Goal: Task Accomplishment & Management: Manage account settings

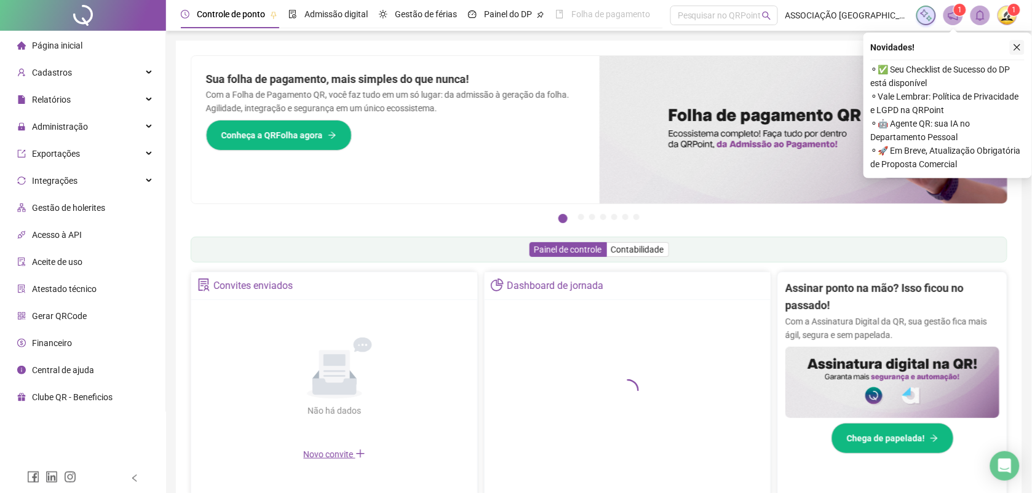
click at [1020, 44] on icon "close" at bounding box center [1017, 47] width 7 height 7
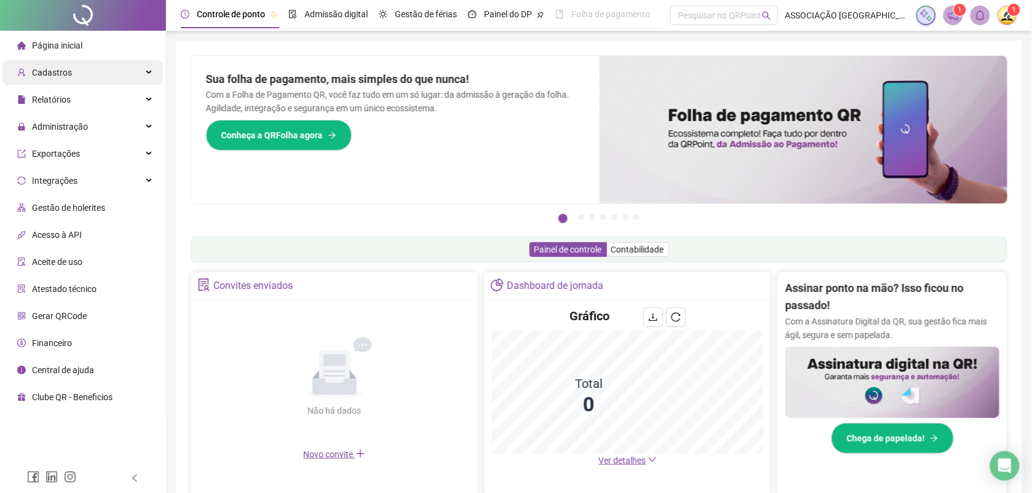
click at [62, 69] on span "Cadastros" at bounding box center [52, 73] width 40 height 10
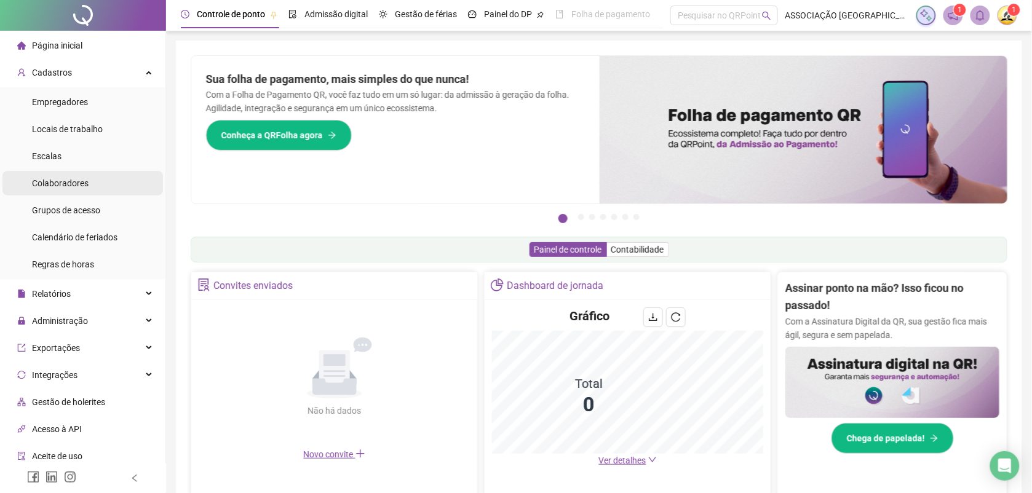
click at [81, 178] on span "Colaboradores" at bounding box center [60, 183] width 57 height 10
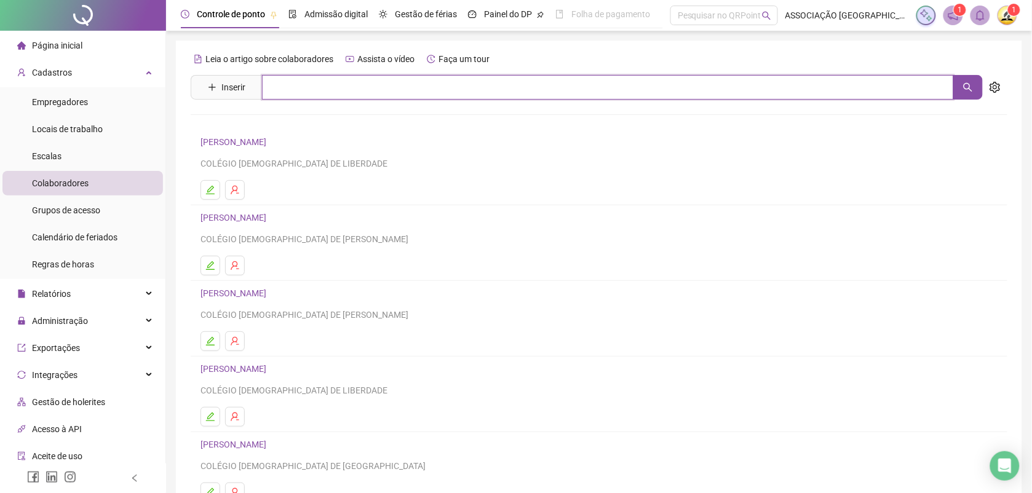
click at [357, 87] on input "text" at bounding box center [608, 87] width 692 height 25
type input "*******"
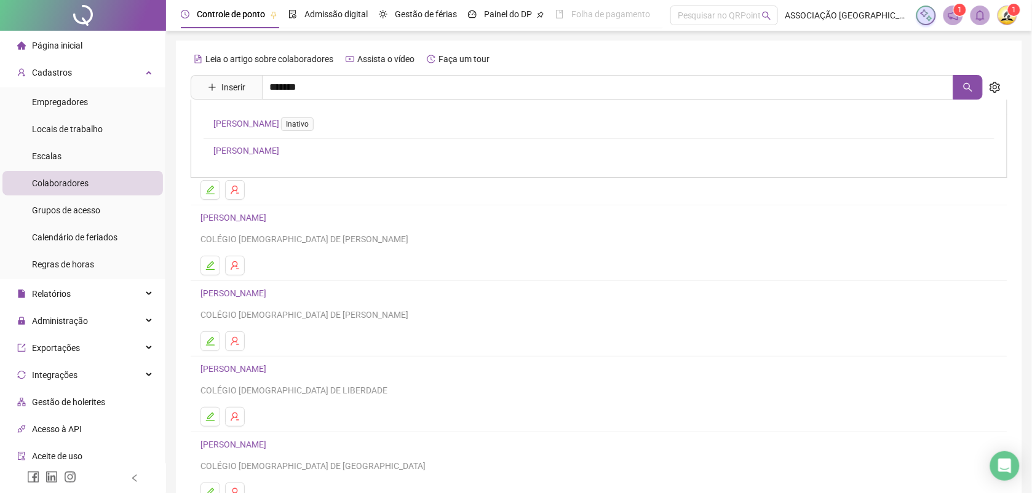
click at [273, 149] on link "[PERSON_NAME]" at bounding box center [246, 151] width 66 height 10
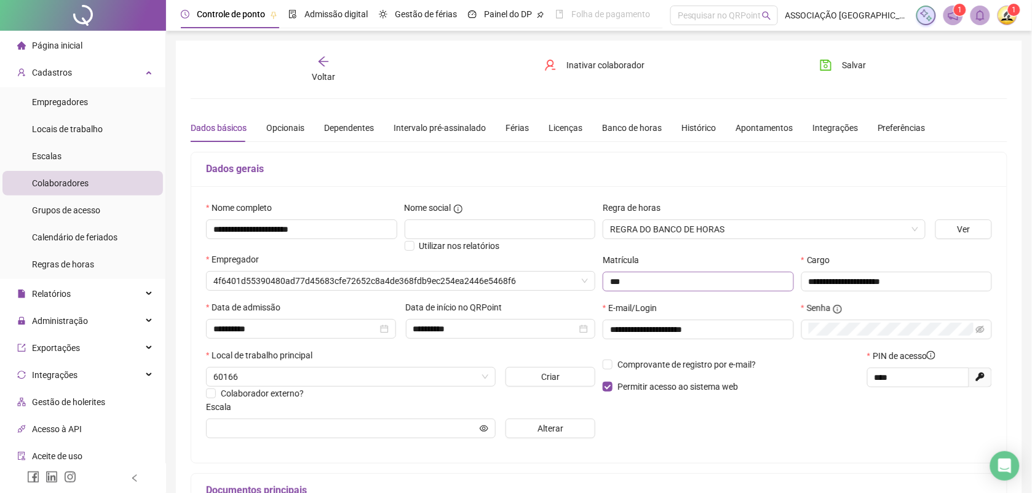
type input "**********"
click at [511, 127] on div "Férias" at bounding box center [517, 128] width 23 height 14
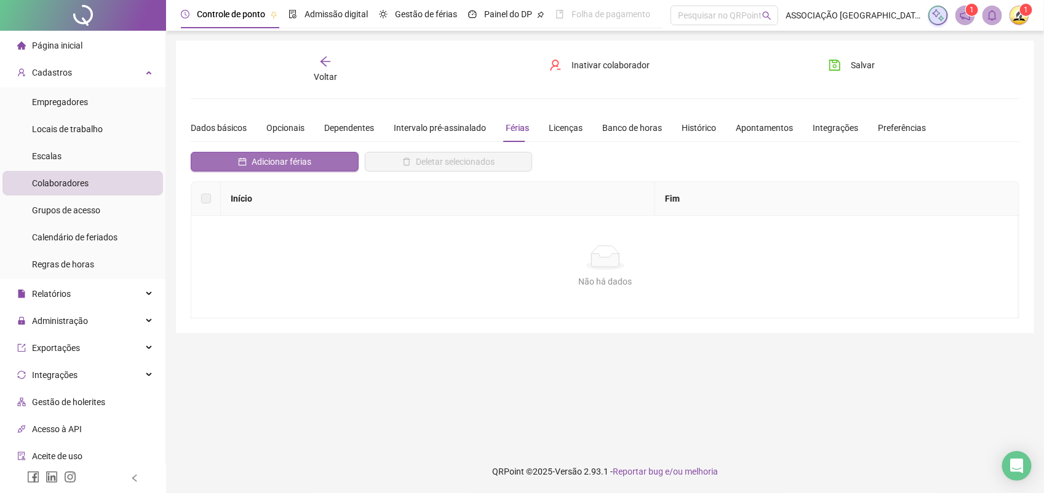
click at [297, 160] on span "Adicionar férias" at bounding box center [282, 162] width 60 height 14
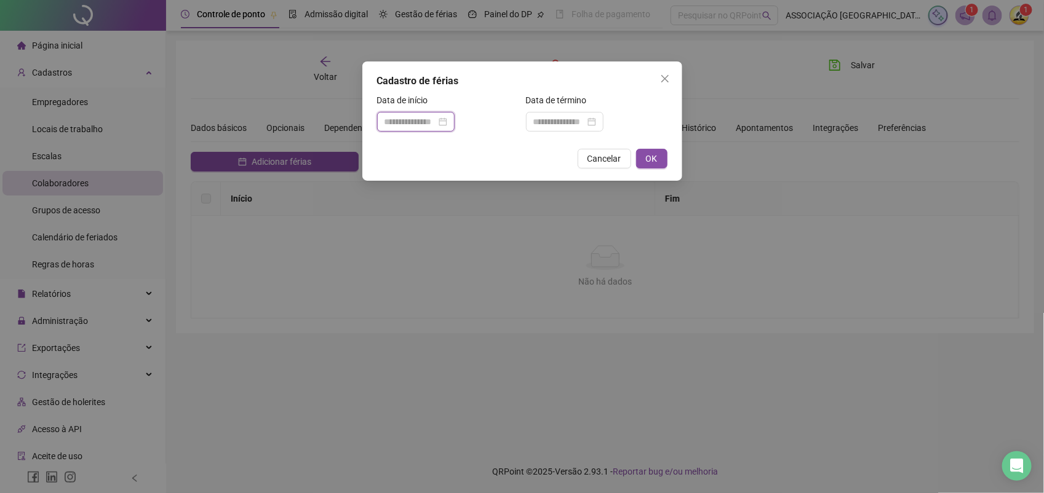
click at [400, 124] on input at bounding box center [411, 122] width 52 height 14
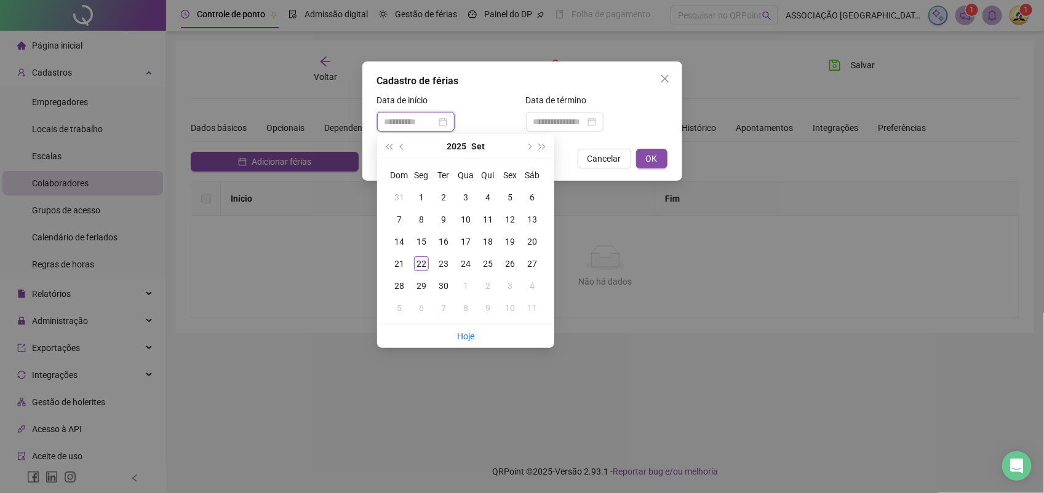
type input "**********"
click at [425, 263] on div "22" at bounding box center [421, 264] width 15 height 15
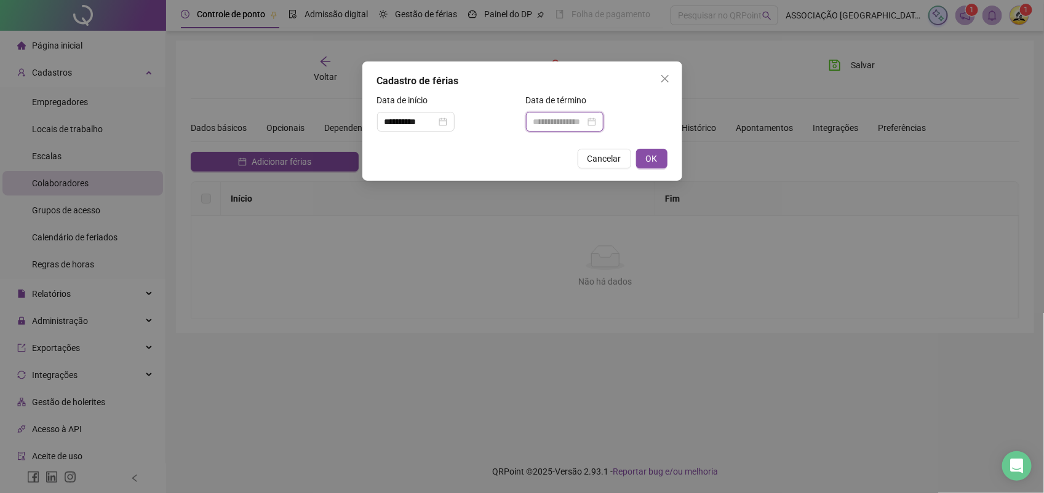
click at [558, 121] on input at bounding box center [559, 122] width 52 height 14
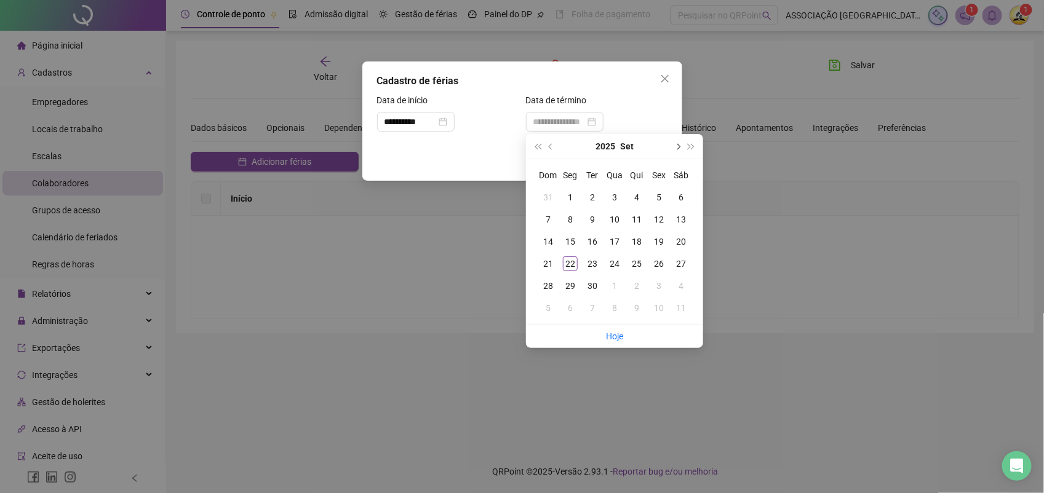
click at [677, 148] on span "next-year" at bounding box center [677, 146] width 6 height 6
type input "**********"
click at [600, 260] on td "21" at bounding box center [592, 264] width 22 height 22
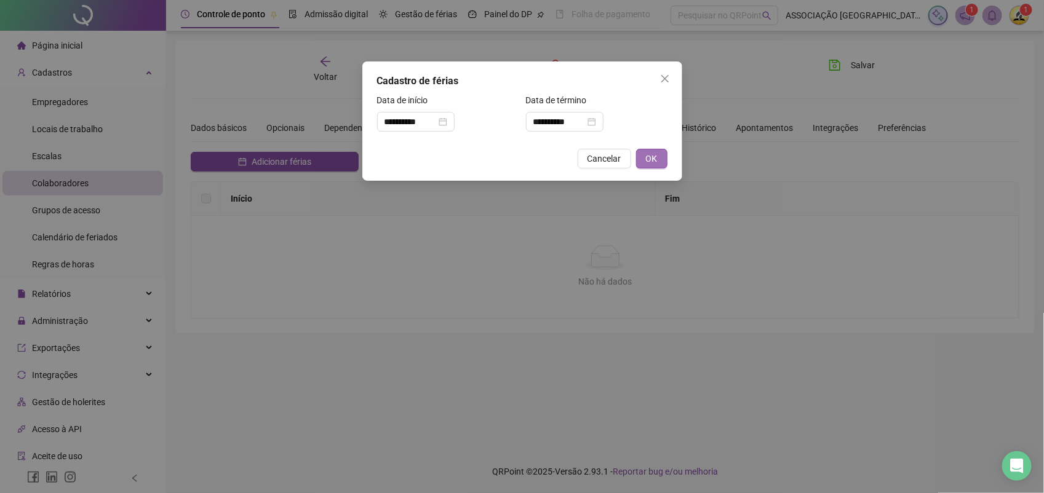
click at [662, 160] on button "OK" at bounding box center [651, 159] width 31 height 20
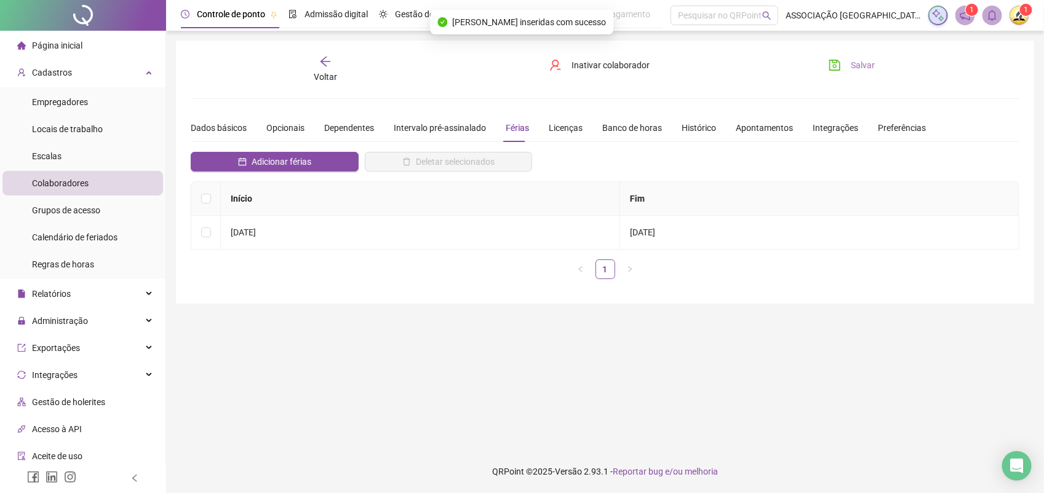
click at [851, 60] on span "Salvar" at bounding box center [863, 65] width 24 height 14
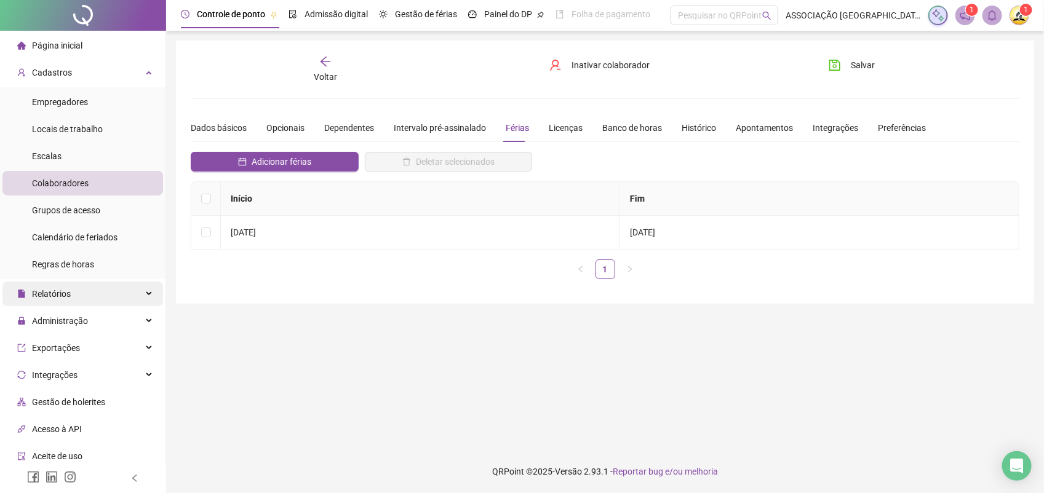
click at [65, 289] on span "Relatórios" at bounding box center [51, 294] width 39 height 10
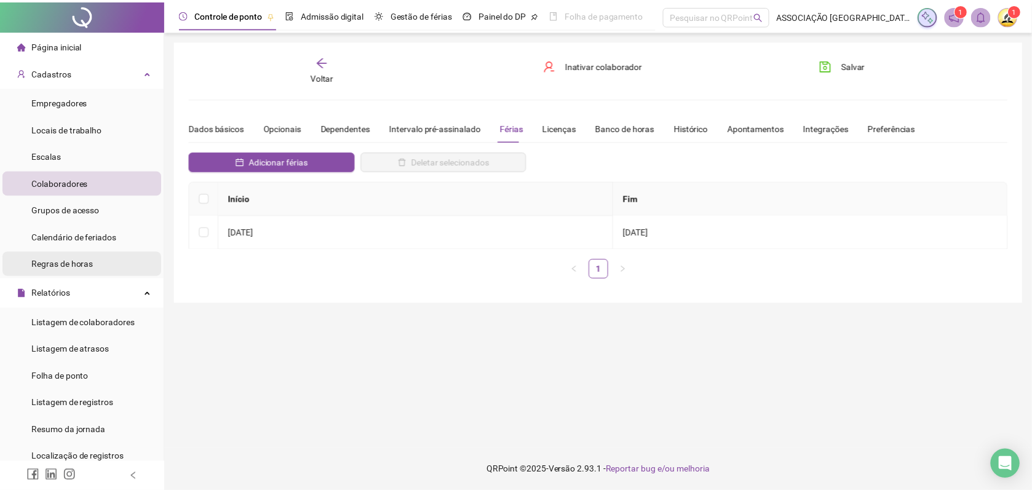
scroll to position [154, 0]
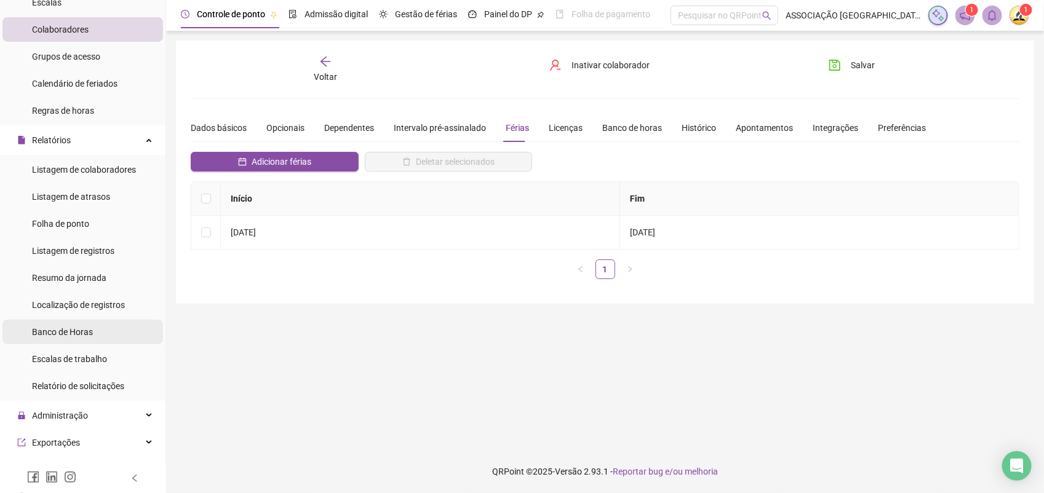
click at [78, 330] on span "Banco de Horas" at bounding box center [62, 332] width 61 height 10
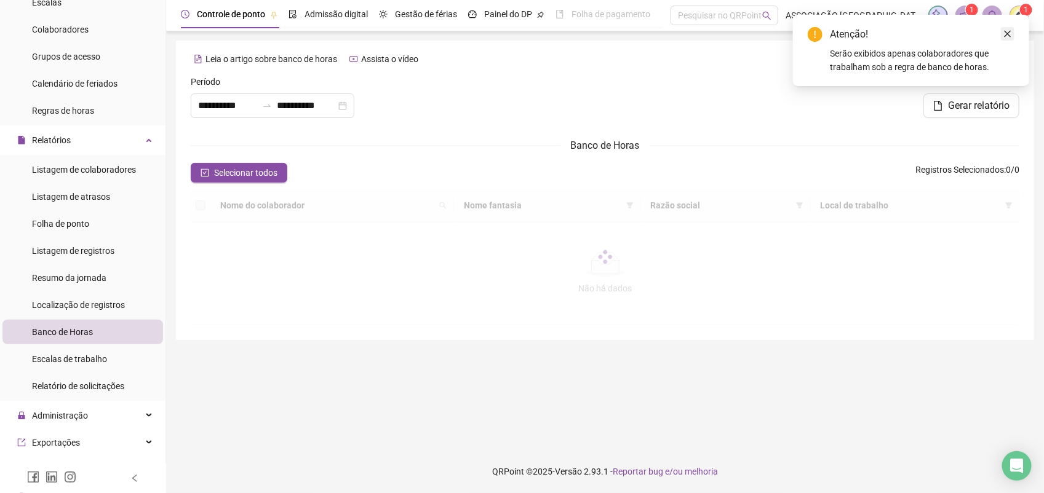
click at [1008, 33] on icon "close" at bounding box center [1007, 34] width 9 height 9
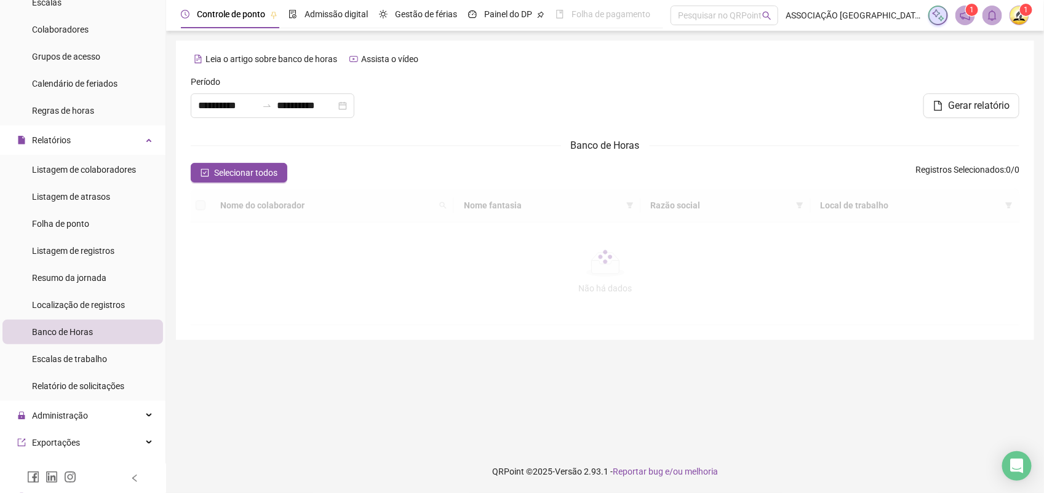
type input "**********"
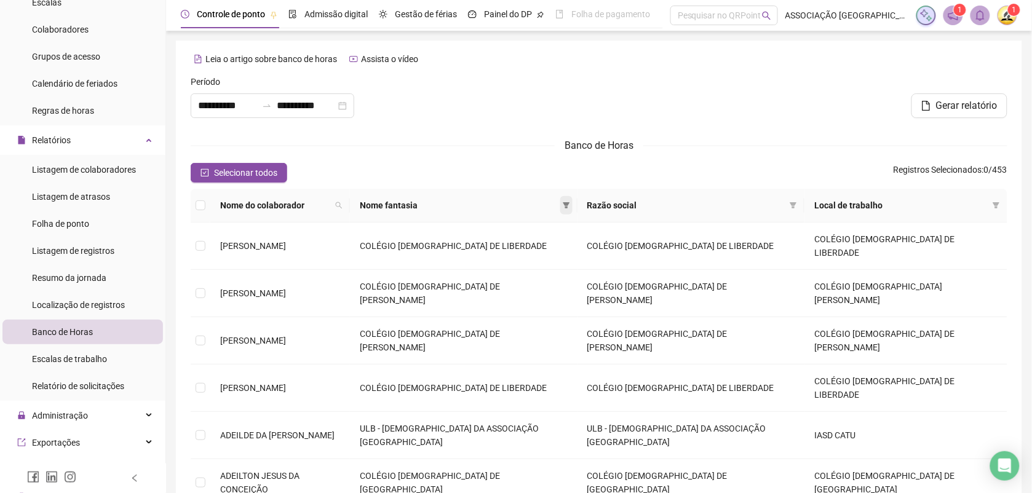
click at [570, 202] on icon "filter" at bounding box center [566, 205] width 7 height 7
click at [197, 105] on div "**********" at bounding box center [273, 106] width 164 height 25
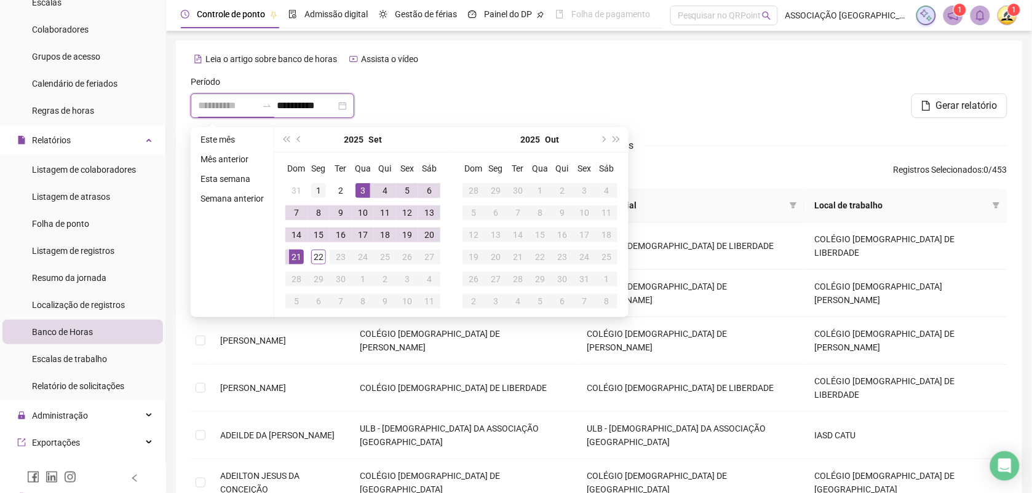
type input "**********"
click at [314, 185] on div "1" at bounding box center [318, 190] width 15 height 15
type input "**********"
click at [295, 255] on div "21" at bounding box center [296, 257] width 15 height 15
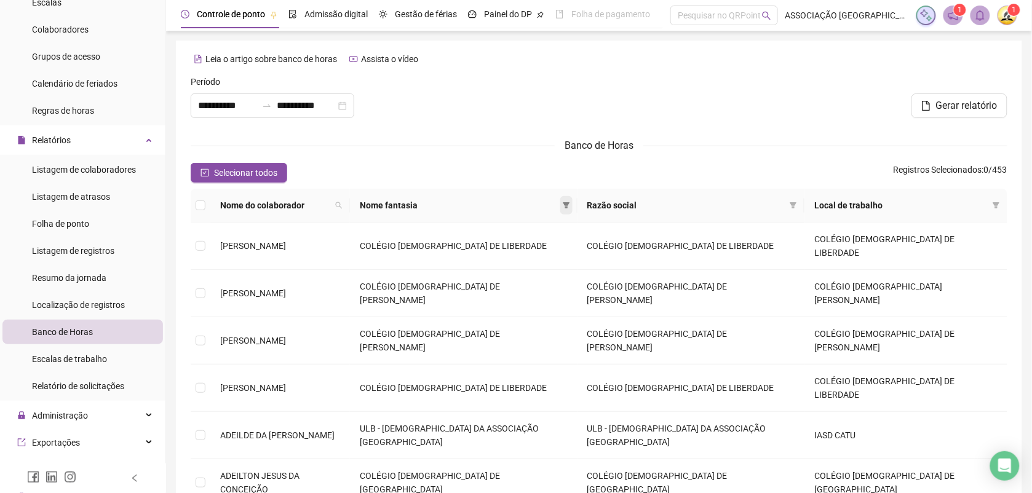
click at [570, 203] on icon "filter" at bounding box center [566, 205] width 7 height 6
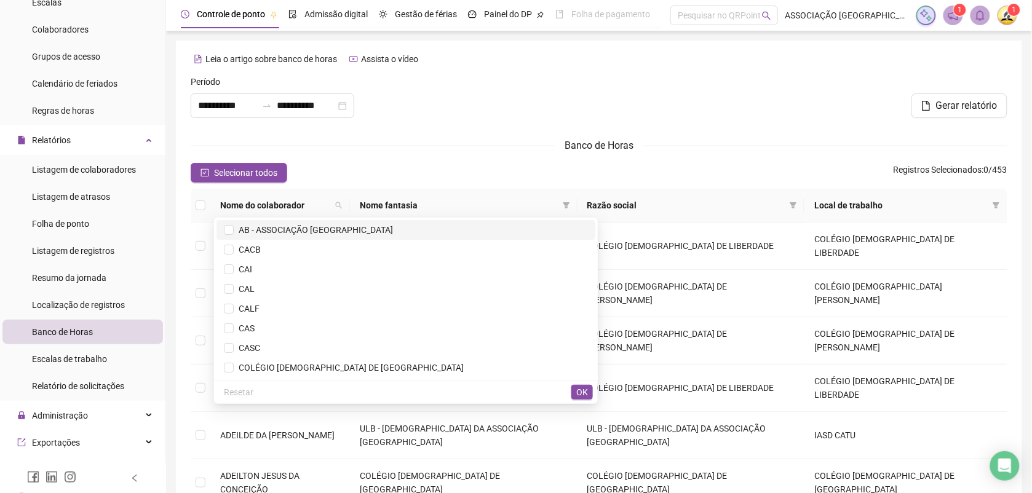
click at [393, 229] on span "AB - ASSOCIAÇÃO [GEOGRAPHIC_DATA]" at bounding box center [313, 230] width 159 height 10
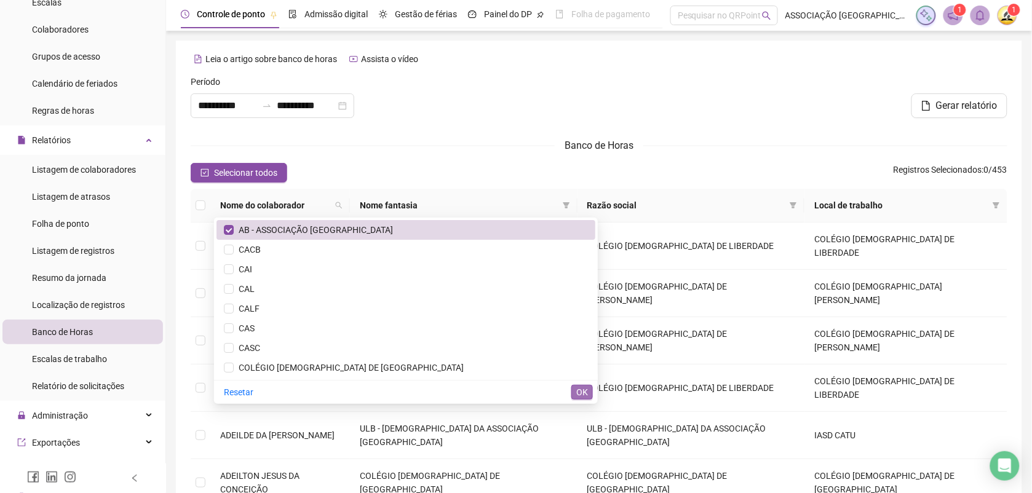
click at [583, 389] on span "OK" at bounding box center [582, 393] width 12 height 14
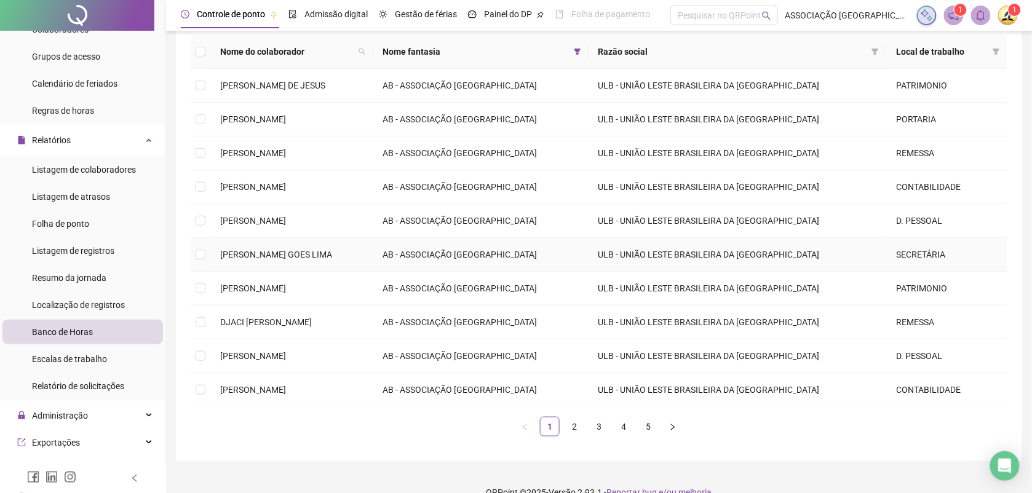
scroll to position [176, 0]
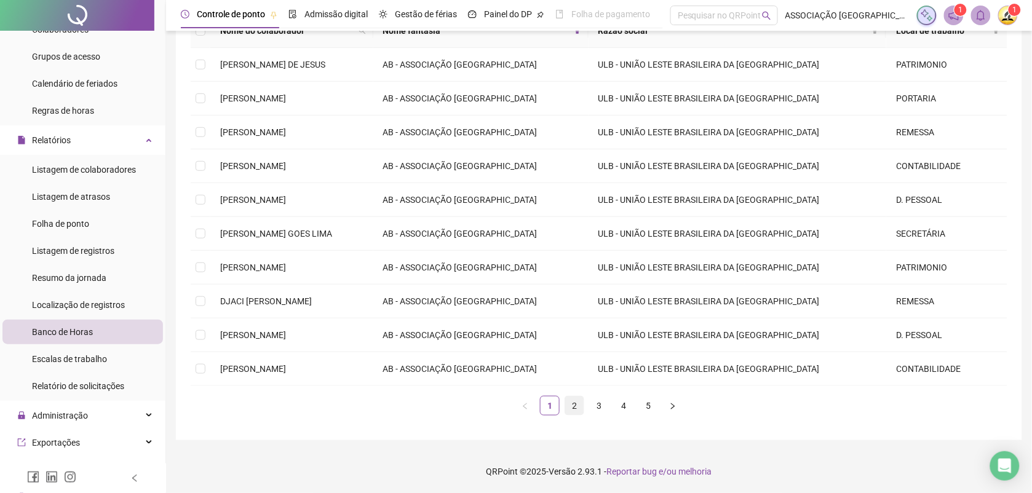
click at [576, 404] on link "2" at bounding box center [574, 406] width 18 height 18
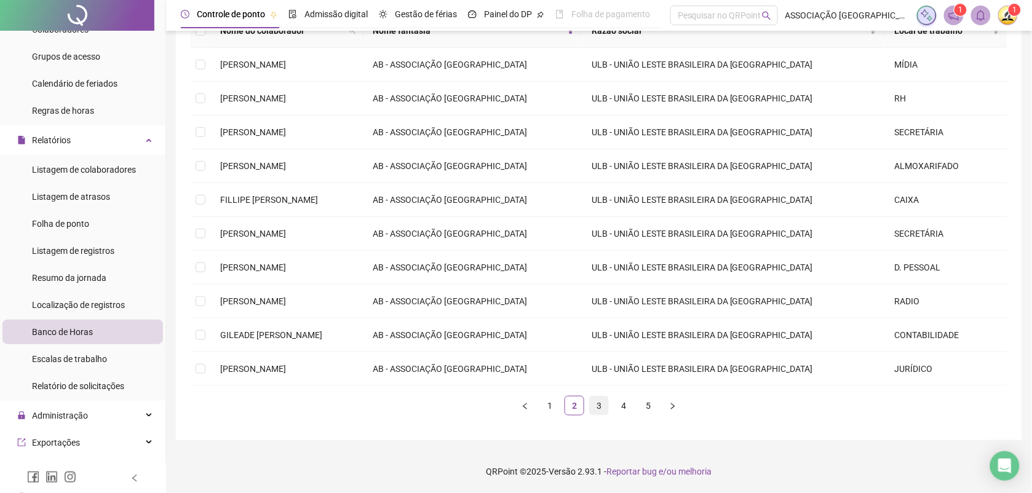
click at [602, 408] on link "3" at bounding box center [599, 406] width 18 height 18
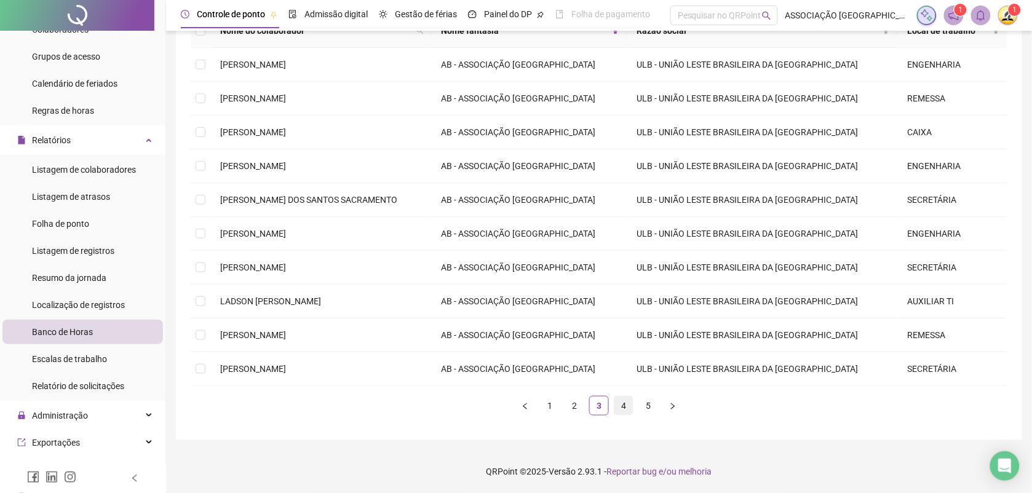
click at [620, 405] on link "4" at bounding box center [624, 406] width 18 height 18
click at [650, 407] on link "5" at bounding box center [648, 406] width 18 height 18
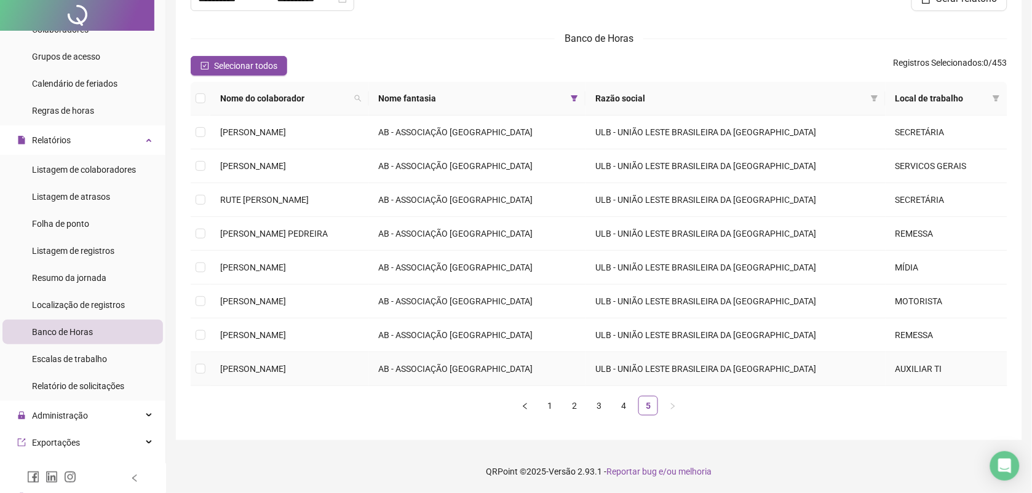
scroll to position [0, 0]
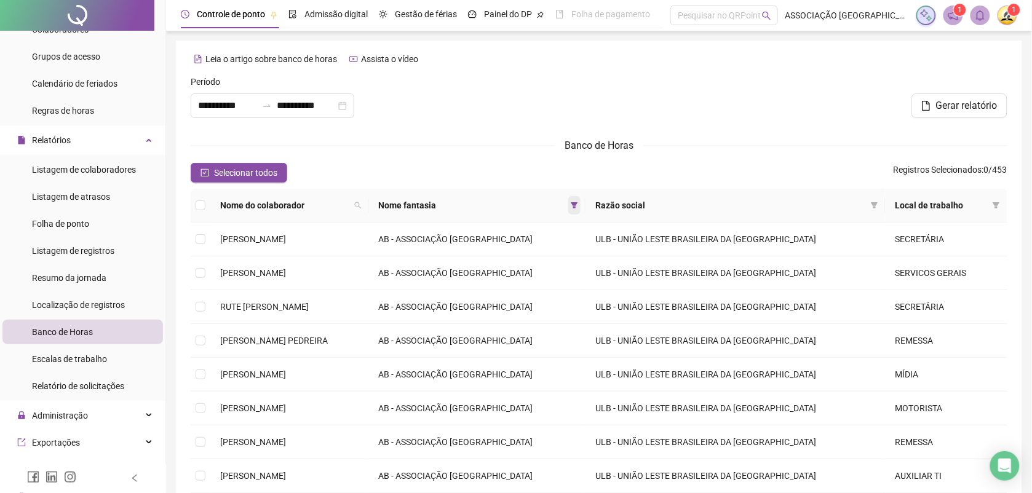
click at [578, 204] on icon "filter" at bounding box center [574, 205] width 7 height 7
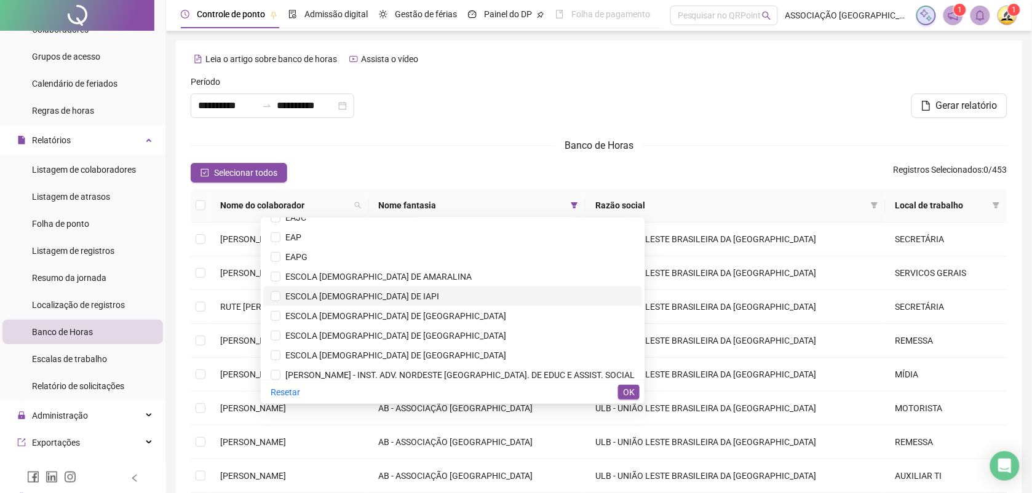
scroll to position [354, 0]
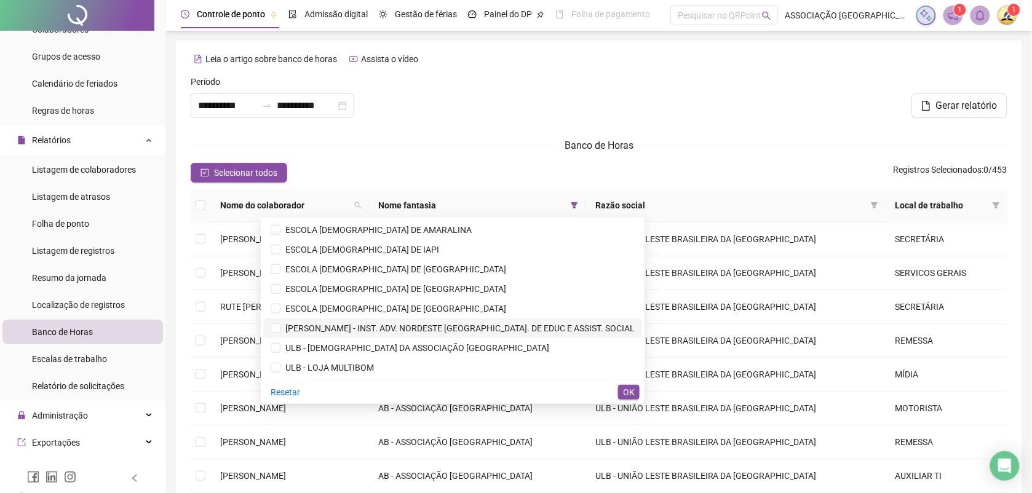
click at [429, 326] on span "[PERSON_NAME] - INST. ADV. NORDESTE [GEOGRAPHIC_DATA]. DE EDUC E ASSIST. SOCIAL" at bounding box center [458, 329] width 354 height 10
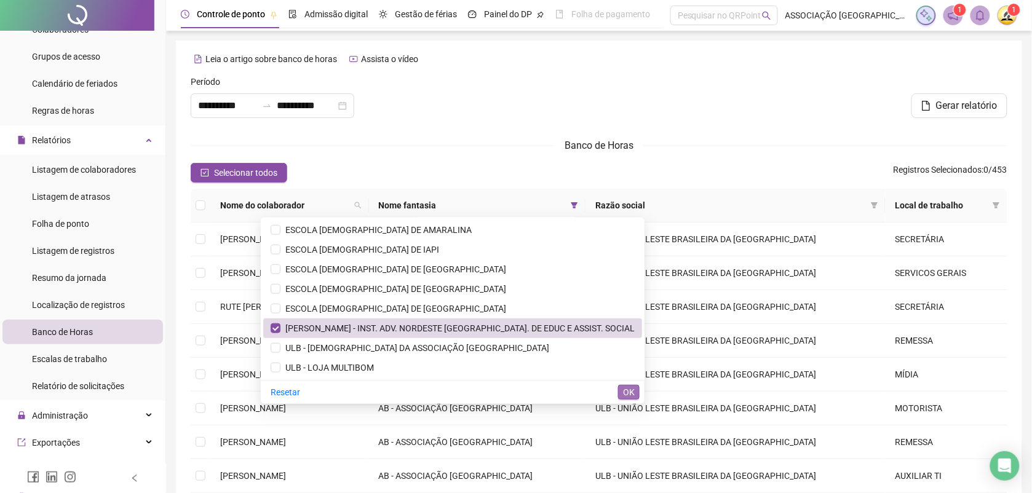
click at [631, 391] on span "OK" at bounding box center [629, 393] width 12 height 14
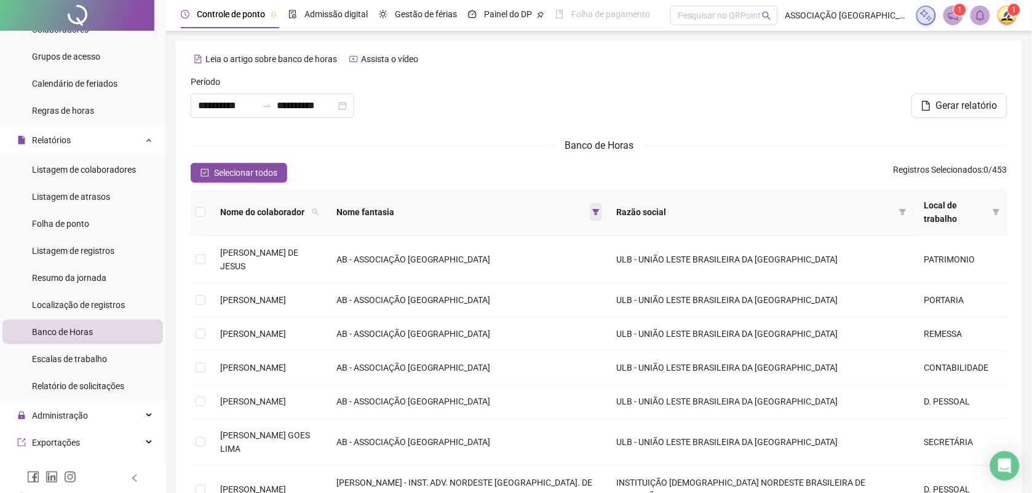
click at [598, 210] on icon "filter" at bounding box center [595, 212] width 7 height 6
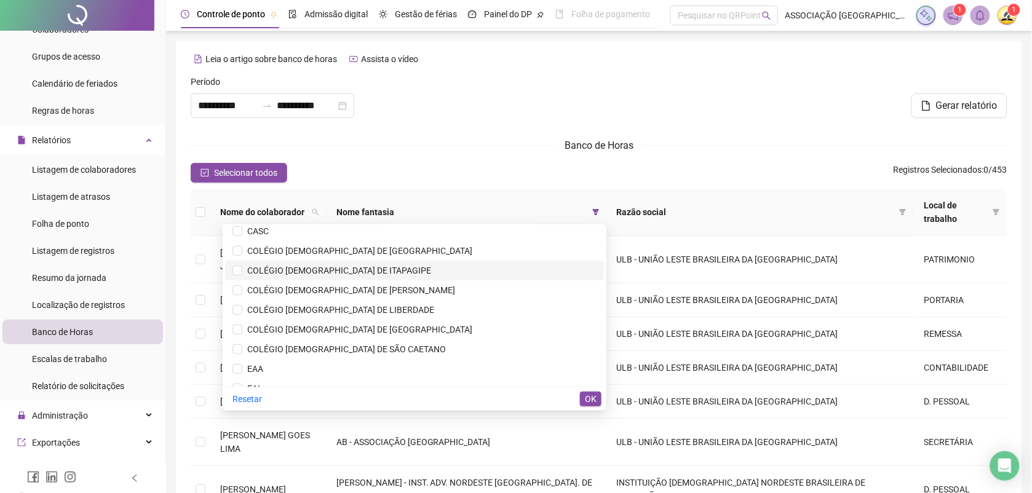
scroll to position [0, 0]
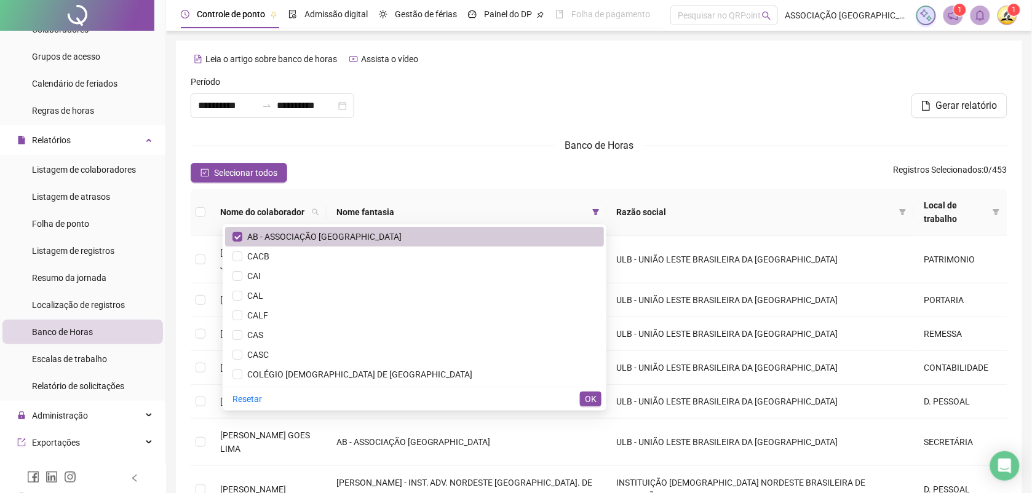
click at [360, 233] on span "AB - ASSOCIAÇÃO [GEOGRAPHIC_DATA]" at bounding box center [321, 237] width 159 height 10
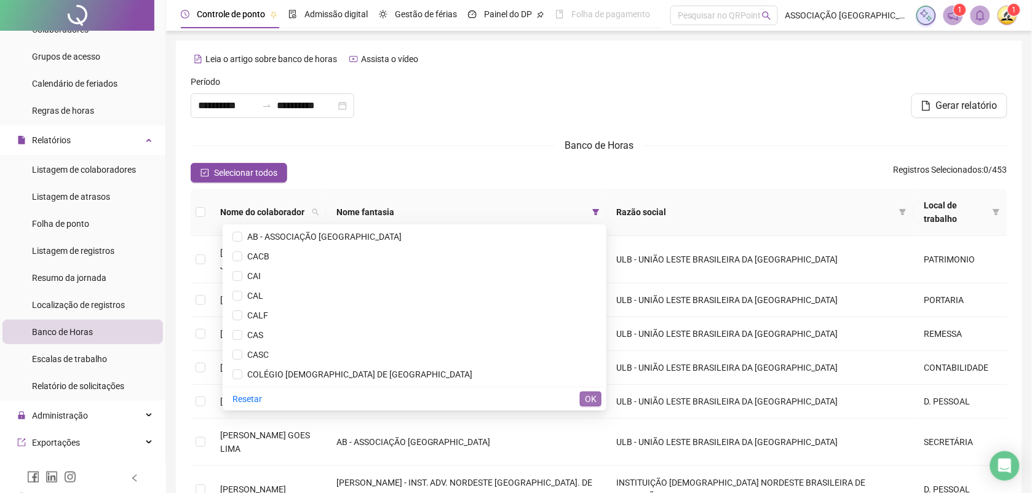
click at [592, 396] on span "OK" at bounding box center [591, 399] width 12 height 14
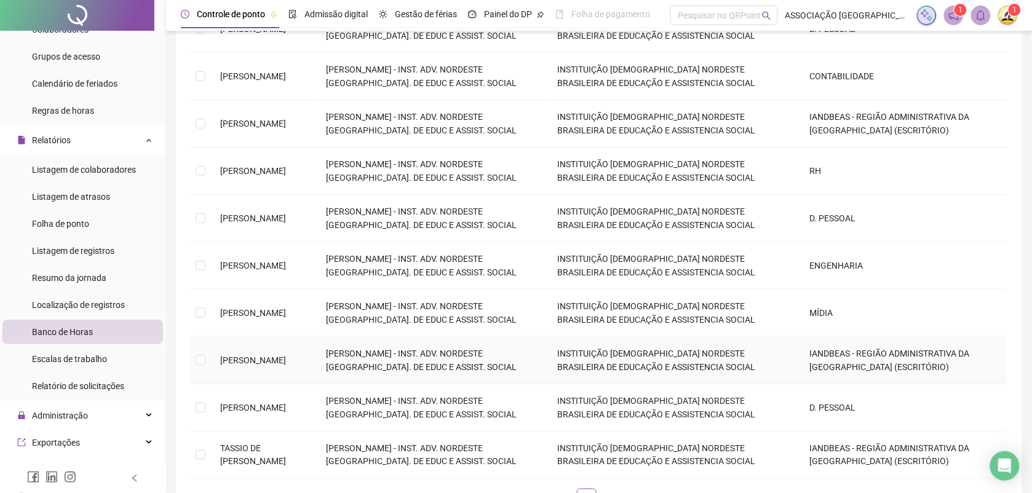
scroll to position [308, 0]
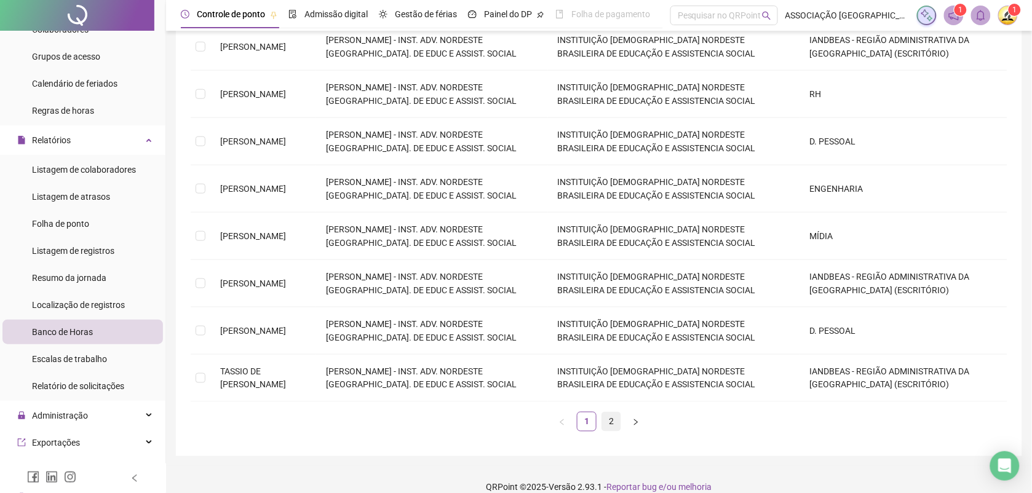
click at [608, 413] on link "2" at bounding box center [611, 422] width 18 height 18
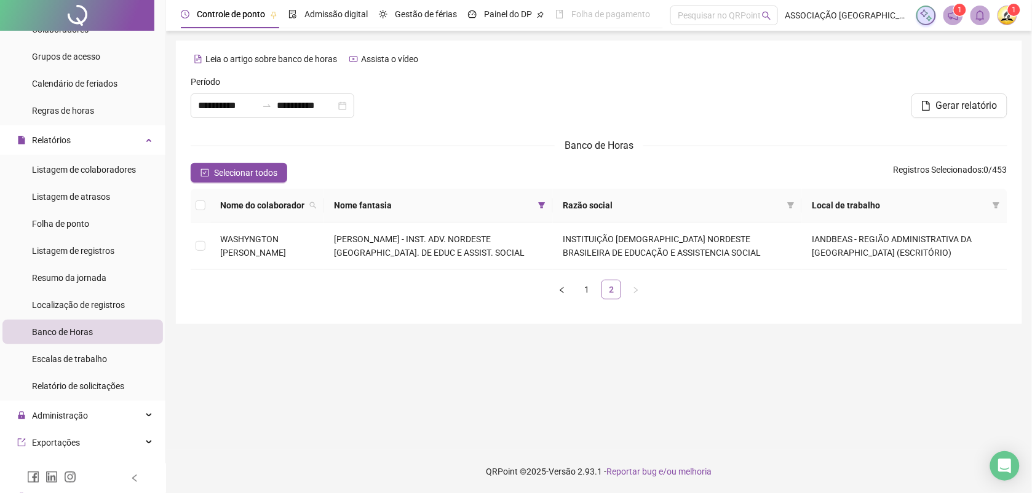
scroll to position [0, 0]
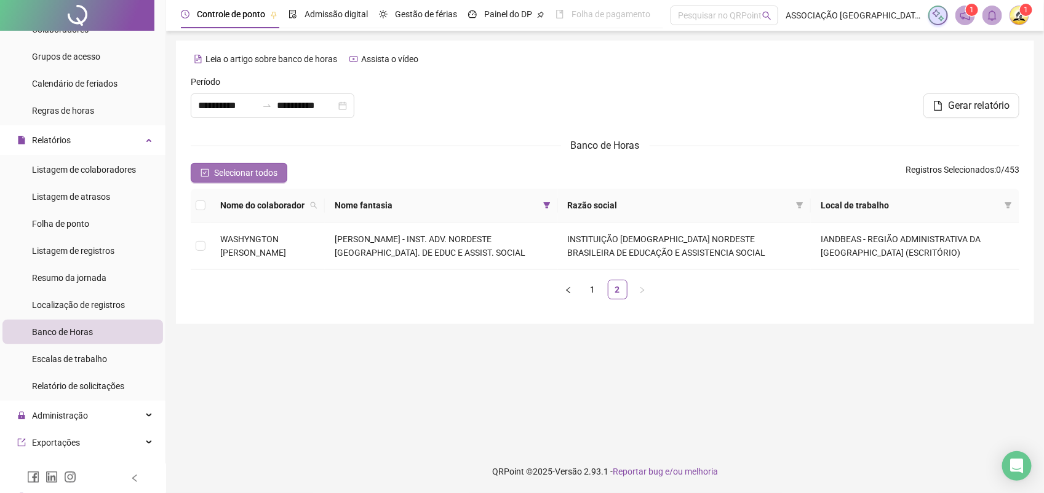
click at [240, 168] on span "Selecionar todos" at bounding box center [245, 173] width 63 height 14
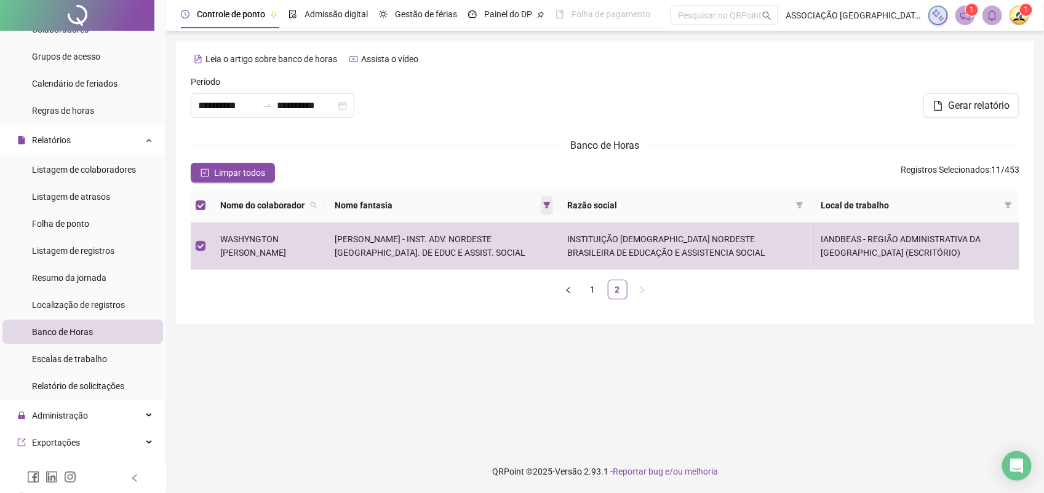
click at [543, 202] on icon "filter" at bounding box center [546, 205] width 7 height 7
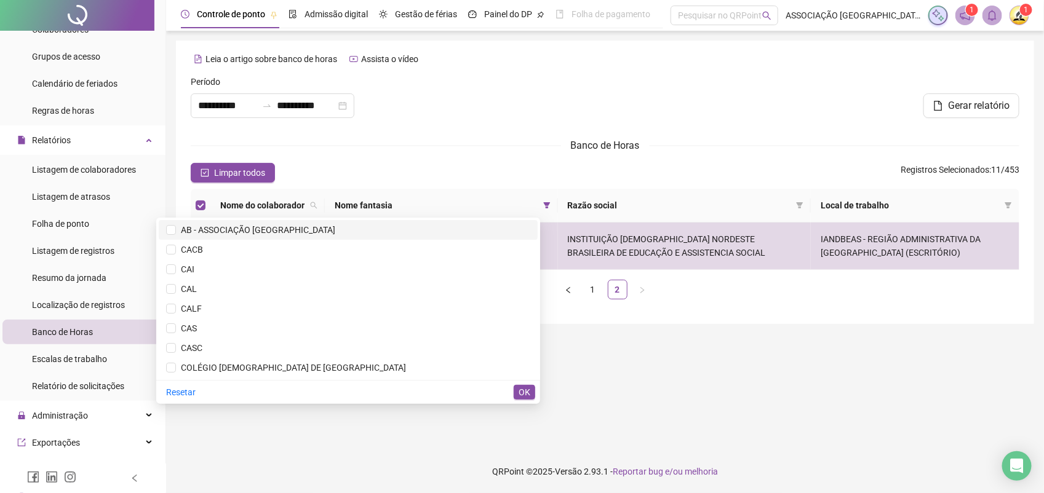
click at [335, 228] on span "AB - ASSOCIAÇÃO [GEOGRAPHIC_DATA]" at bounding box center [255, 230] width 159 height 10
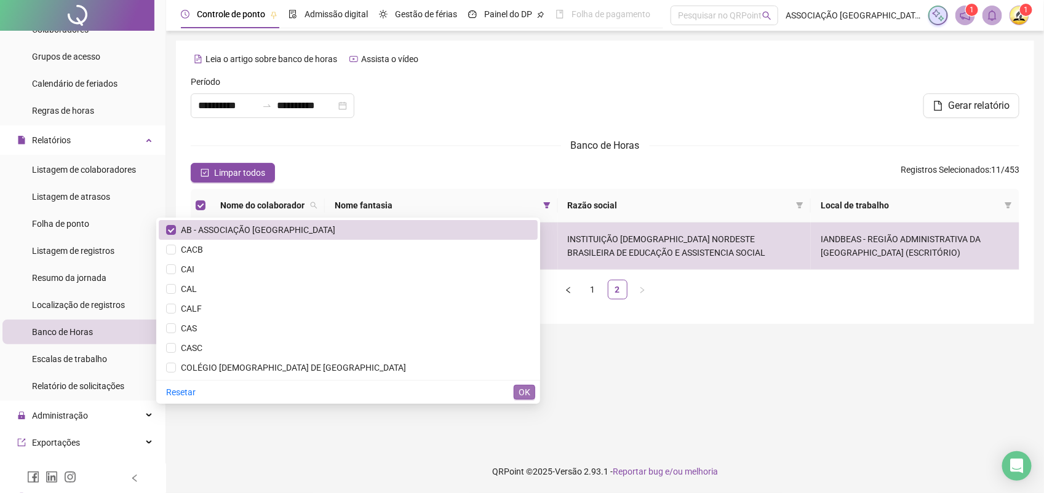
click at [525, 394] on span "OK" at bounding box center [525, 393] width 12 height 14
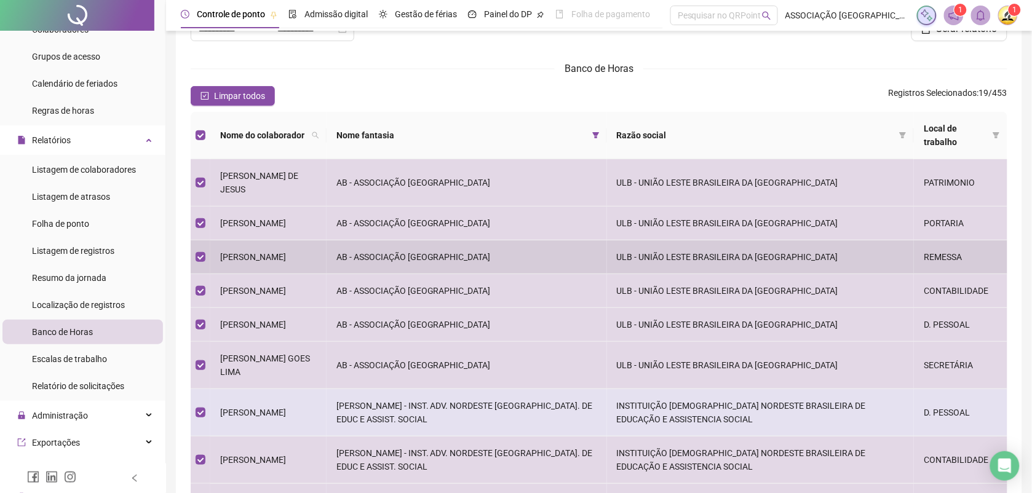
scroll to position [231, 0]
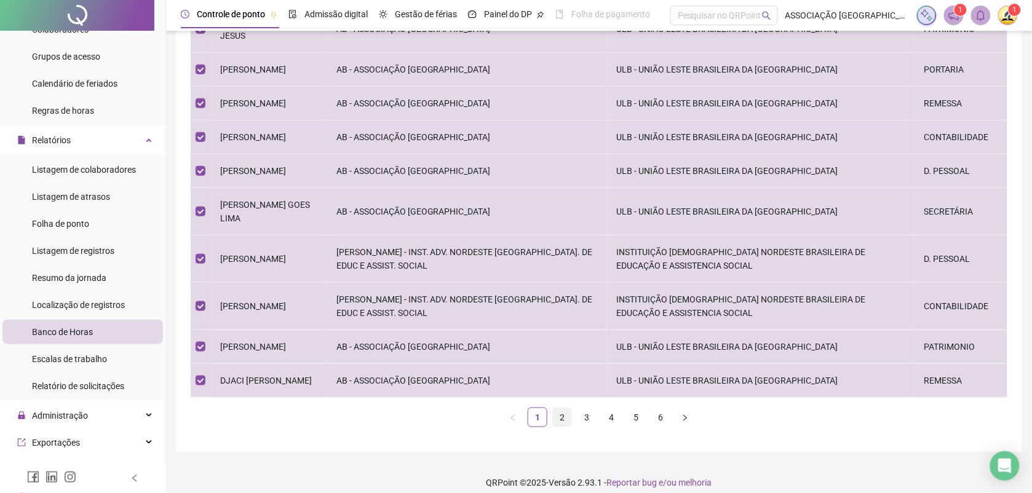
click at [560, 408] on link "2" at bounding box center [562, 417] width 18 height 18
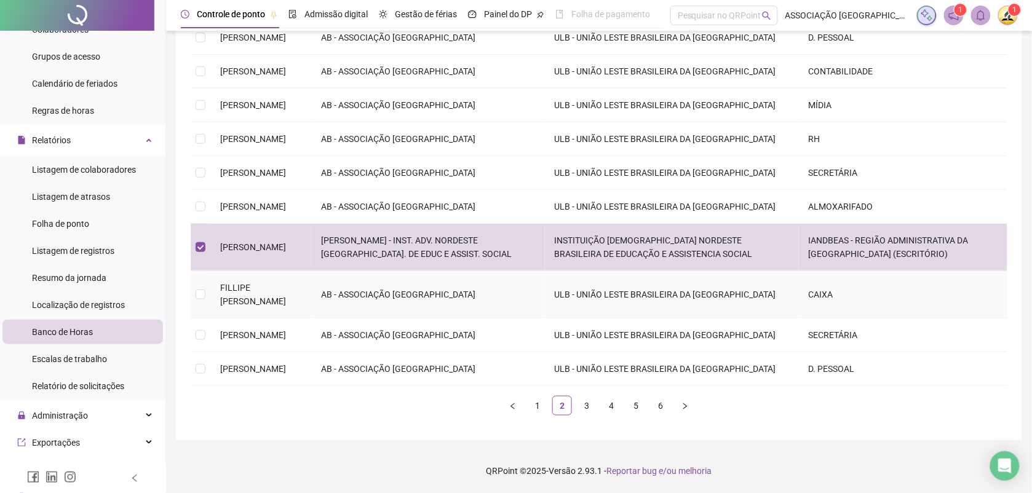
scroll to position [0, 0]
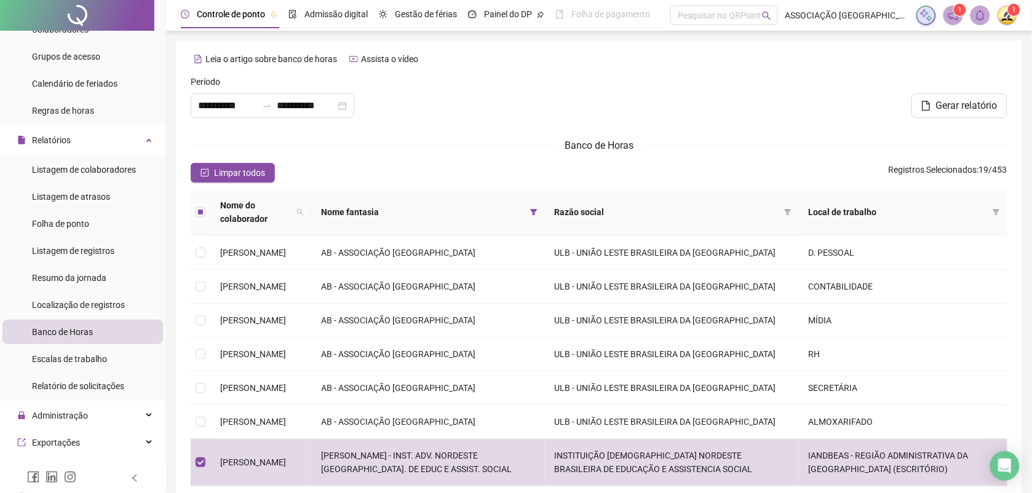
click at [216, 205] on th "Nome do colaborador" at bounding box center [260, 212] width 101 height 47
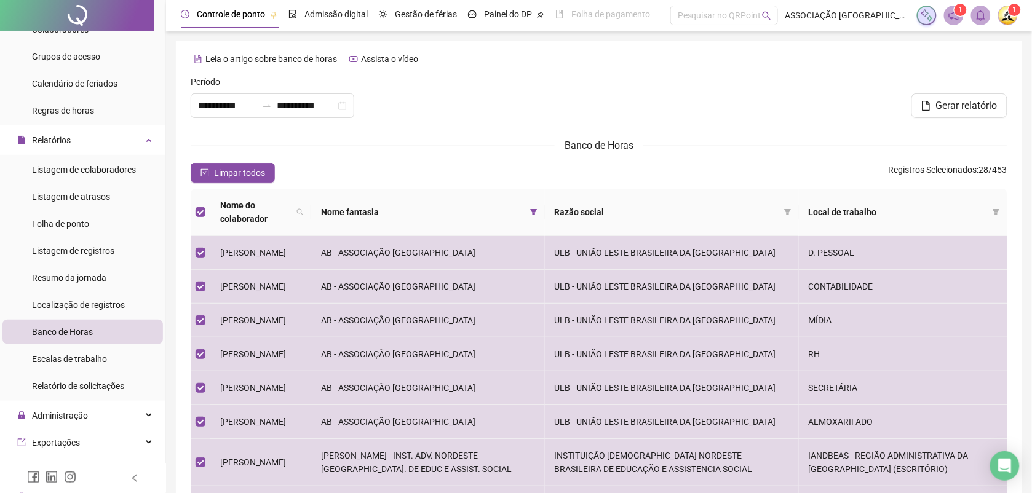
scroll to position [231, 0]
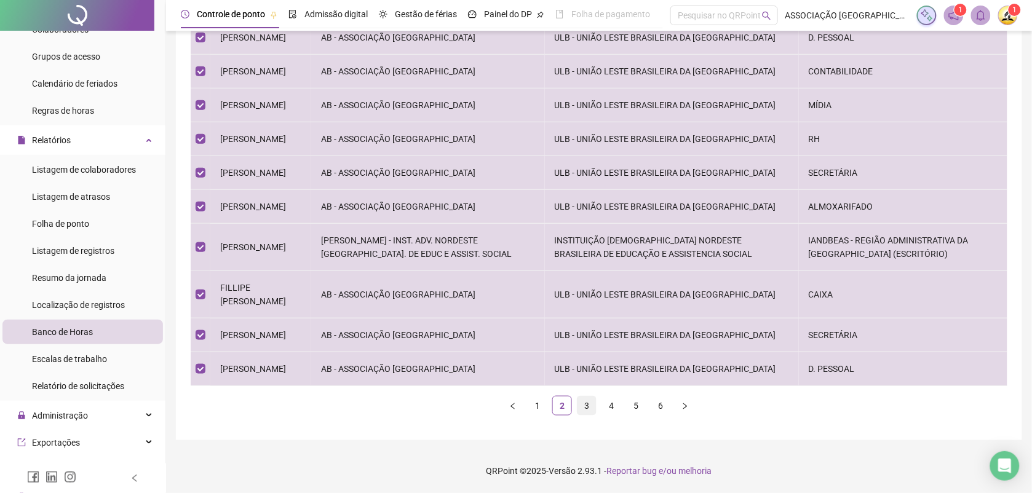
click at [588, 407] on link "3" at bounding box center [587, 406] width 18 height 18
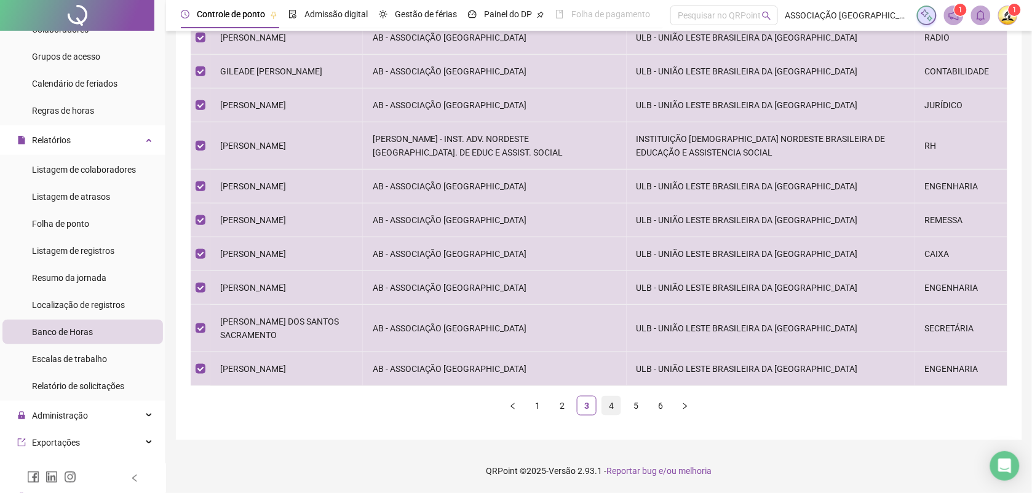
click at [611, 405] on link "4" at bounding box center [611, 406] width 18 height 18
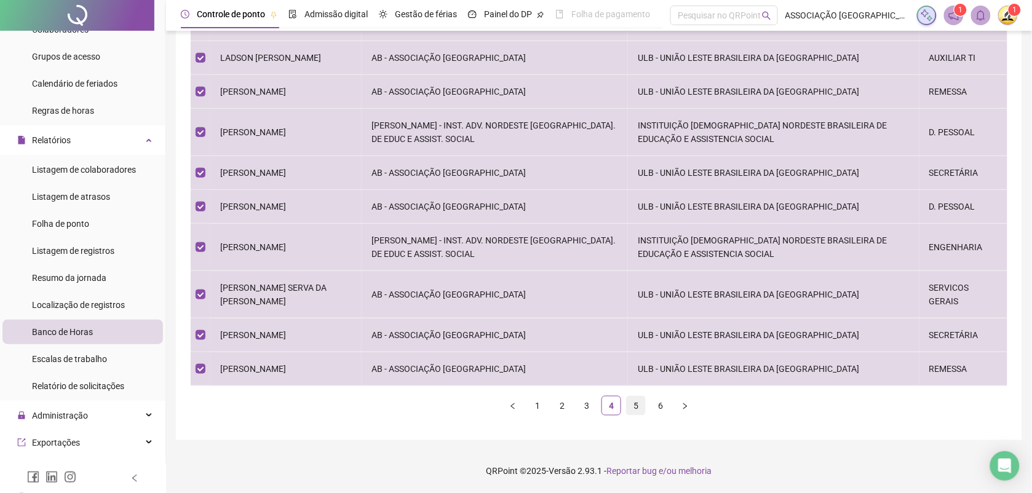
click at [634, 415] on link "5" at bounding box center [636, 406] width 18 height 18
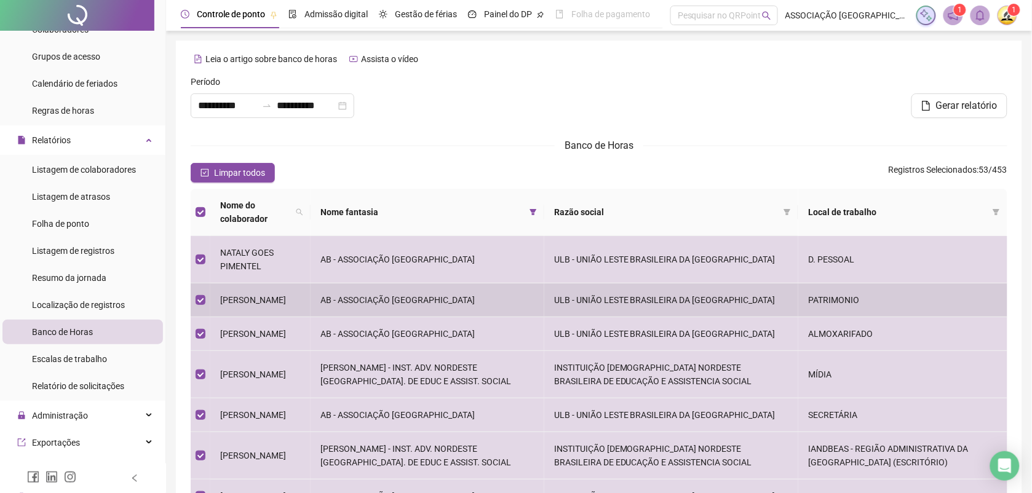
scroll to position [244, 0]
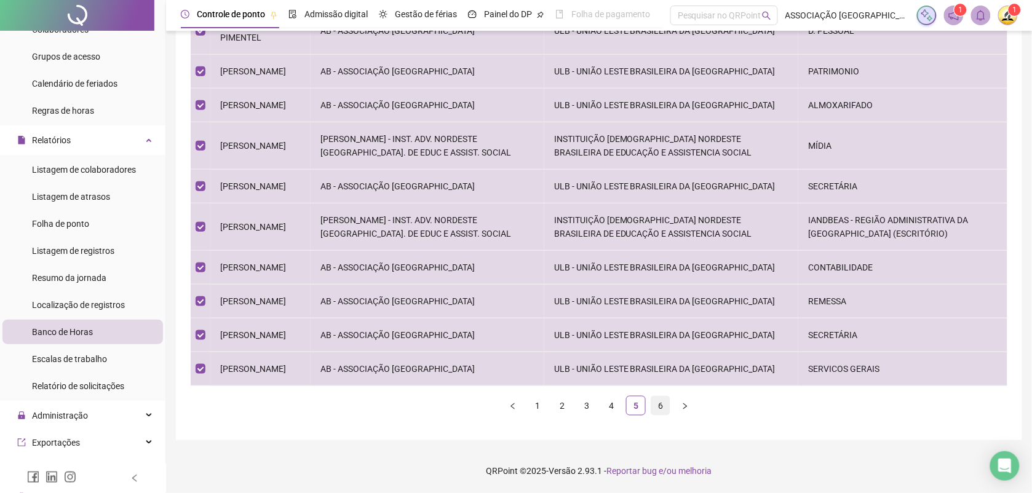
click at [665, 406] on link "6" at bounding box center [660, 406] width 18 height 18
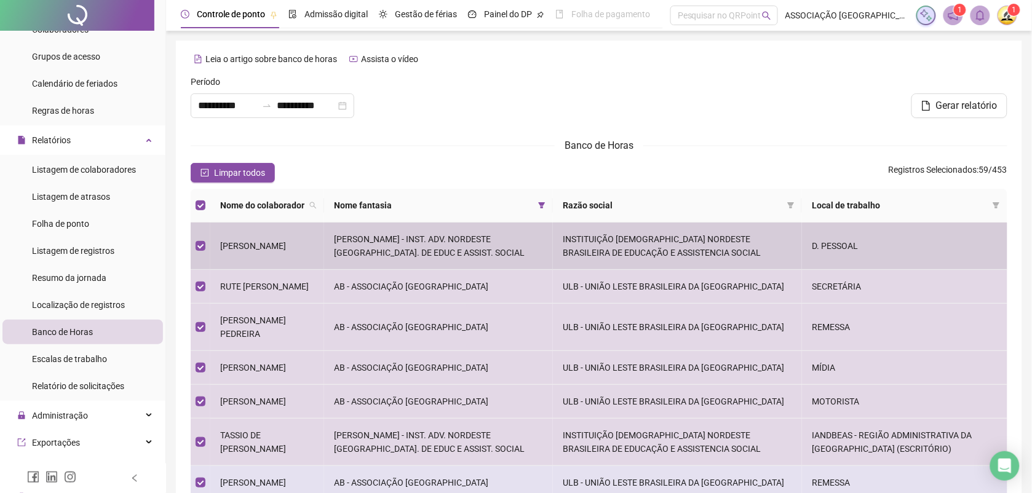
scroll to position [223, 0]
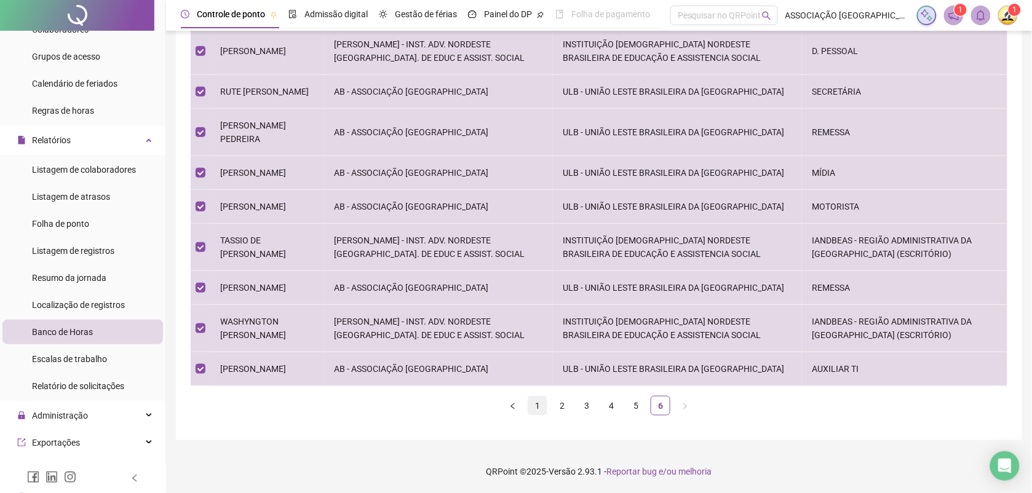
click at [538, 398] on link "1" at bounding box center [537, 406] width 18 height 18
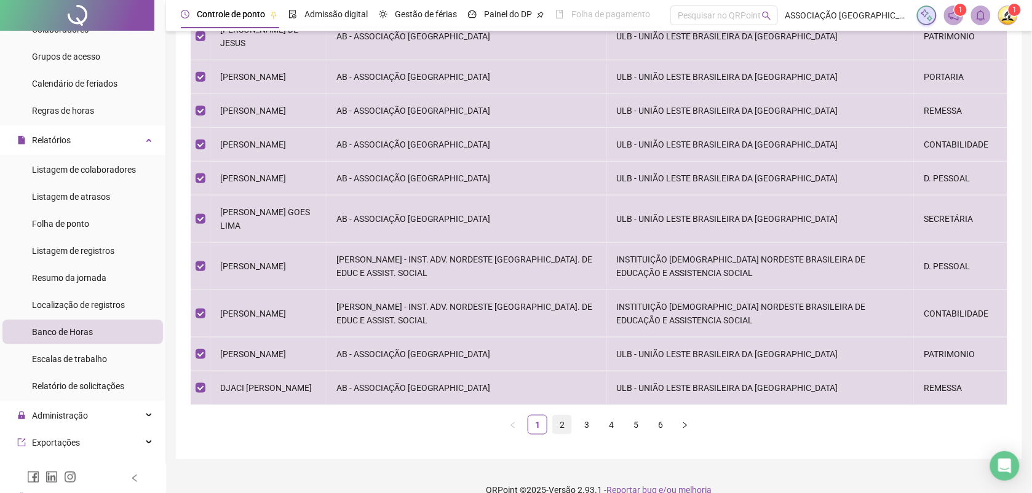
click at [564, 418] on link "2" at bounding box center [562, 425] width 18 height 18
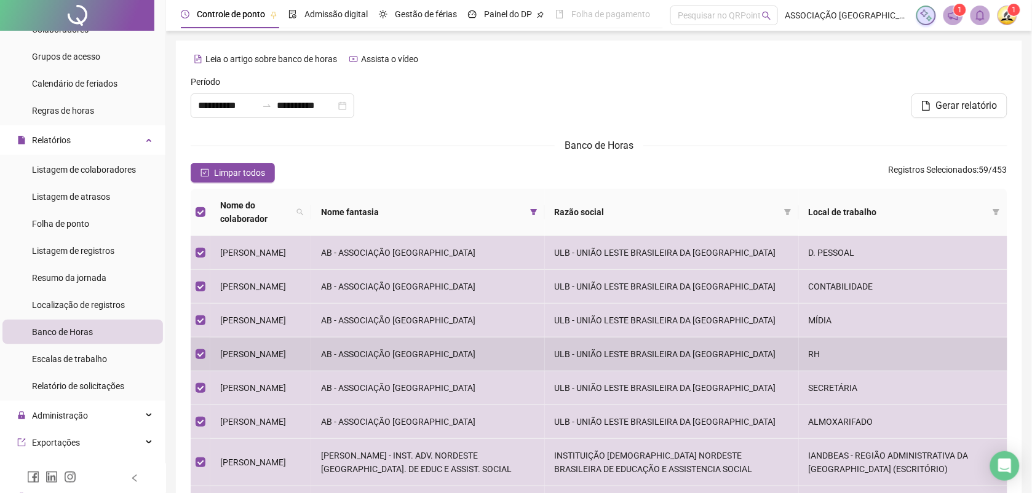
scroll to position [231, 0]
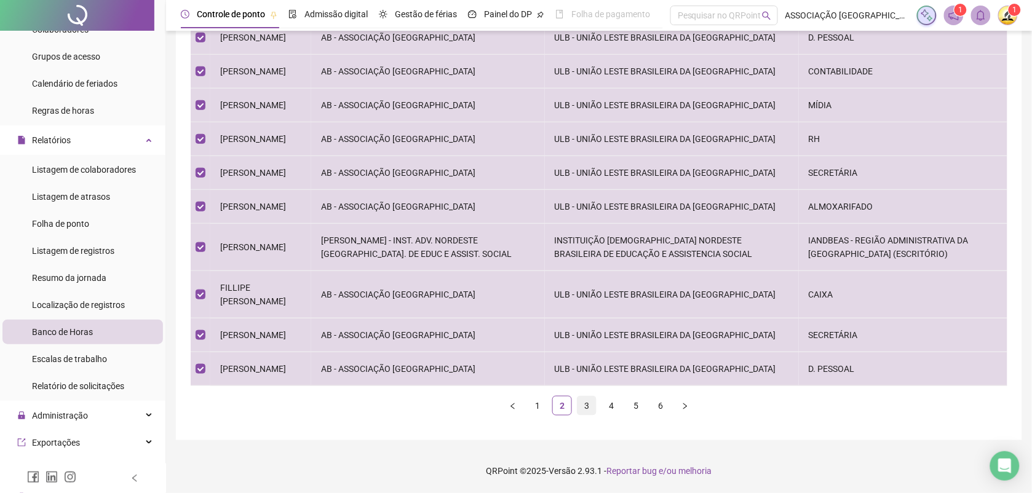
click at [583, 407] on link "3" at bounding box center [587, 406] width 18 height 18
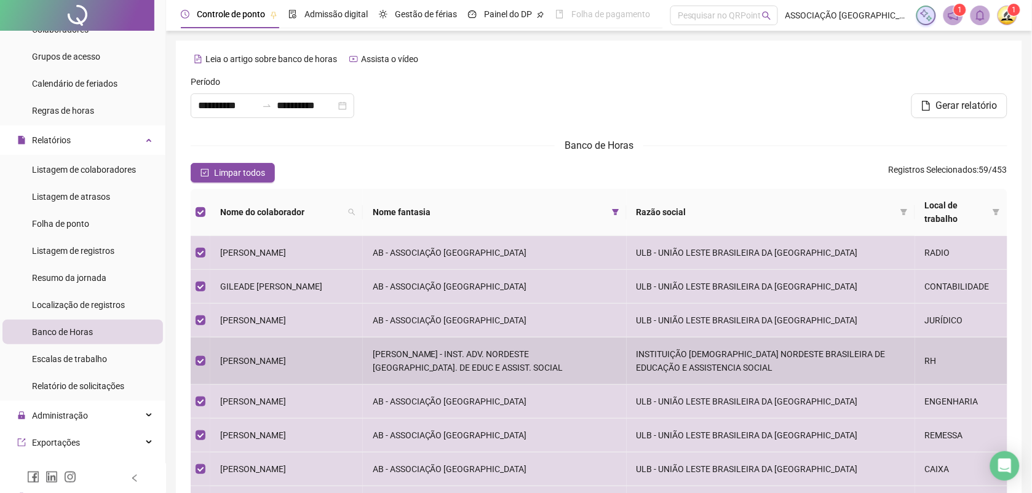
scroll to position [0, 0]
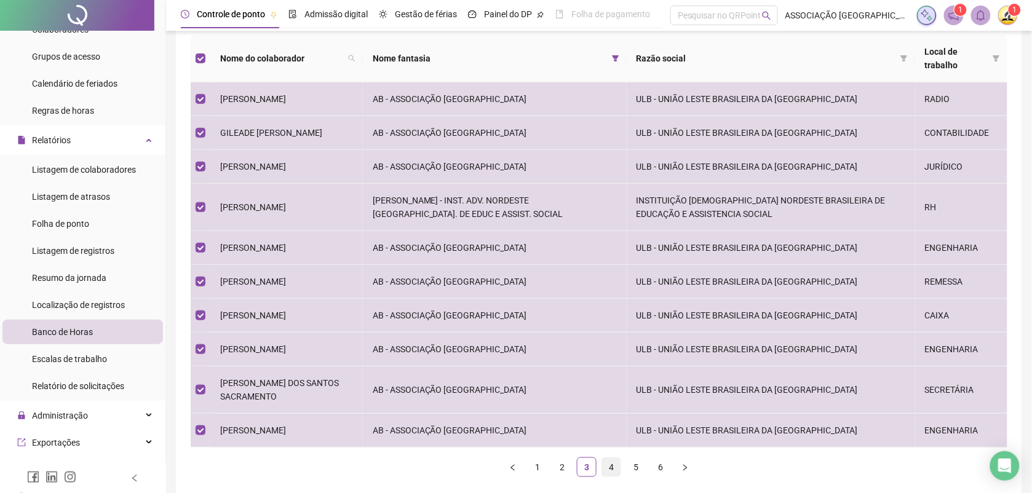
click at [611, 477] on link "4" at bounding box center [611, 467] width 18 height 18
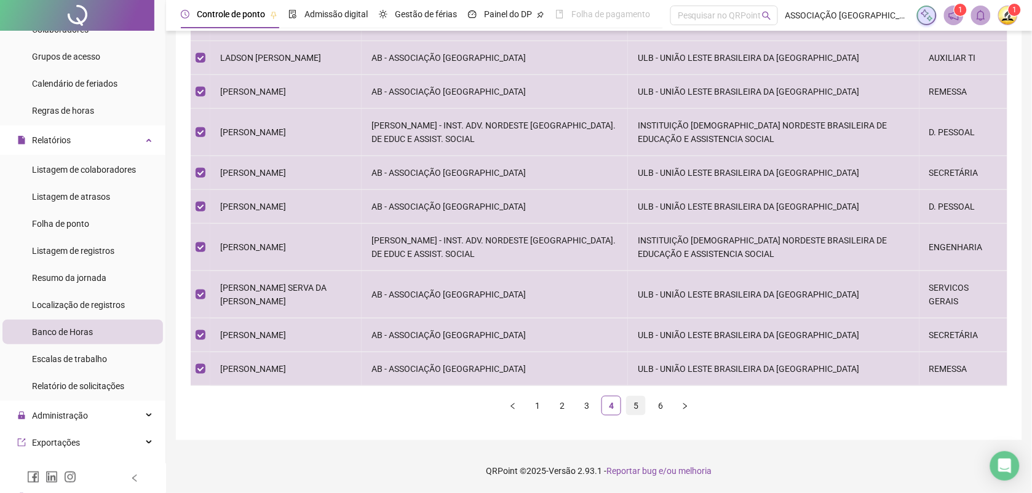
click at [634, 408] on link "5" at bounding box center [636, 406] width 18 height 18
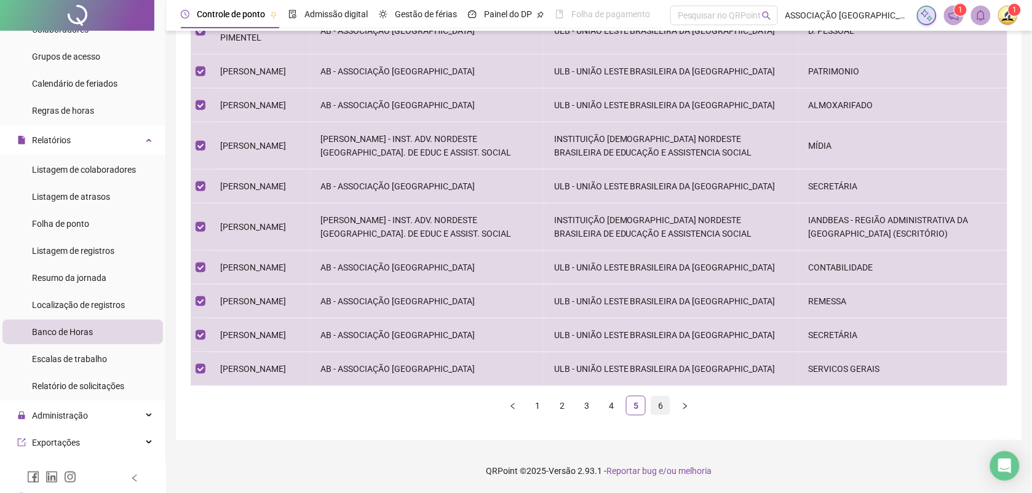
click at [663, 407] on link "6" at bounding box center [660, 406] width 18 height 18
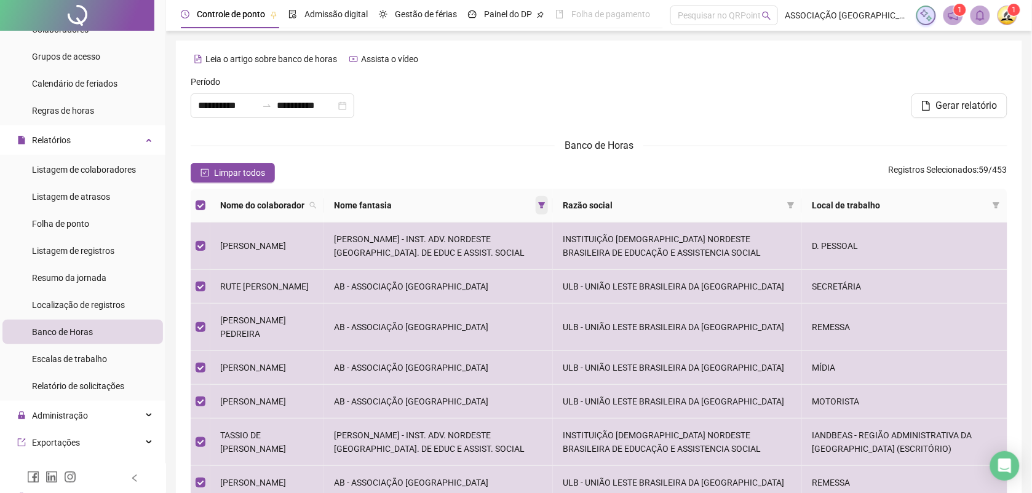
click at [542, 202] on icon "filter" at bounding box center [541, 205] width 7 height 7
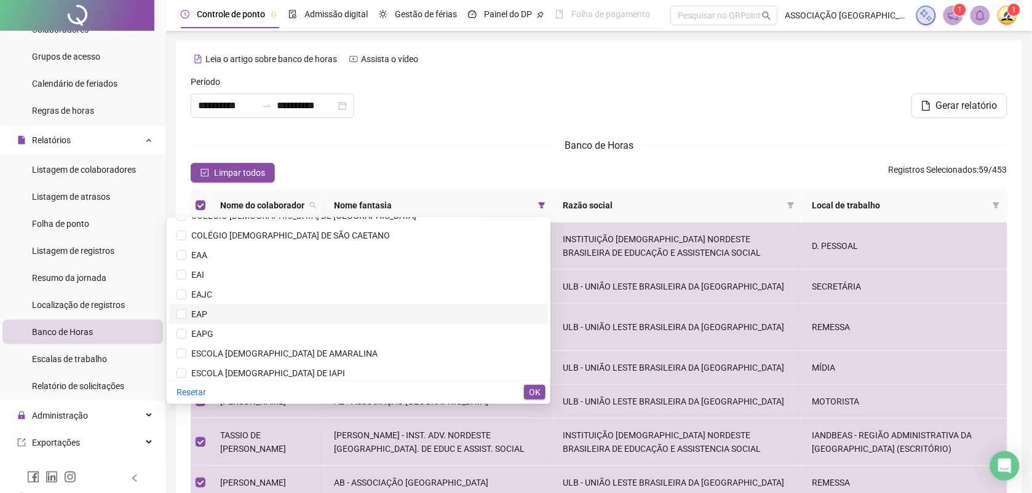
scroll to position [354, 0]
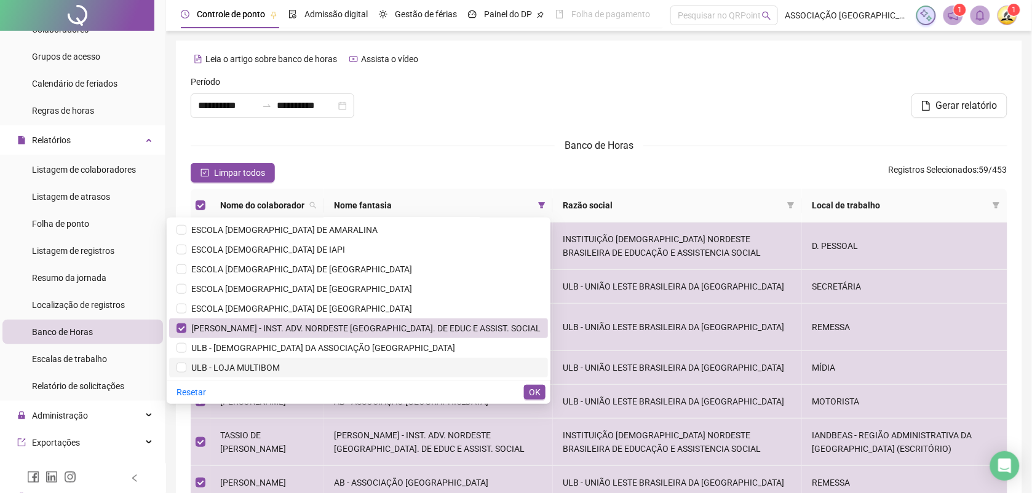
click at [280, 364] on span "ULB - LOJA MULTIBOM" at bounding box center [233, 368] width 94 height 10
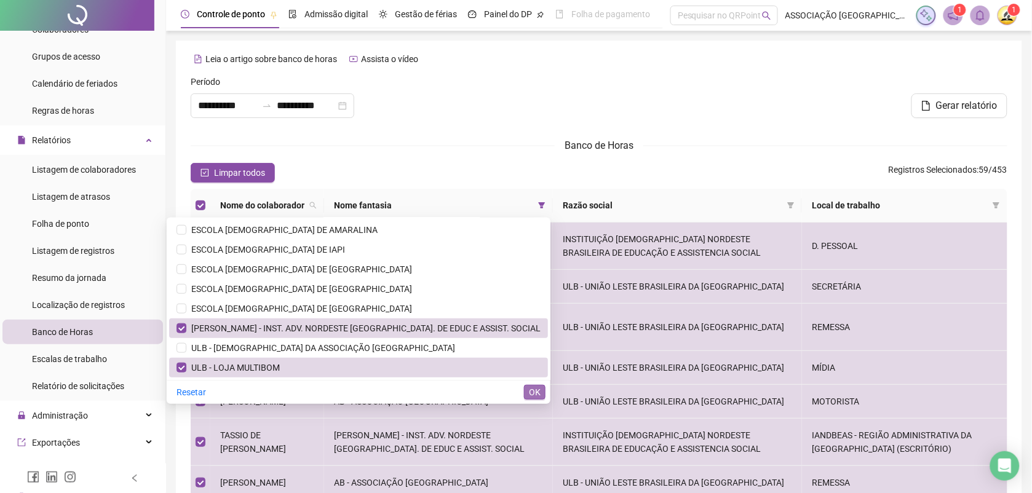
click at [530, 388] on span "OK" at bounding box center [535, 393] width 12 height 14
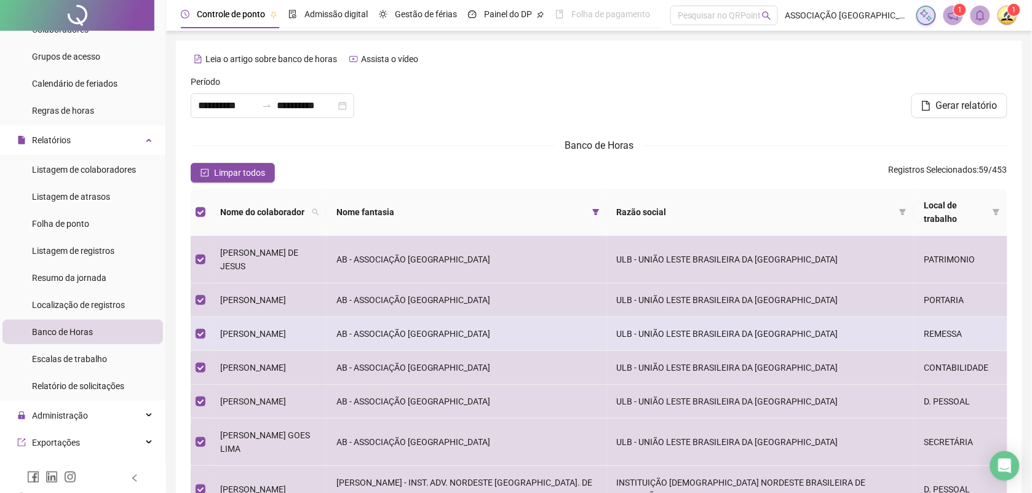
scroll to position [231, 0]
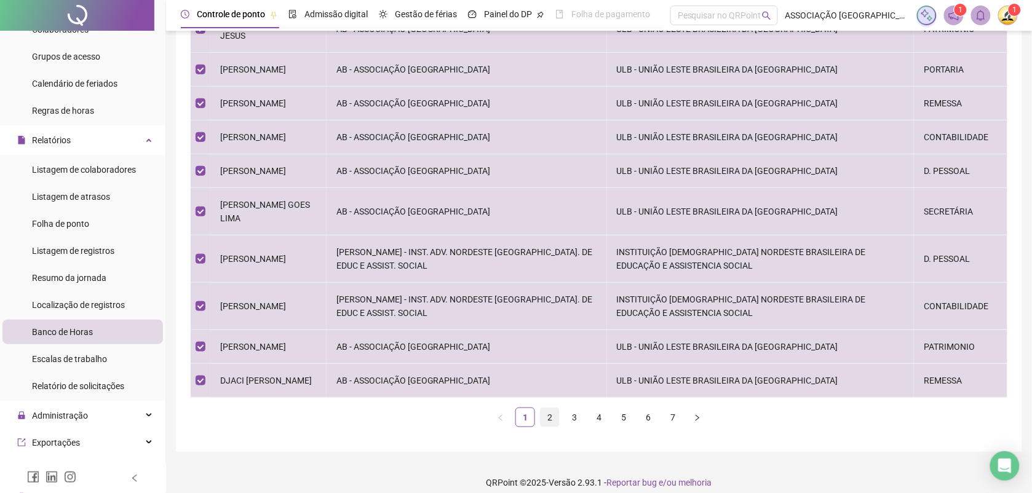
click at [554, 408] on link "2" at bounding box center [550, 417] width 18 height 18
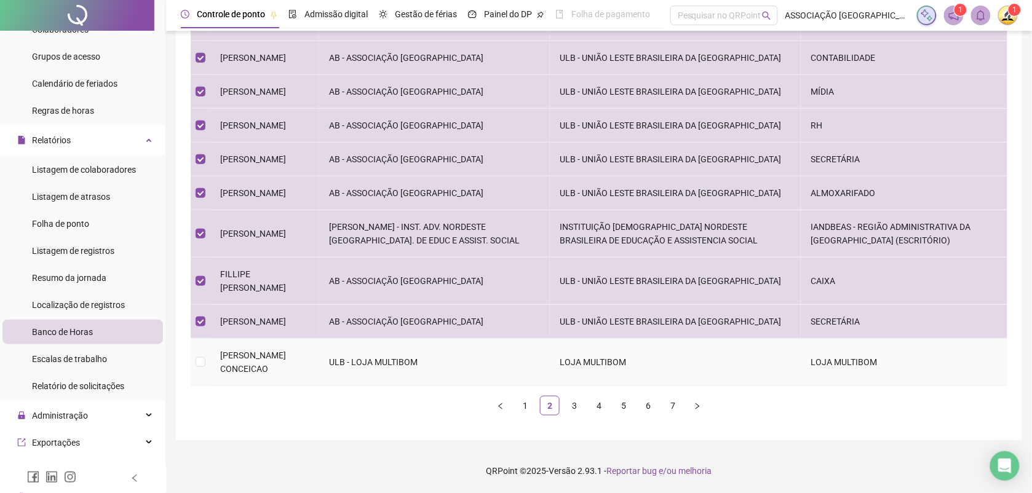
click at [286, 367] on span "[PERSON_NAME] CONCEICAO" at bounding box center [253, 362] width 66 height 23
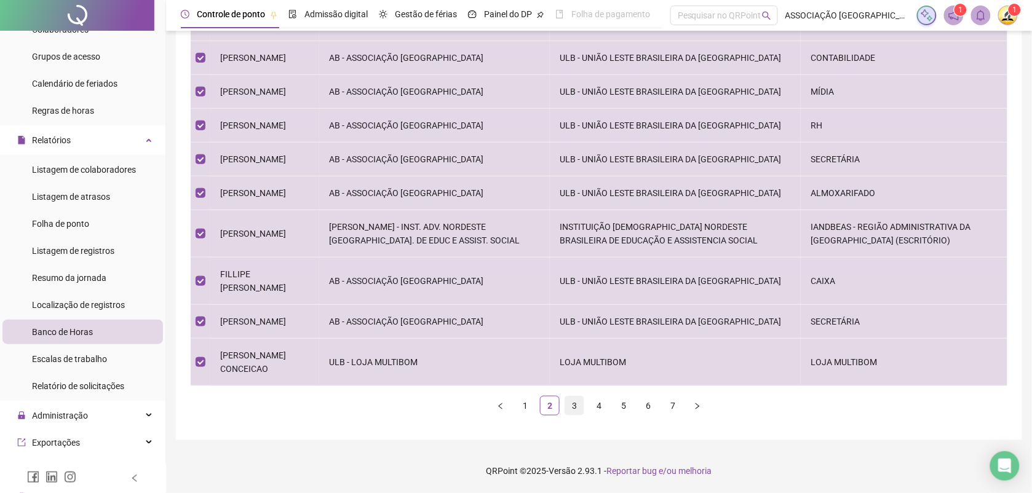
click at [576, 415] on link "3" at bounding box center [574, 406] width 18 height 18
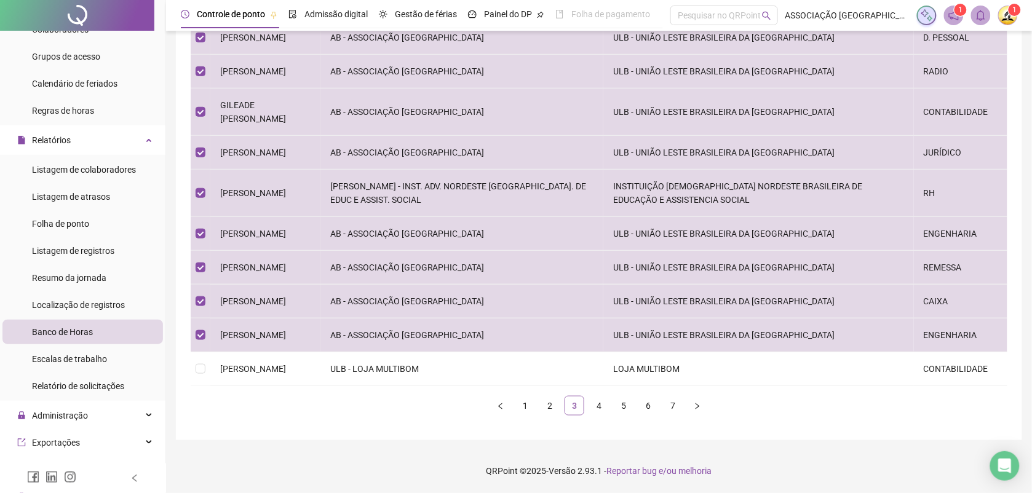
scroll to position [217, 0]
click at [472, 366] on td "ULB - LOJA MULTIBOM" at bounding box center [463, 370] width 284 height 34
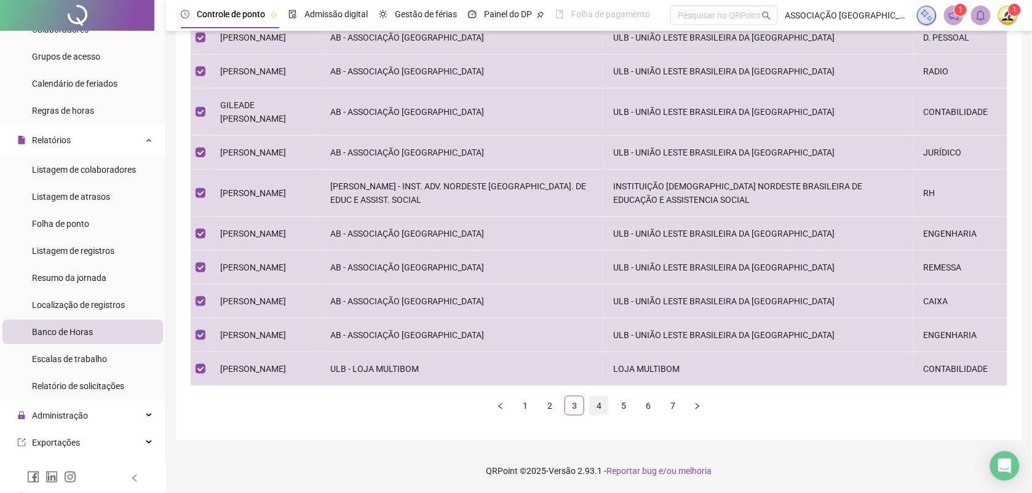
click at [599, 407] on link "4" at bounding box center [599, 406] width 18 height 18
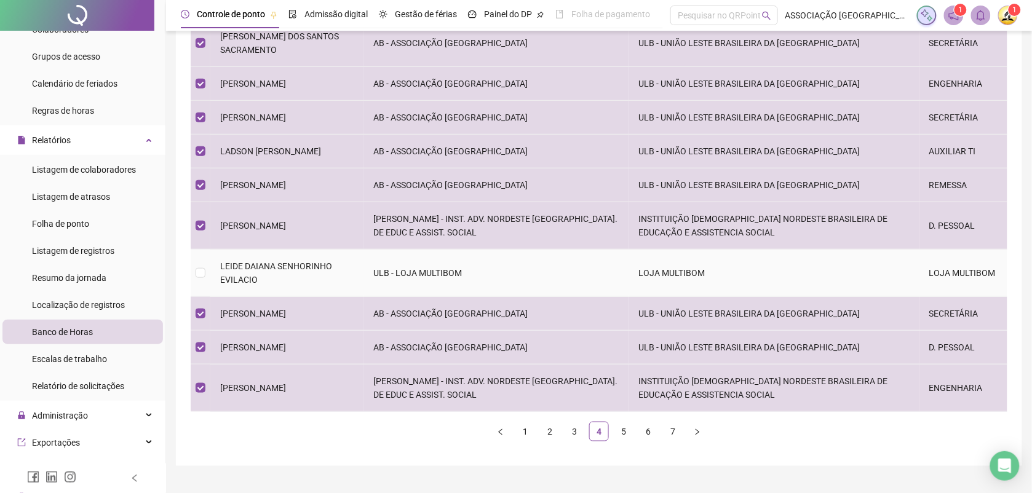
click at [458, 271] on td "ULB - LOJA MULTIBOM" at bounding box center [497, 273] width 266 height 47
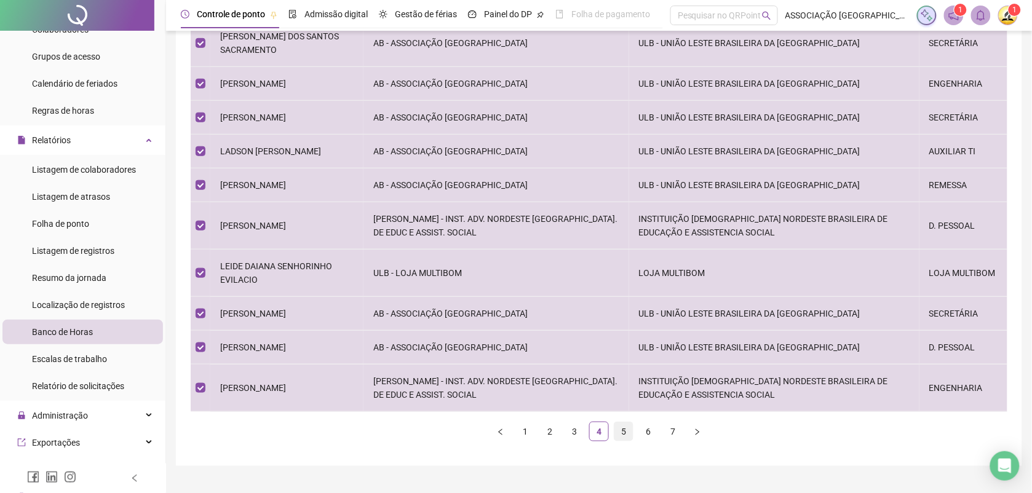
click at [625, 432] on link "5" at bounding box center [624, 432] width 18 height 18
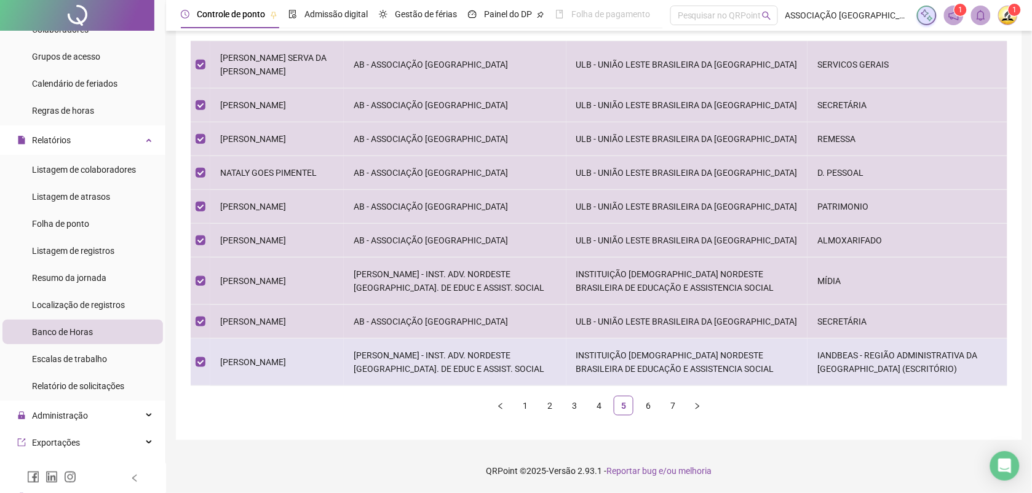
scroll to position [40, 0]
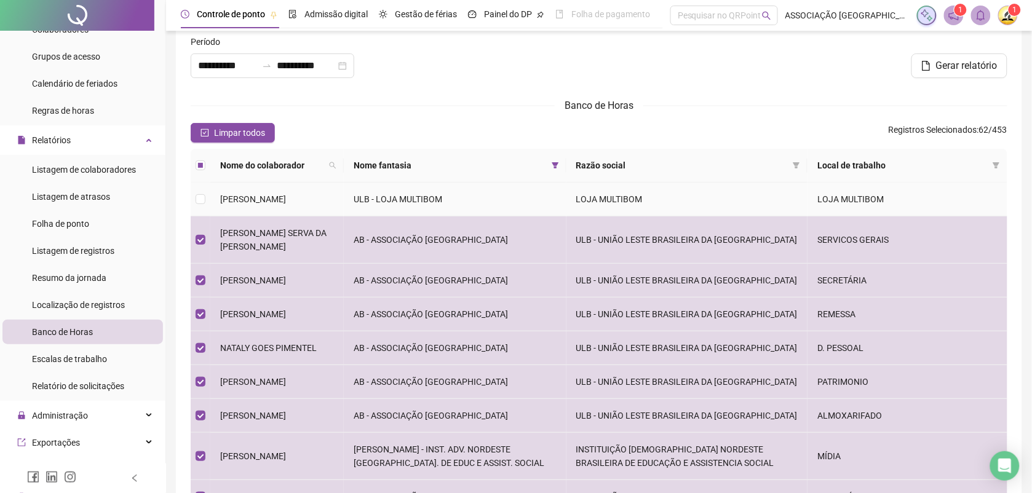
click at [371, 193] on td "ULB - LOJA MULTIBOM" at bounding box center [455, 200] width 222 height 34
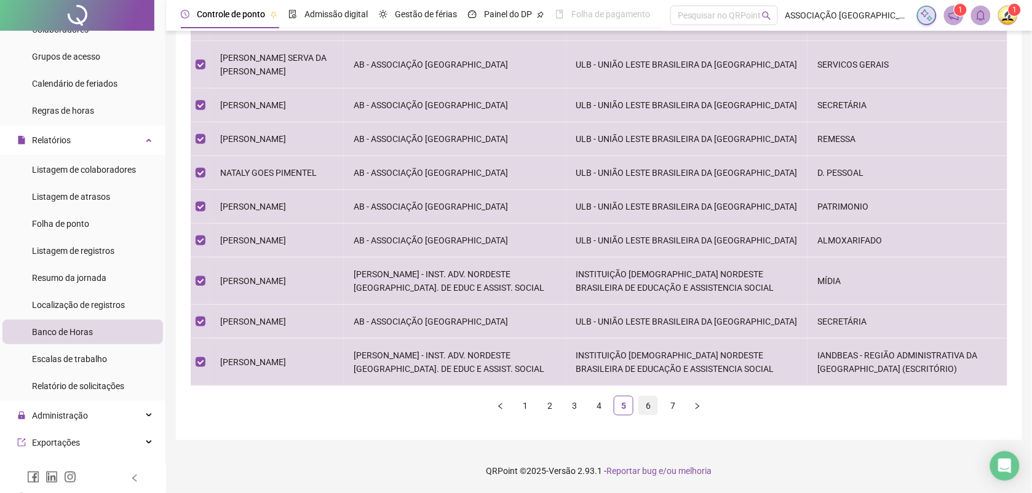
click at [649, 409] on link "6" at bounding box center [648, 406] width 18 height 18
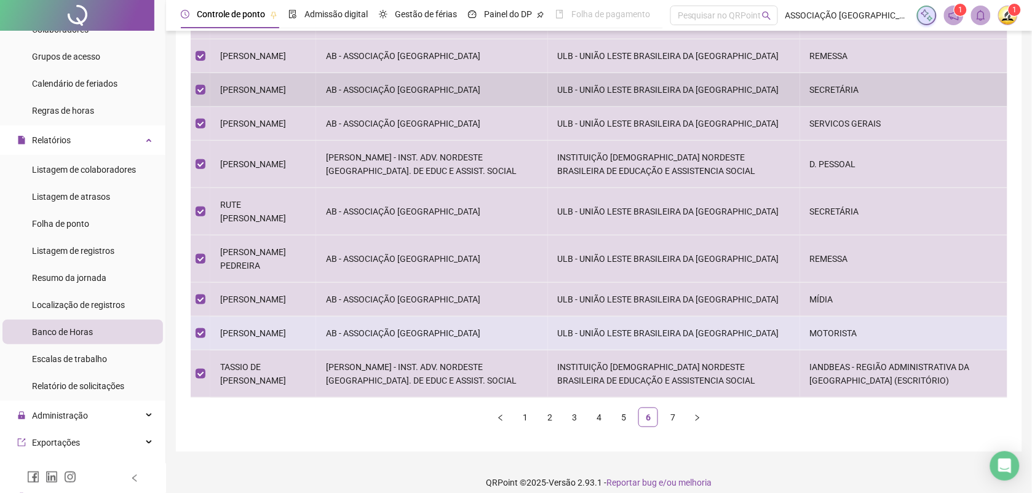
scroll to position [244, 0]
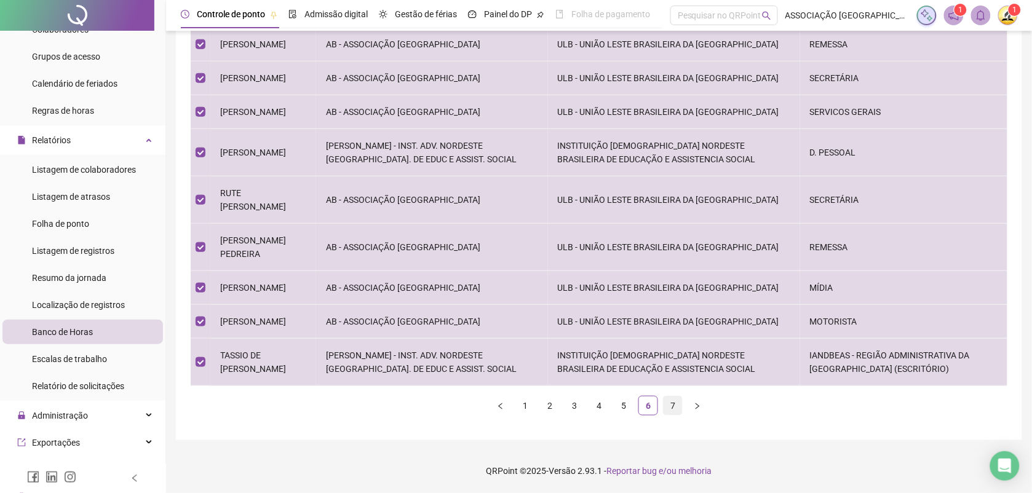
click at [674, 408] on link "7" at bounding box center [673, 406] width 18 height 18
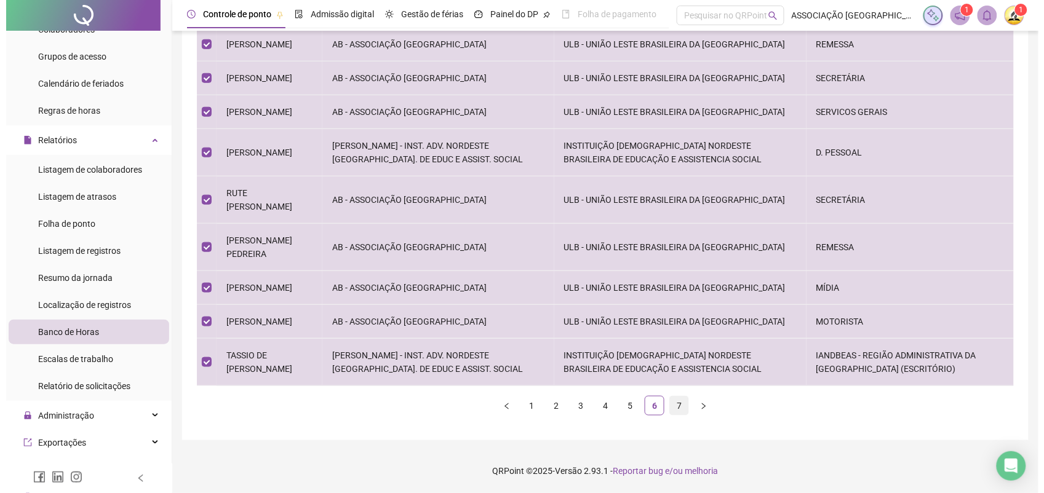
scroll to position [0, 0]
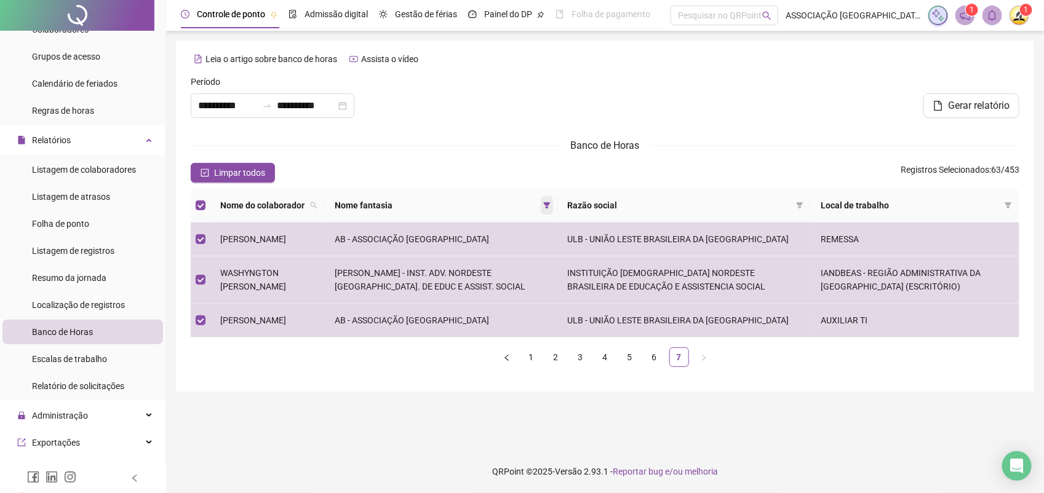
click at [549, 206] on icon "filter" at bounding box center [546, 205] width 7 height 6
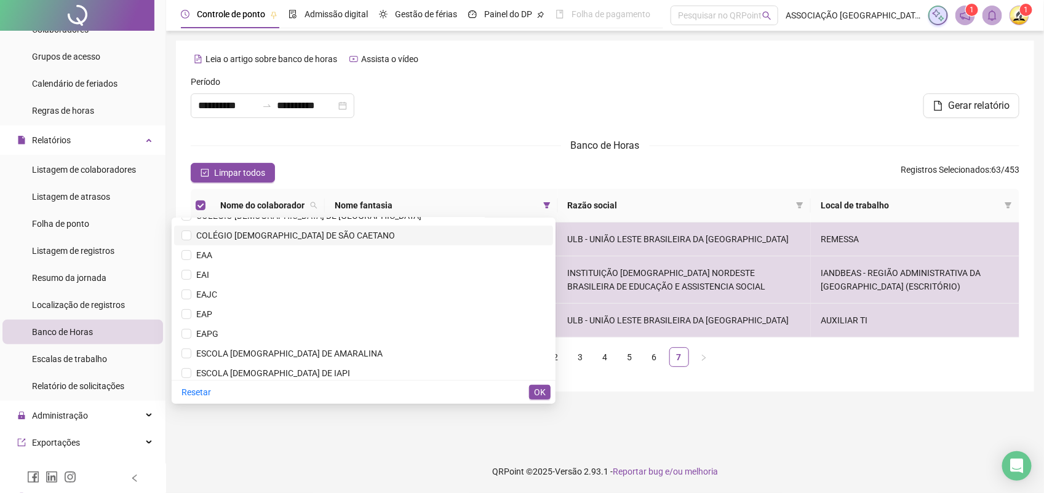
scroll to position [354, 0]
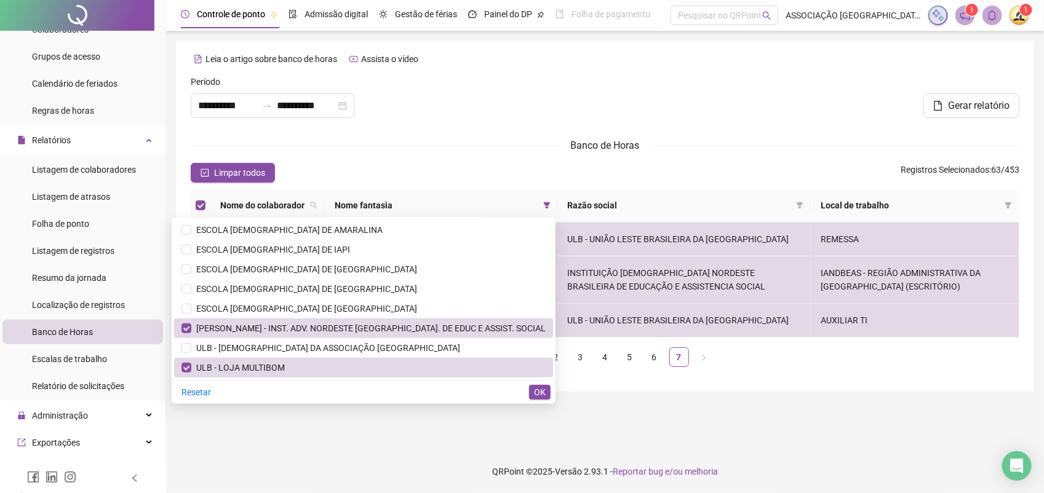
click at [687, 441] on div "**********" at bounding box center [605, 246] width 878 height 493
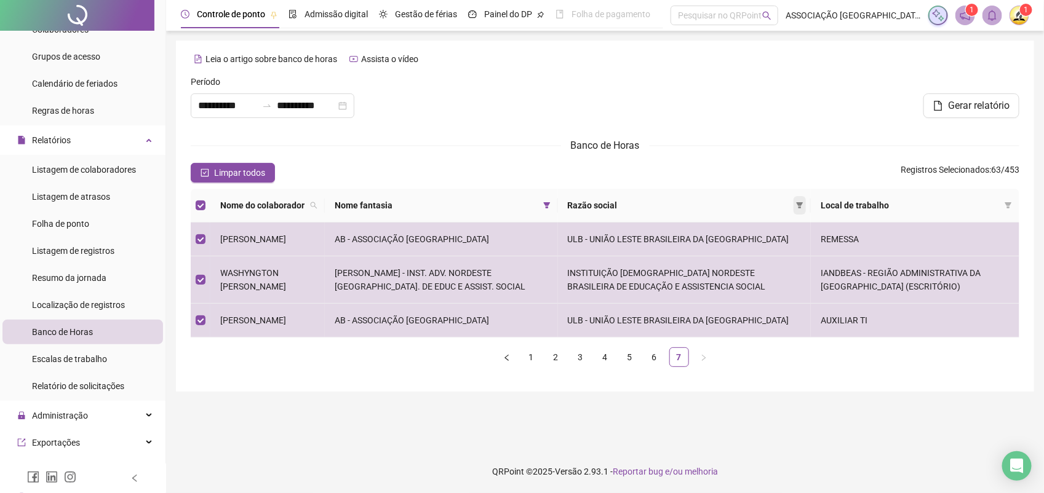
click at [803, 204] on icon "filter" at bounding box center [800, 205] width 7 height 6
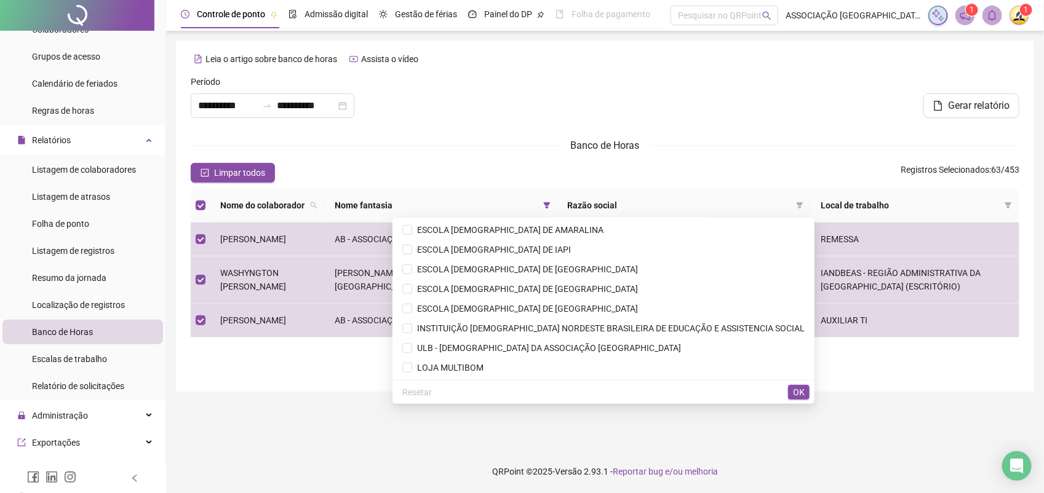
click at [610, 446] on div "**********" at bounding box center [605, 246] width 878 height 493
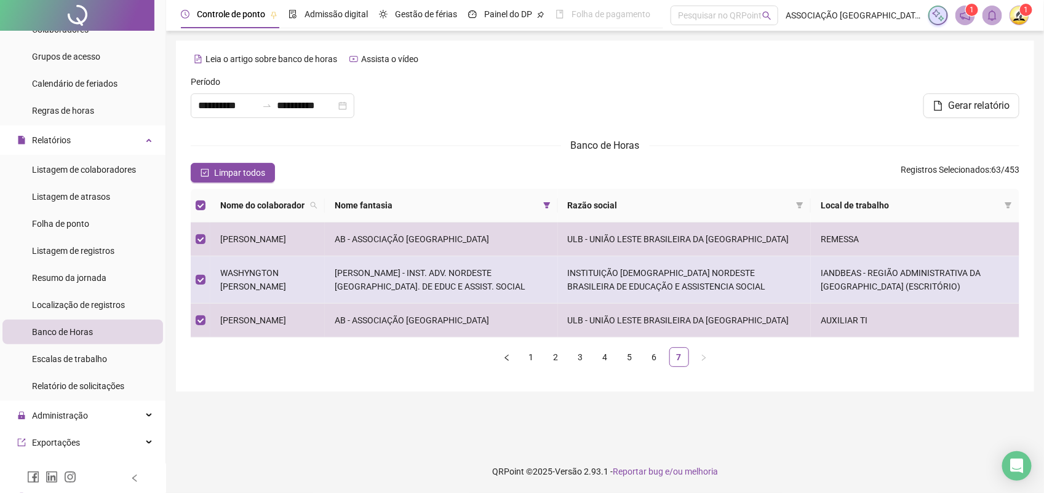
click at [317, 290] on td "WASHYNGTON [PERSON_NAME]" at bounding box center [267, 280] width 114 height 47
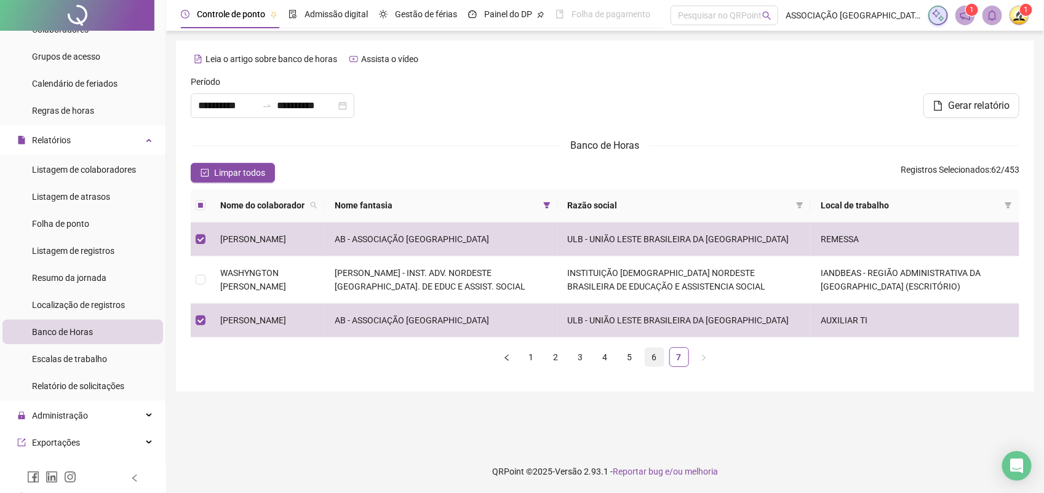
click at [659, 367] on link "6" at bounding box center [654, 357] width 18 height 18
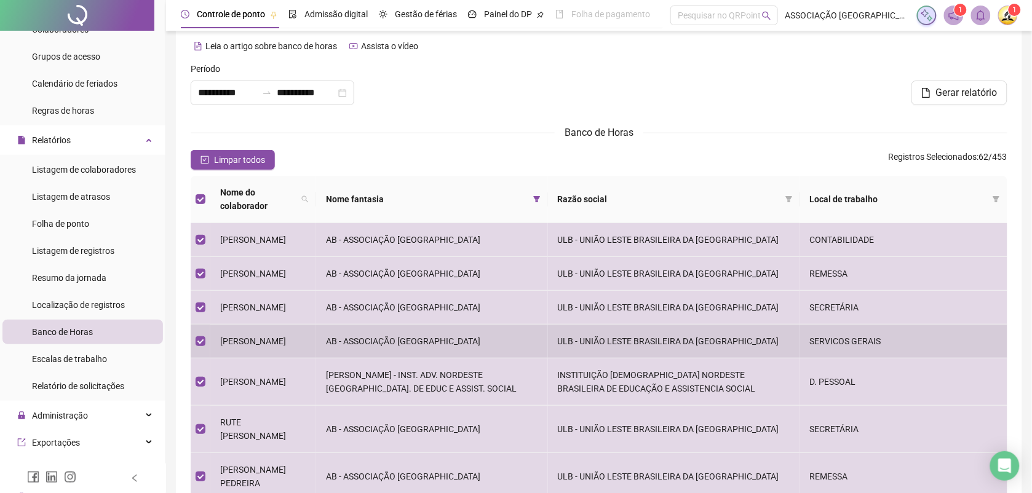
scroll to position [244, 0]
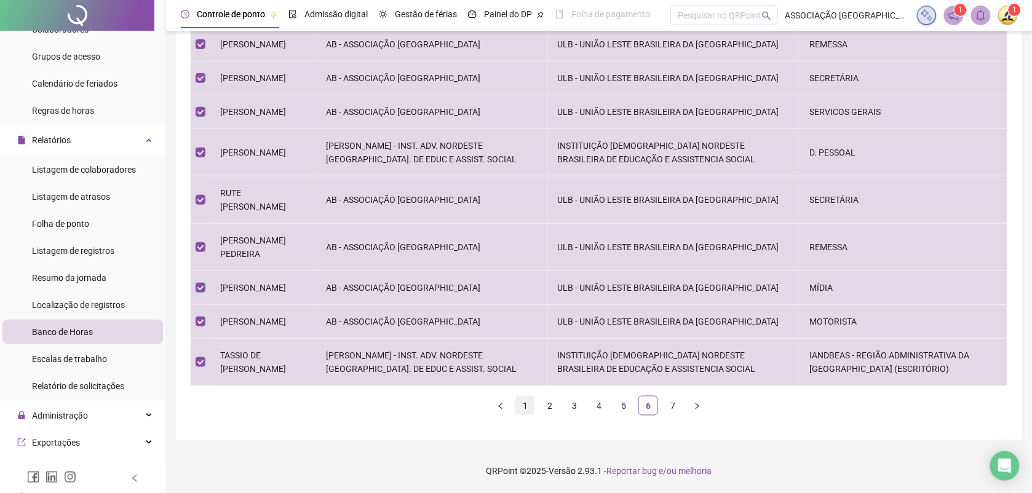
click at [525, 407] on link "1" at bounding box center [525, 406] width 18 height 18
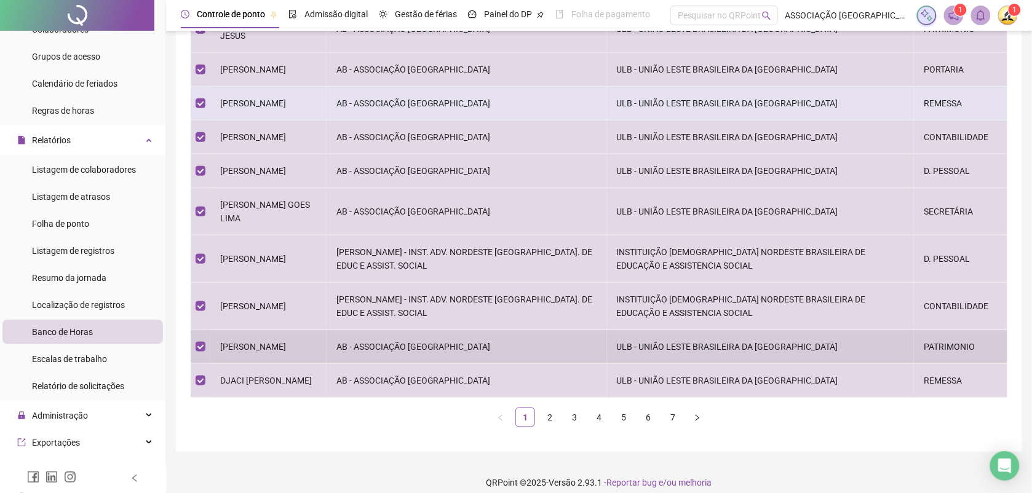
scroll to position [0, 0]
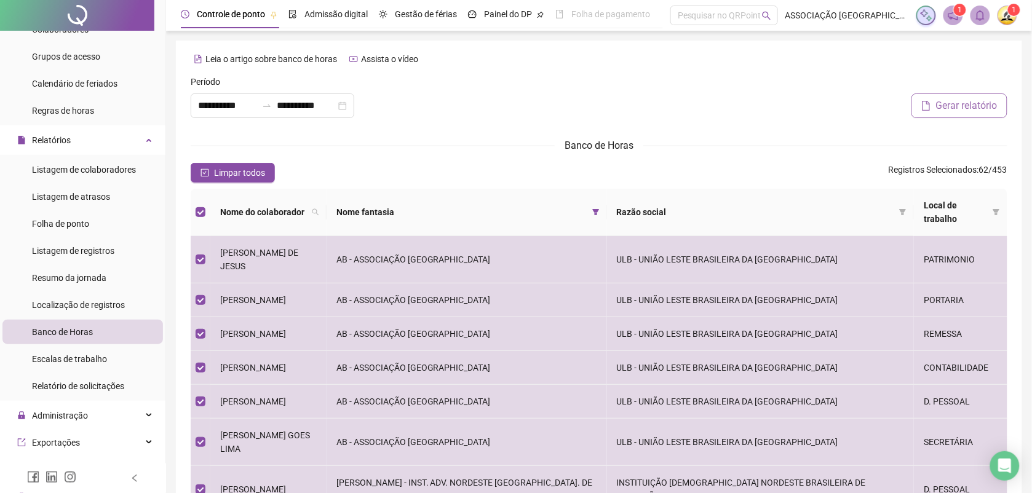
click at [949, 111] on span "Gerar relatório" at bounding box center [967, 105] width 62 height 15
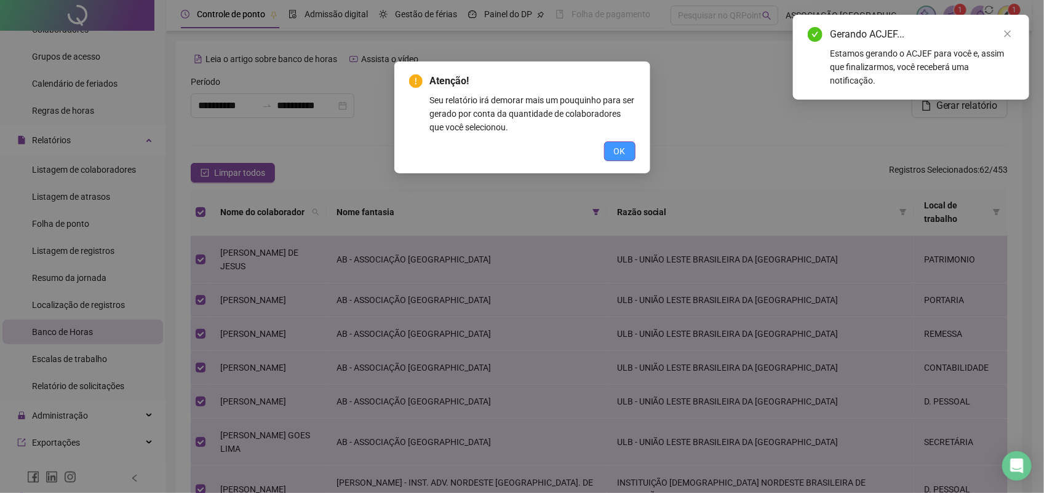
click at [610, 149] on button "OK" at bounding box center [619, 151] width 31 height 20
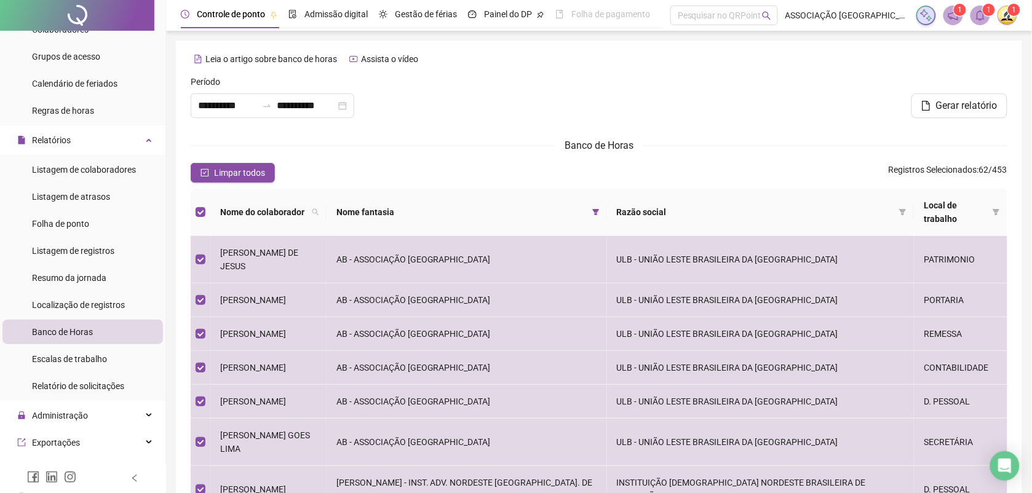
click at [984, 18] on icon "bell" at bounding box center [980, 15] width 9 height 11
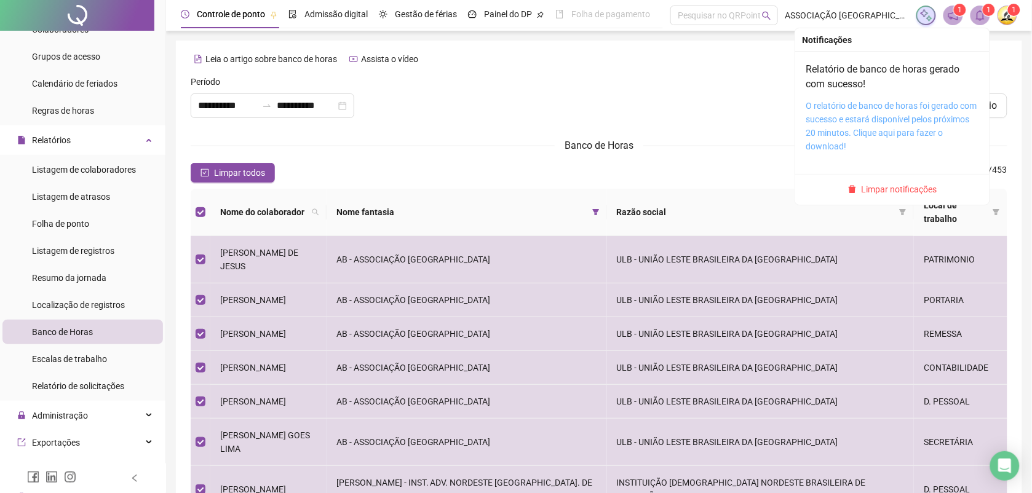
click at [904, 116] on link "O relatório de banco de horas foi gerado com sucesso e estará disponível pelos …" at bounding box center [892, 126] width 171 height 50
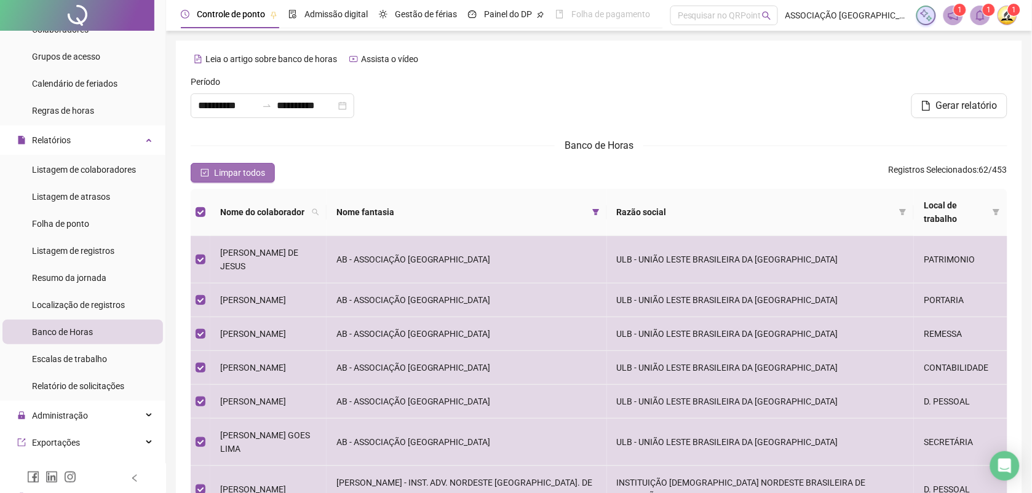
click at [241, 169] on span "Limpar todos" at bounding box center [239, 173] width 51 height 14
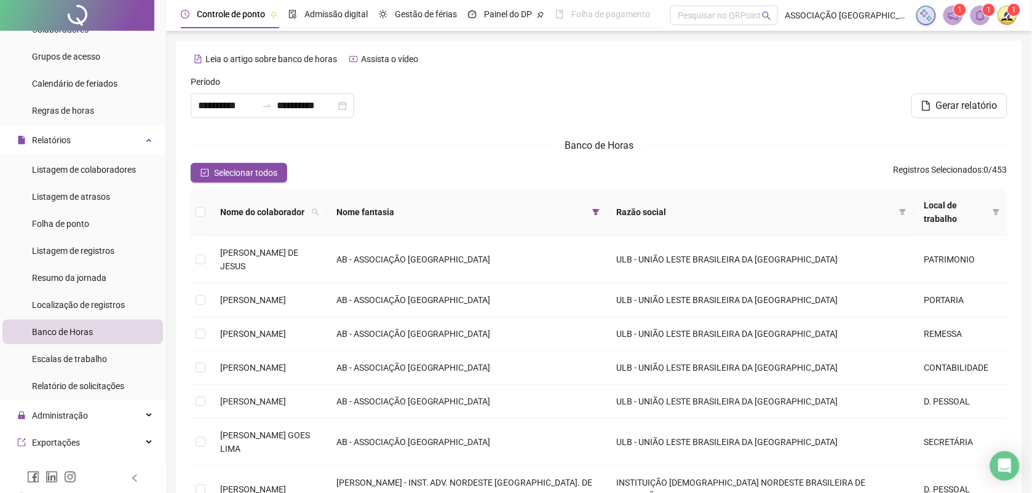
scroll to position [231, 0]
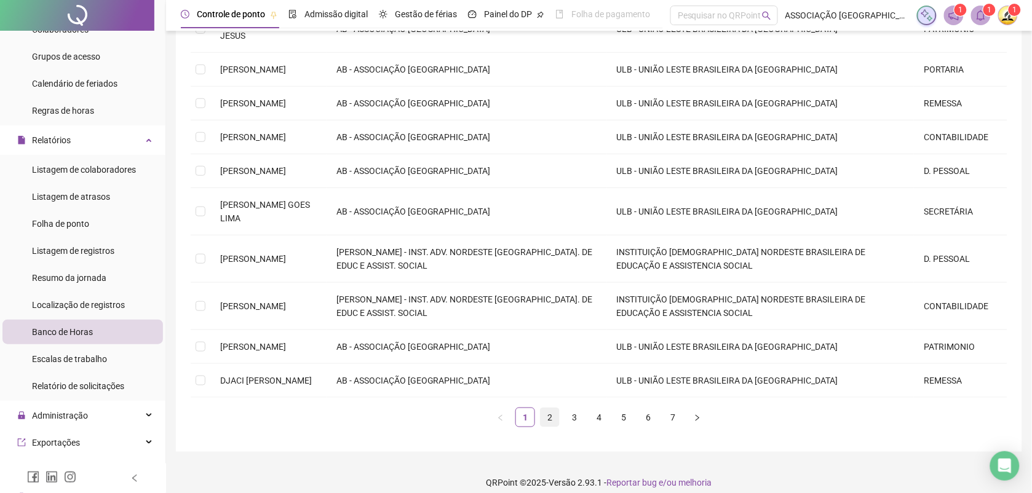
click at [552, 410] on link "2" at bounding box center [550, 417] width 18 height 18
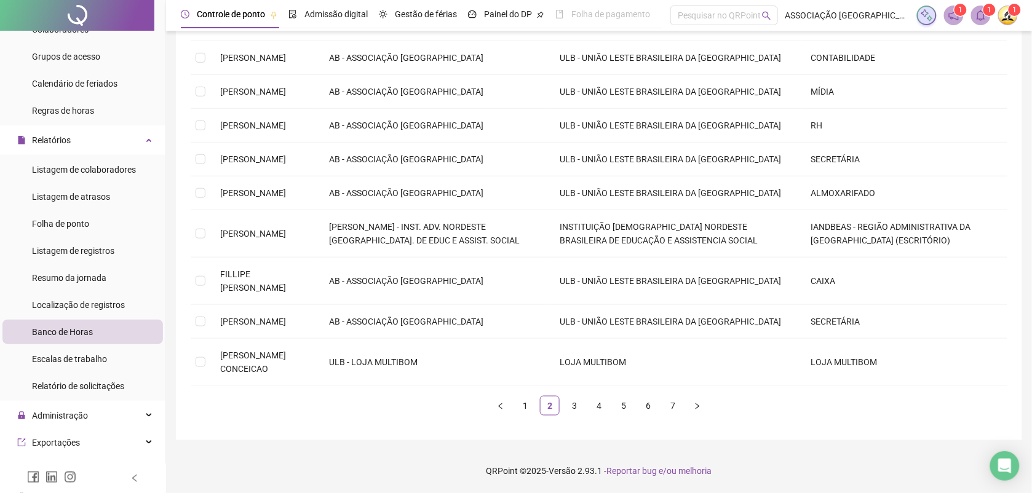
scroll to position [0, 0]
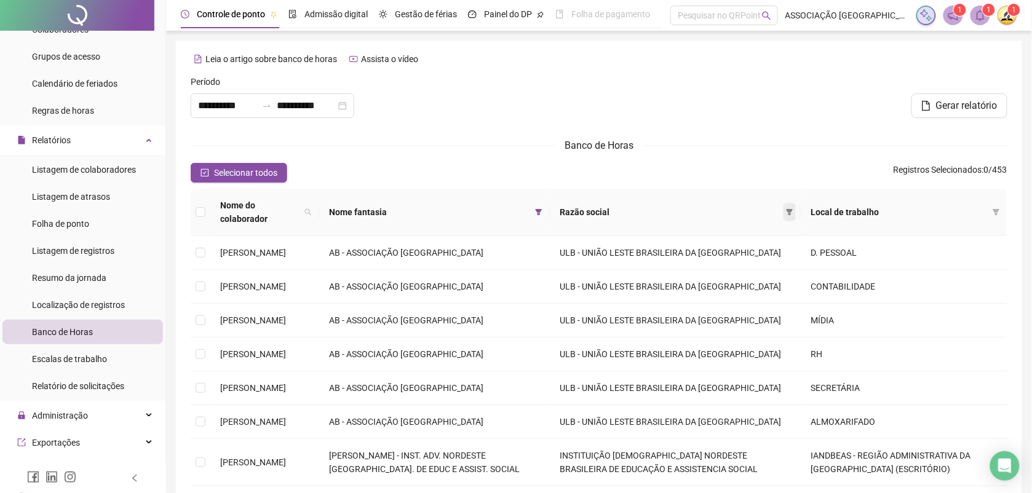
click at [794, 209] on icon "filter" at bounding box center [790, 212] width 7 height 6
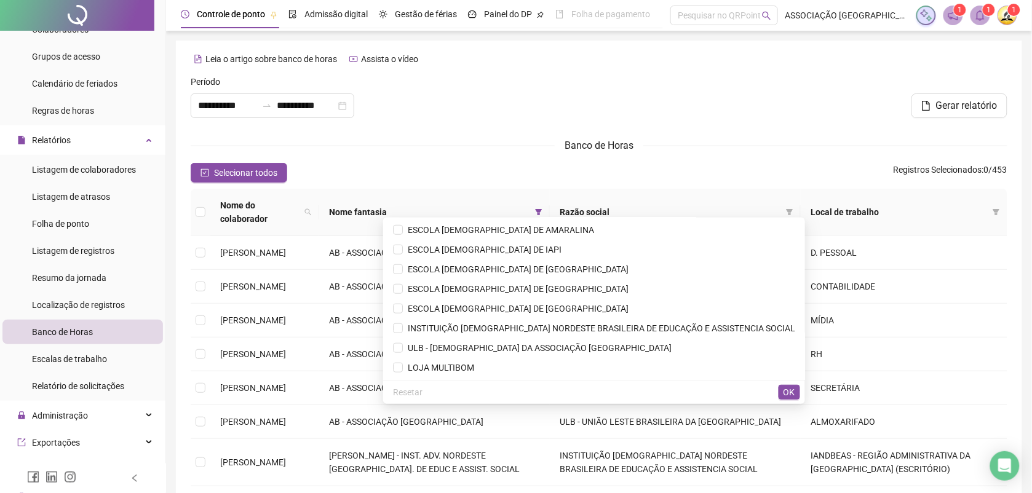
click at [763, 183] on div "Selecionar todos Registros Selecionados : 0 / 453" at bounding box center [599, 173] width 817 height 20
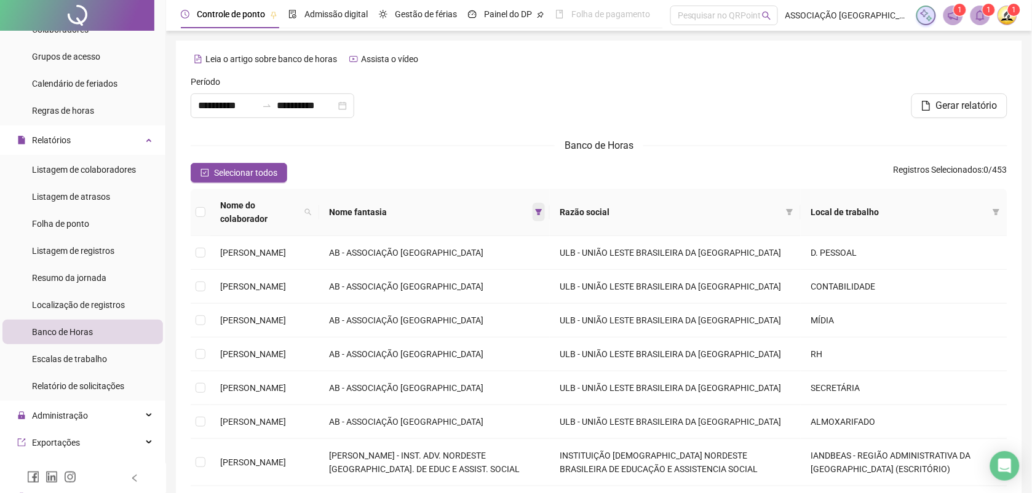
click at [543, 209] on icon "filter" at bounding box center [539, 212] width 7 height 6
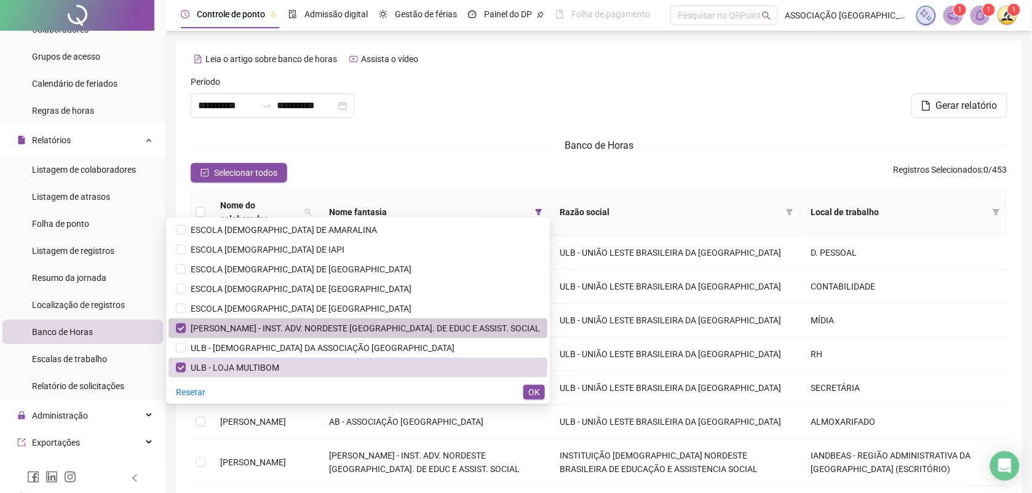
click at [316, 328] on span "[PERSON_NAME] - INST. ADV. NORDESTE [GEOGRAPHIC_DATA]. DE EDUC E ASSIST. SOCIAL" at bounding box center [363, 329] width 354 height 10
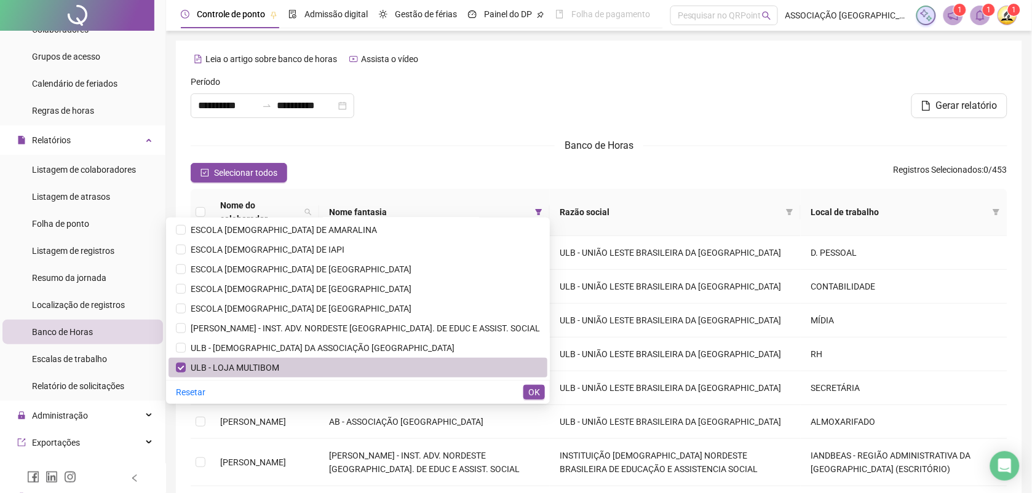
click at [279, 367] on span "ULB - LOJA MULTIBOM" at bounding box center [233, 368] width 94 height 10
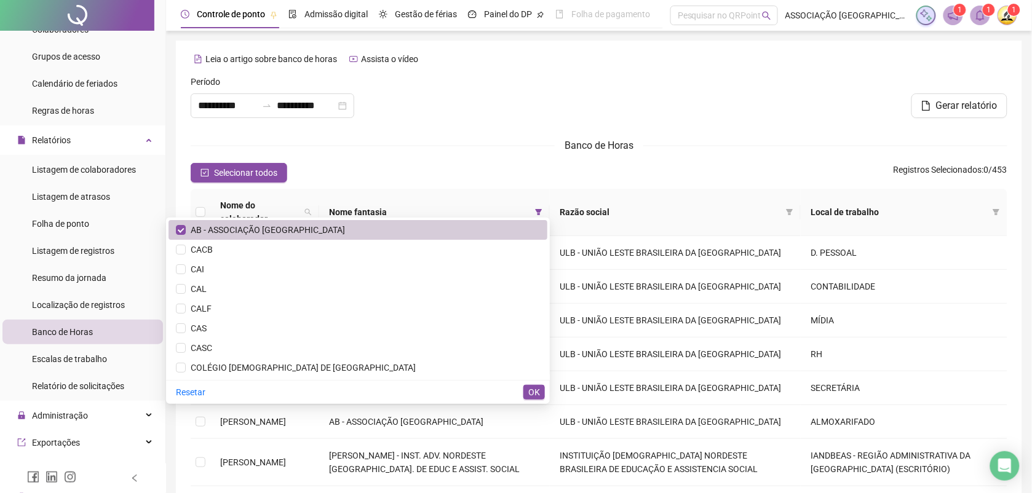
click at [345, 228] on span "AB - ASSOCIAÇÃO [GEOGRAPHIC_DATA]" at bounding box center [265, 230] width 159 height 10
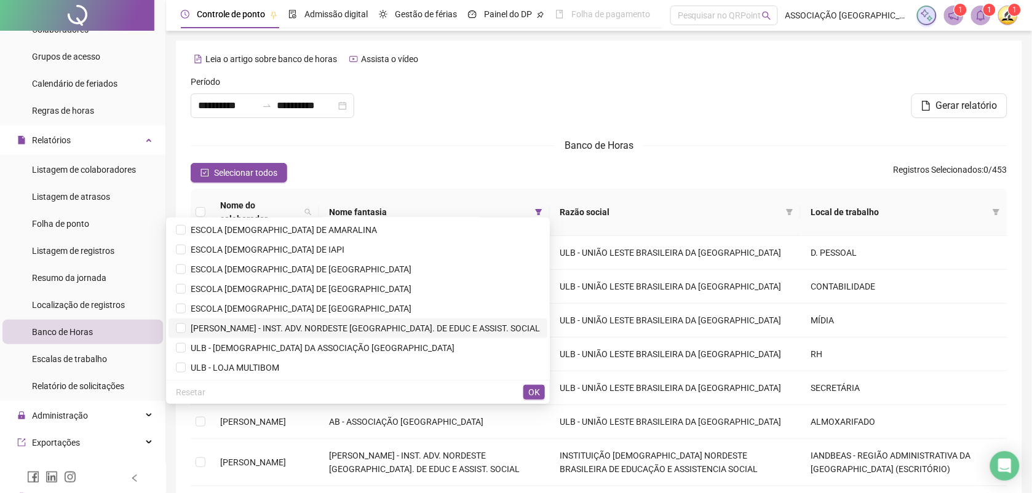
scroll to position [77, 0]
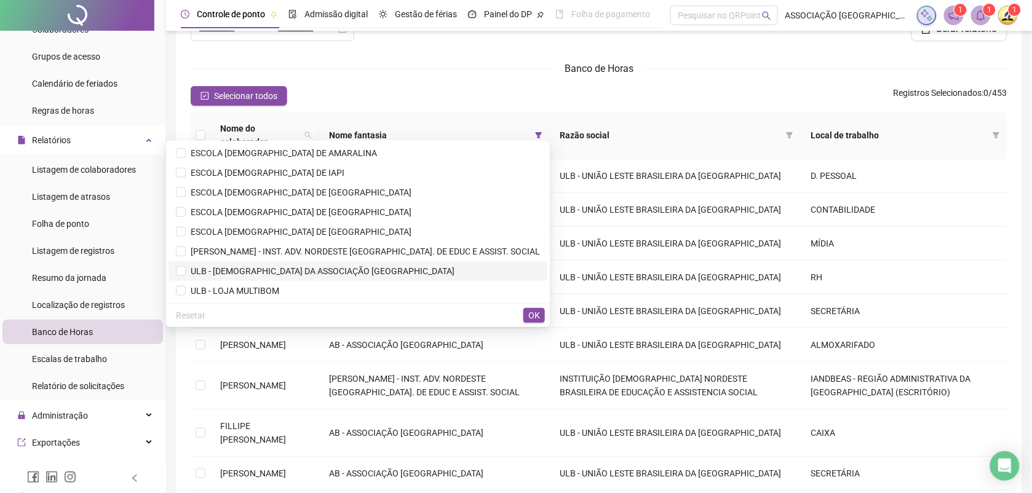
click at [338, 266] on span "ULB - [DEMOGRAPHIC_DATA] DA ASSOCIAÇÃO [GEOGRAPHIC_DATA]" at bounding box center [320, 271] width 269 height 10
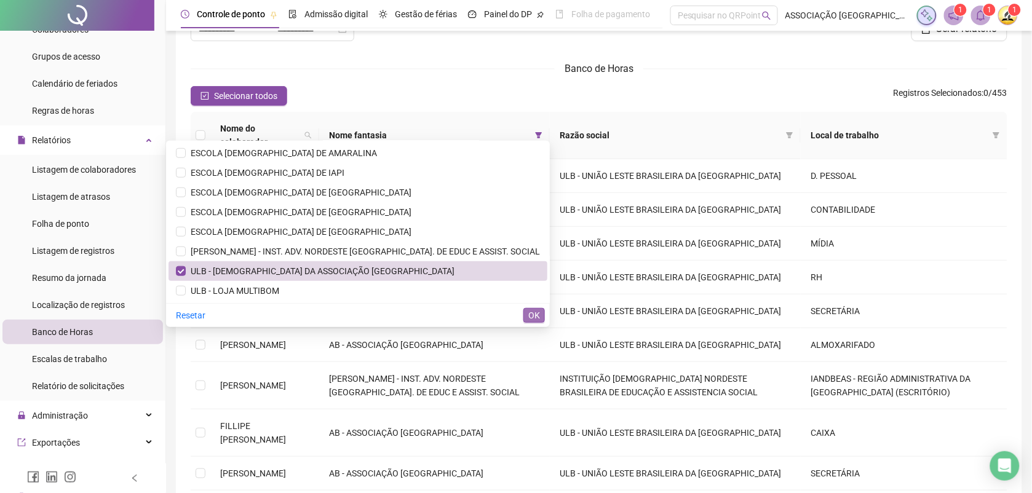
click at [524, 311] on div "Resetar OK" at bounding box center [358, 315] width 384 height 24
click at [532, 311] on span "OK" at bounding box center [534, 316] width 12 height 14
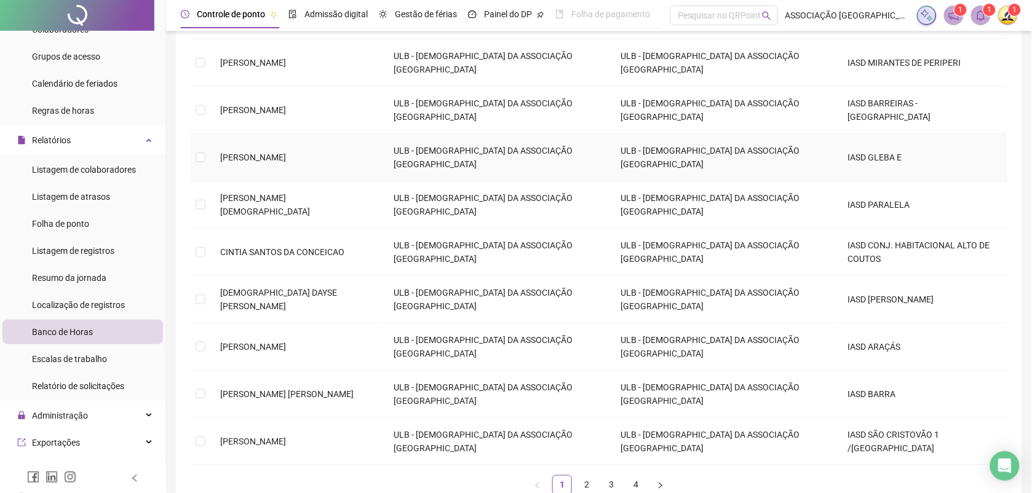
scroll to position [308, 0]
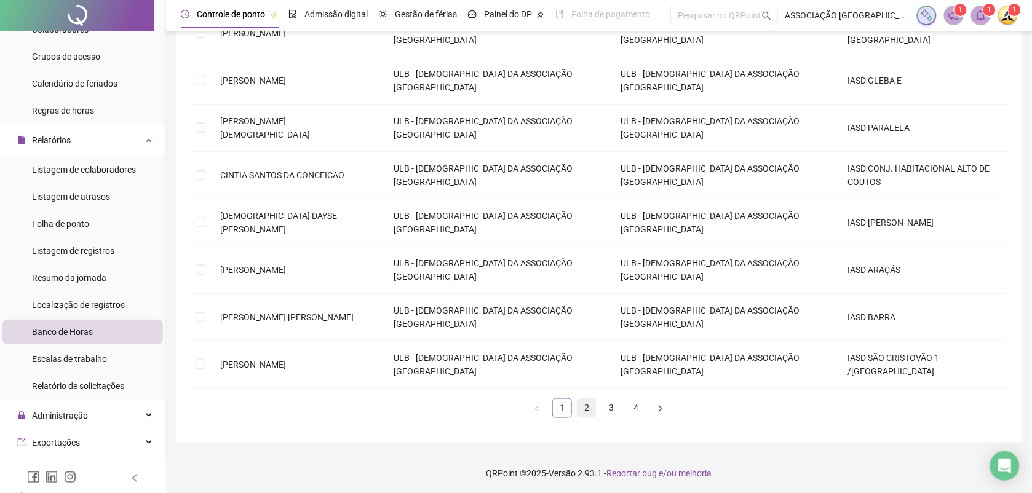
click at [586, 407] on link "2" at bounding box center [587, 408] width 18 height 18
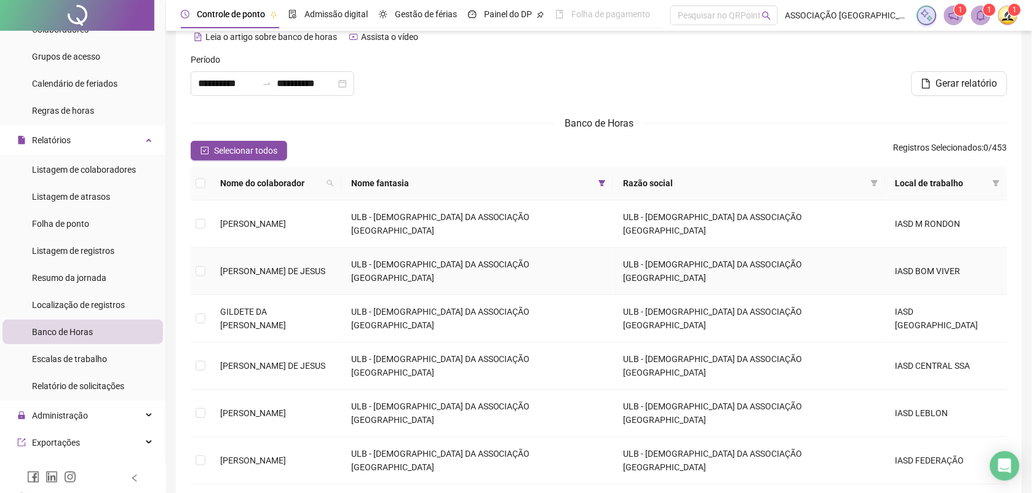
scroll to position [99, 0]
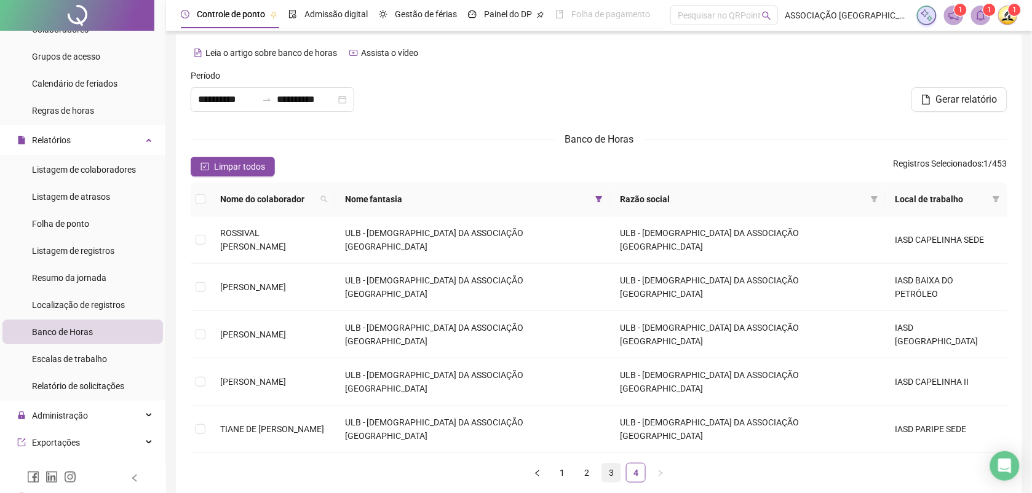
click at [612, 464] on link "3" at bounding box center [611, 473] width 18 height 18
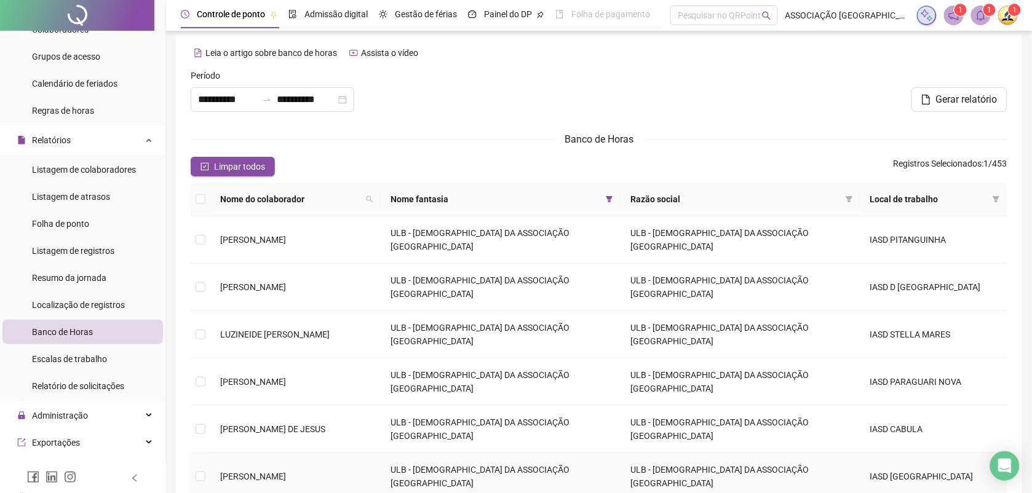
scroll to position [176, 0]
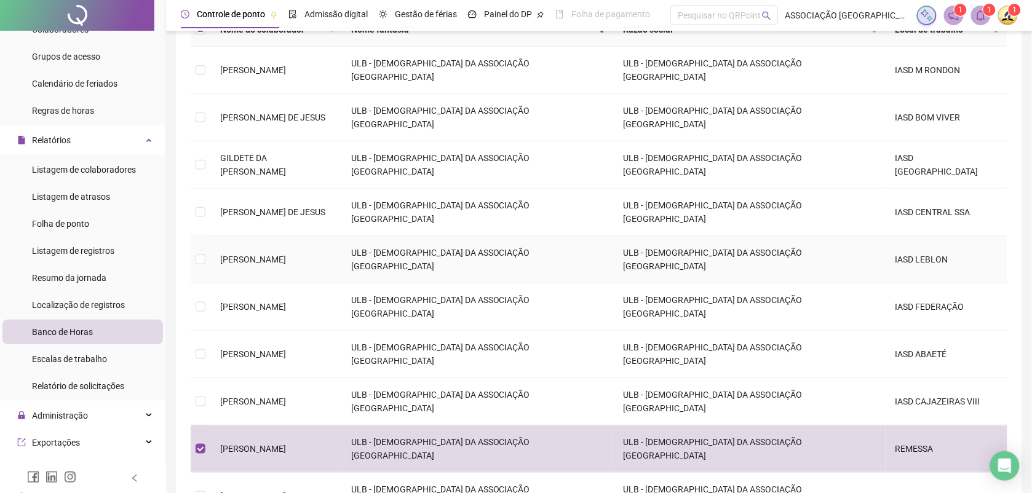
scroll to position [0, 0]
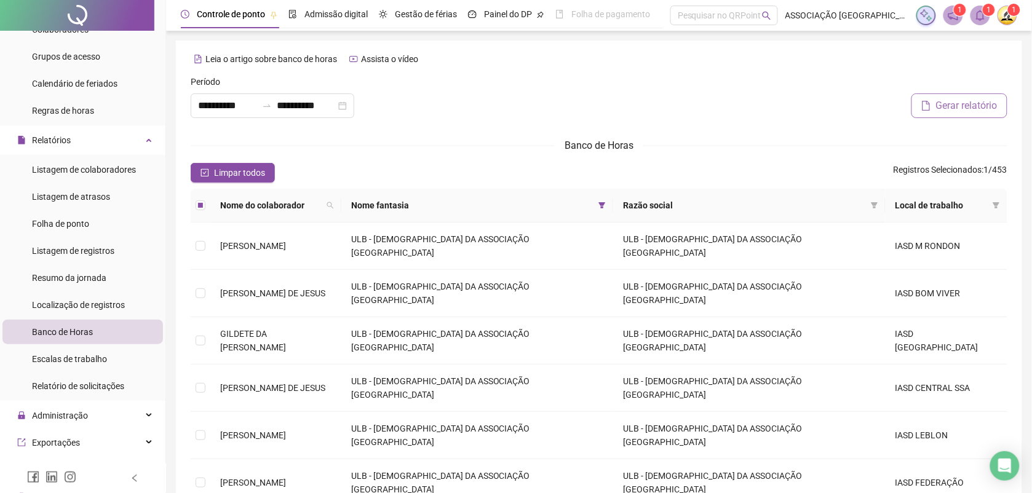
click at [969, 105] on span "Gerar relatório" at bounding box center [967, 105] width 62 height 15
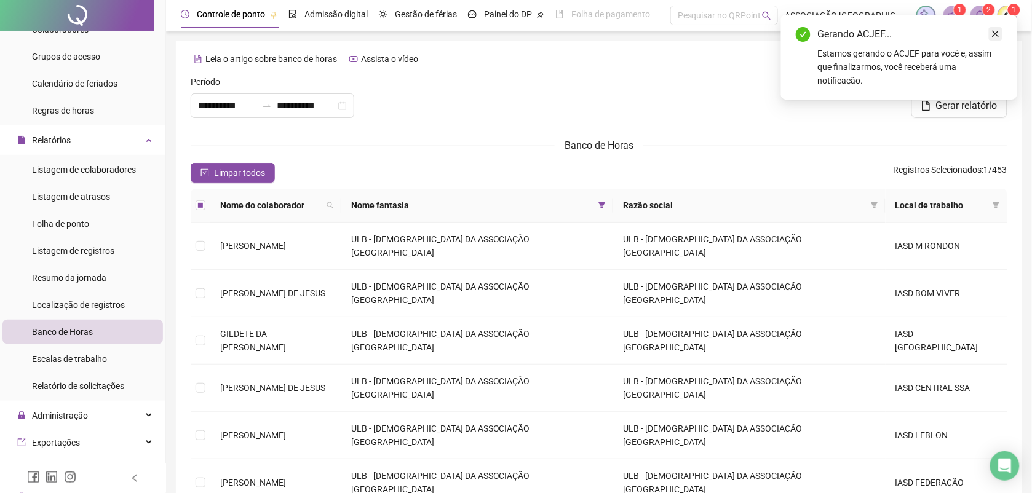
click at [998, 31] on icon "close" at bounding box center [996, 34] width 9 height 9
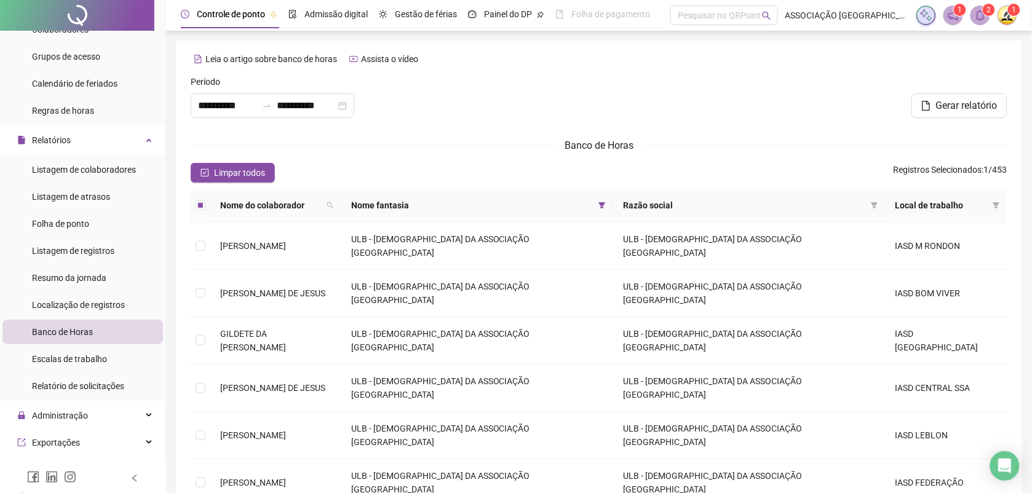
click at [981, 13] on icon "bell" at bounding box center [980, 15] width 11 height 11
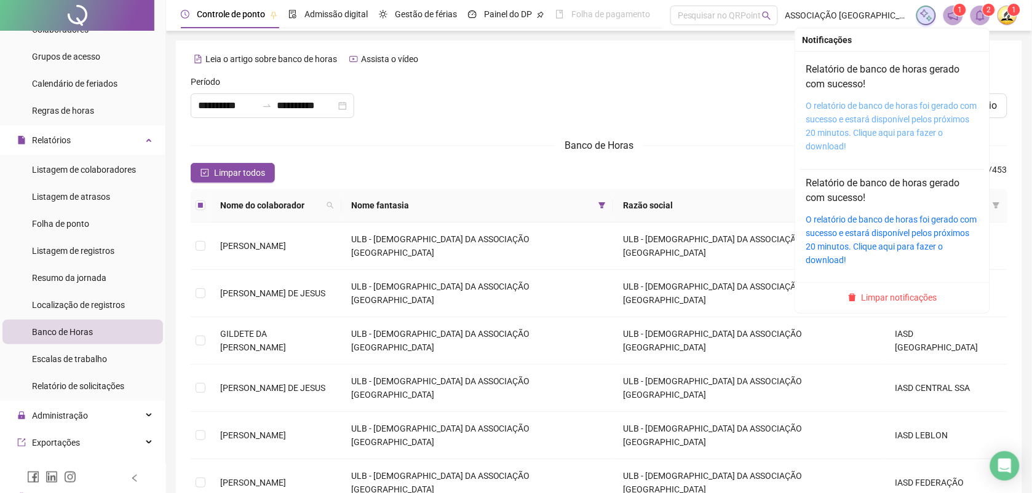
click at [915, 130] on link "O relatório de banco de horas foi gerado com sucesso e estará disponível pelos …" at bounding box center [892, 126] width 171 height 50
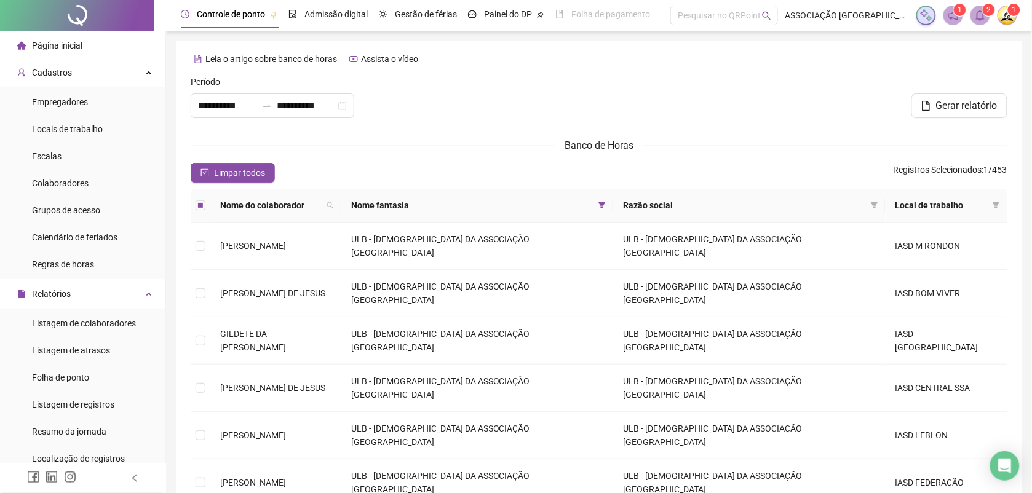
click at [59, 41] on span "Página inicial" at bounding box center [57, 46] width 50 height 10
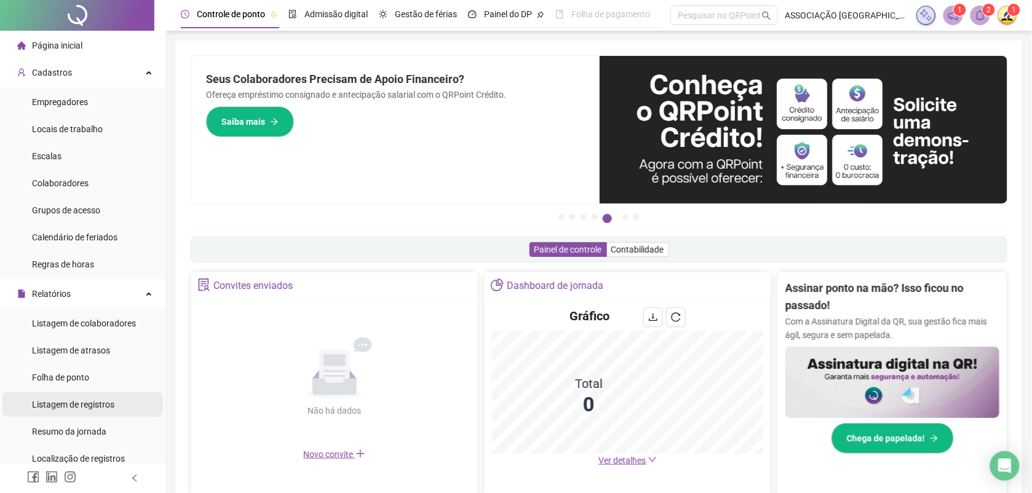
scroll to position [154, 0]
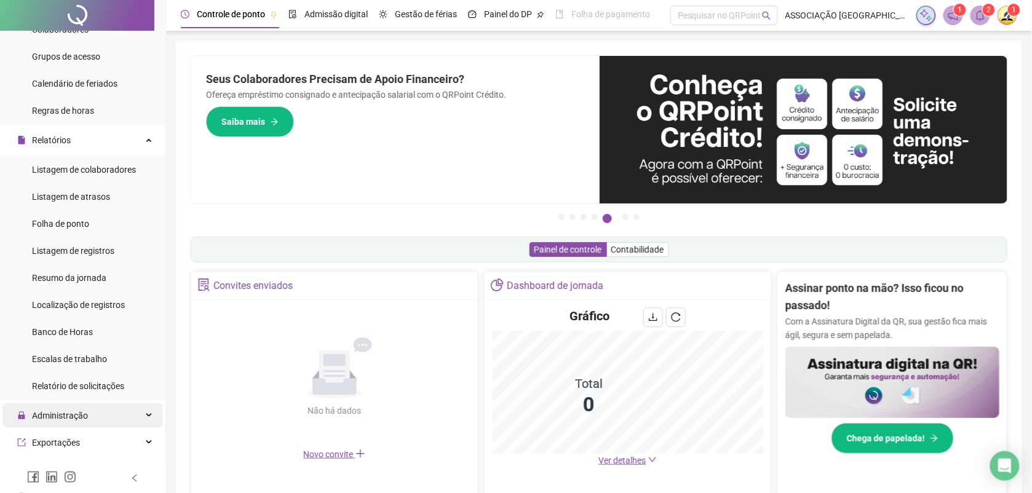
click at [83, 417] on span "Administração" at bounding box center [60, 416] width 56 height 10
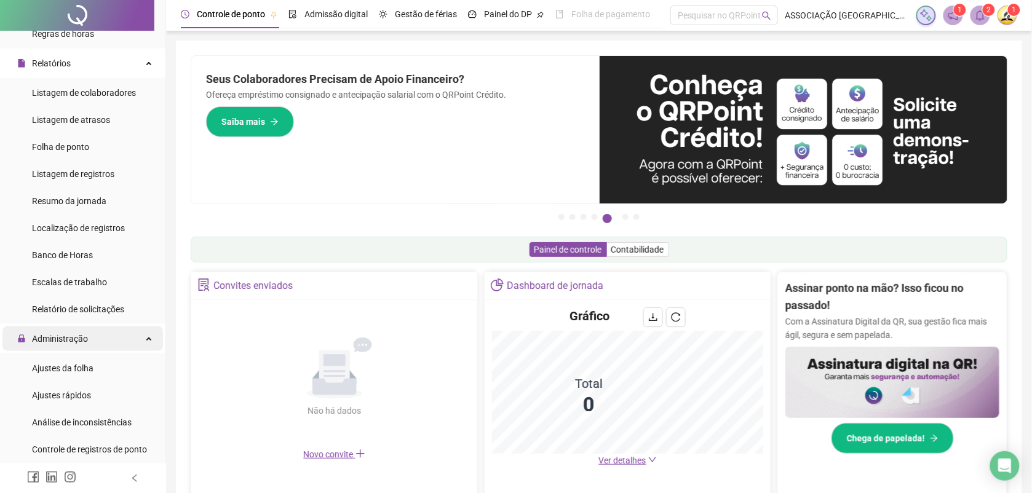
scroll to position [308, 0]
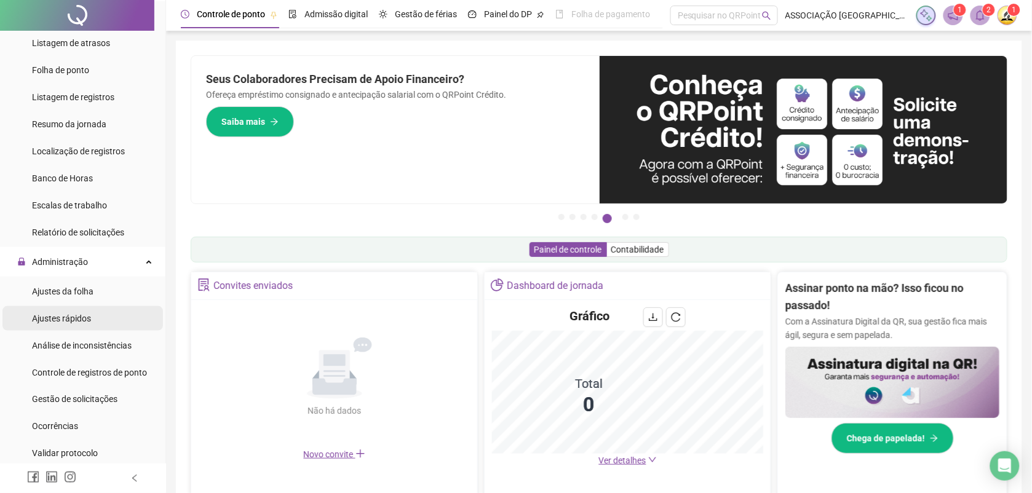
click at [73, 314] on span "Ajustes rápidos" at bounding box center [61, 319] width 59 height 10
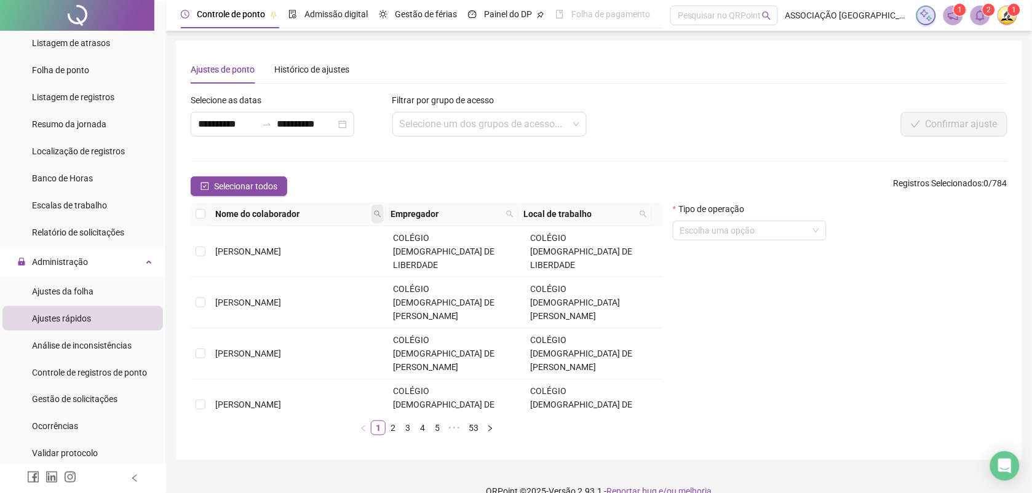
click at [373, 214] on span at bounding box center [378, 214] width 12 height 18
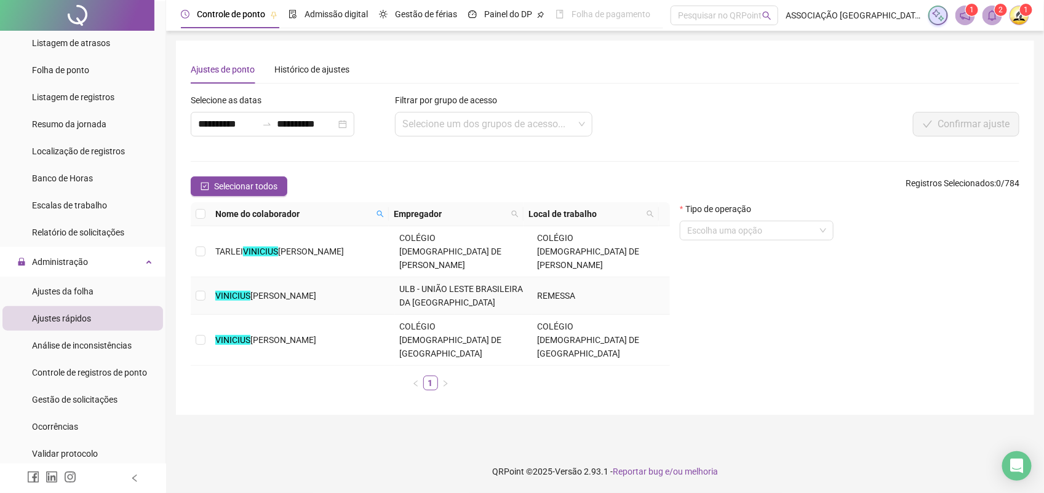
click at [416, 284] on span "ULB - UNIÃO LESTE BRASILEIRA DA [GEOGRAPHIC_DATA]" at bounding box center [462, 295] width 124 height 23
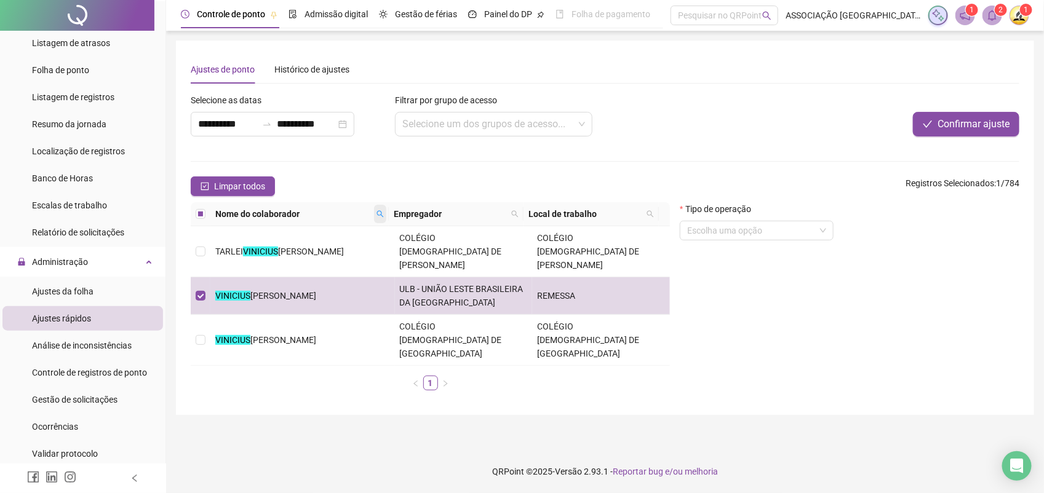
click at [378, 213] on icon "search" at bounding box center [380, 213] width 7 height 7
click at [298, 260] on span "Buscar" at bounding box center [304, 259] width 27 height 14
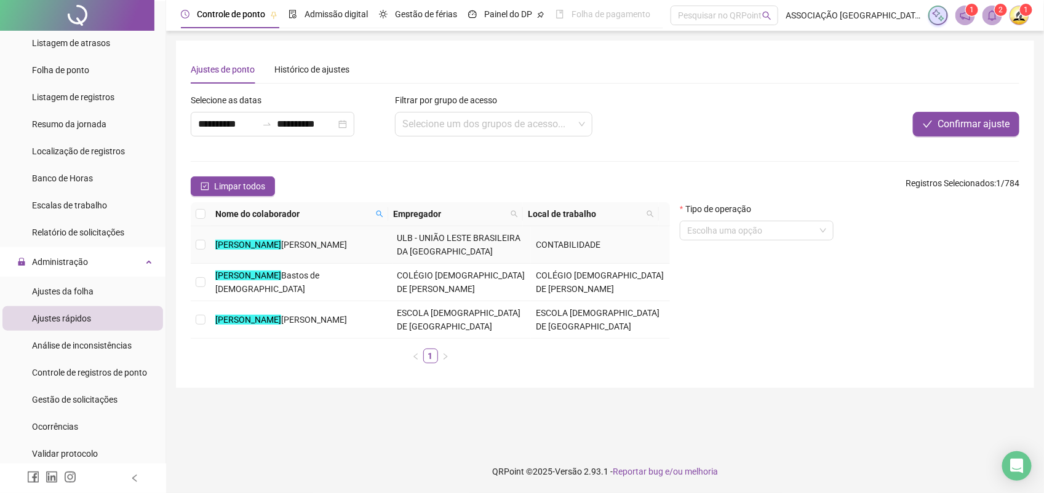
click at [281, 245] on span "[PERSON_NAME]" at bounding box center [314, 245] width 66 height 10
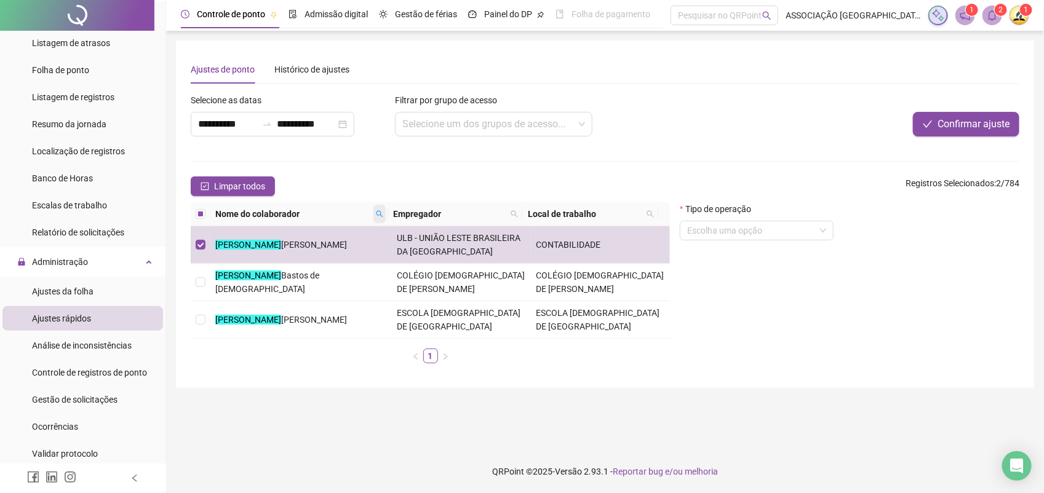
click at [378, 216] on icon "search" at bounding box center [379, 213] width 7 height 7
type input "******"
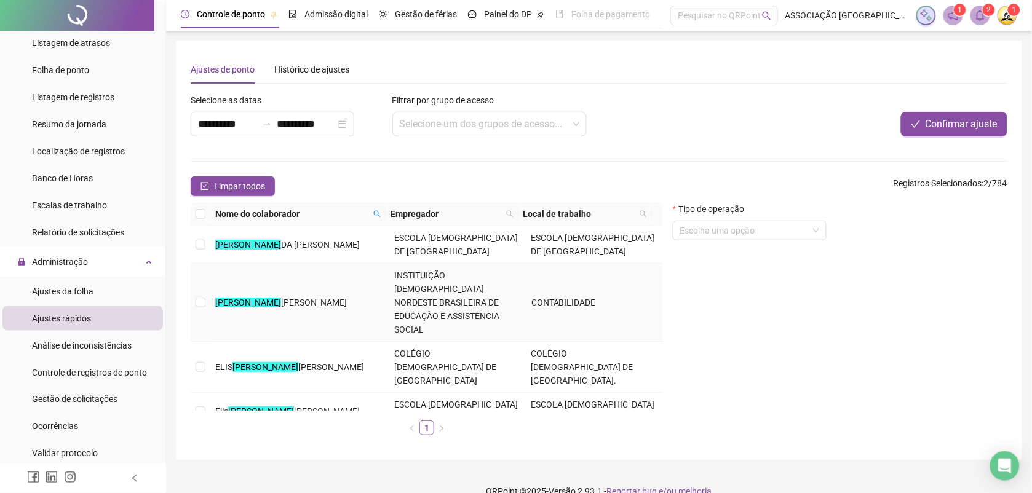
click at [281, 298] on span "[PERSON_NAME]" at bounding box center [314, 303] width 66 height 10
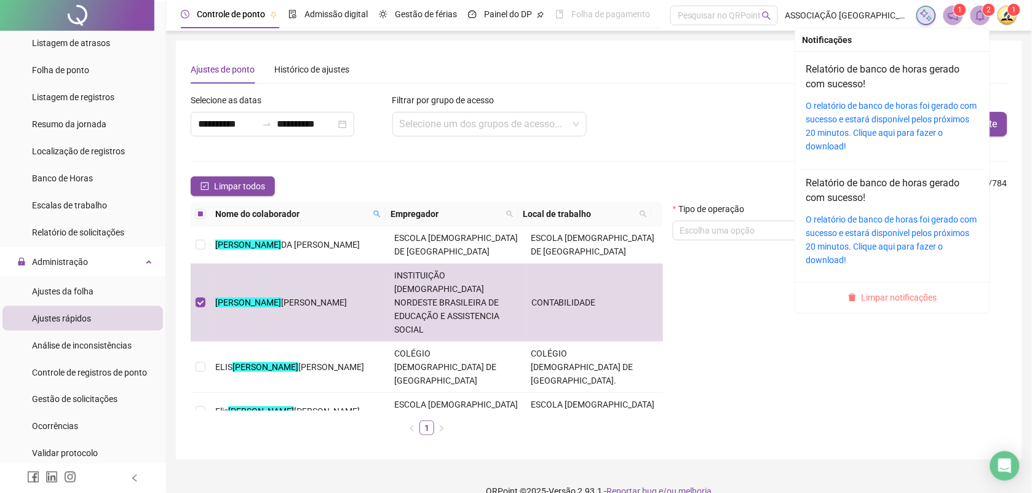
click at [902, 299] on span "Limpar notificações" at bounding box center [900, 298] width 76 height 14
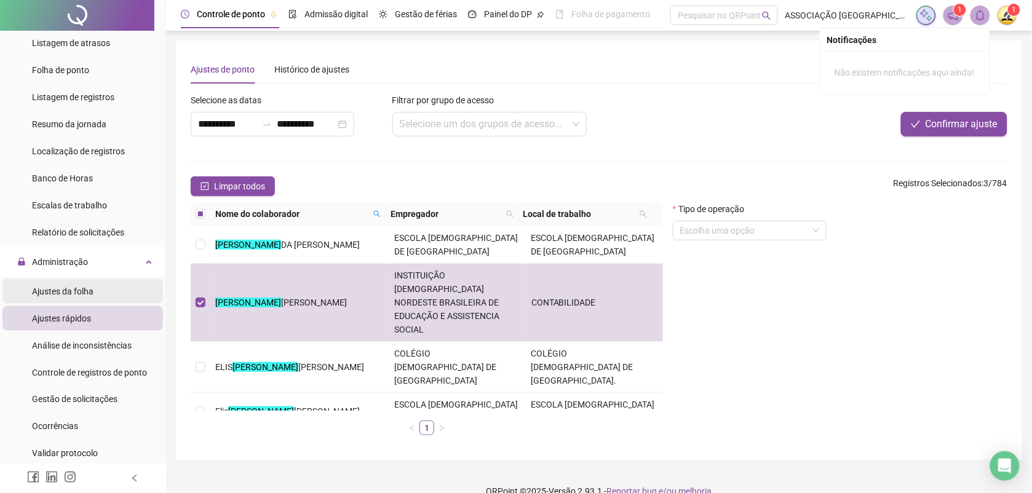
click at [68, 288] on span "Ajustes da folha" at bounding box center [63, 292] width 62 height 10
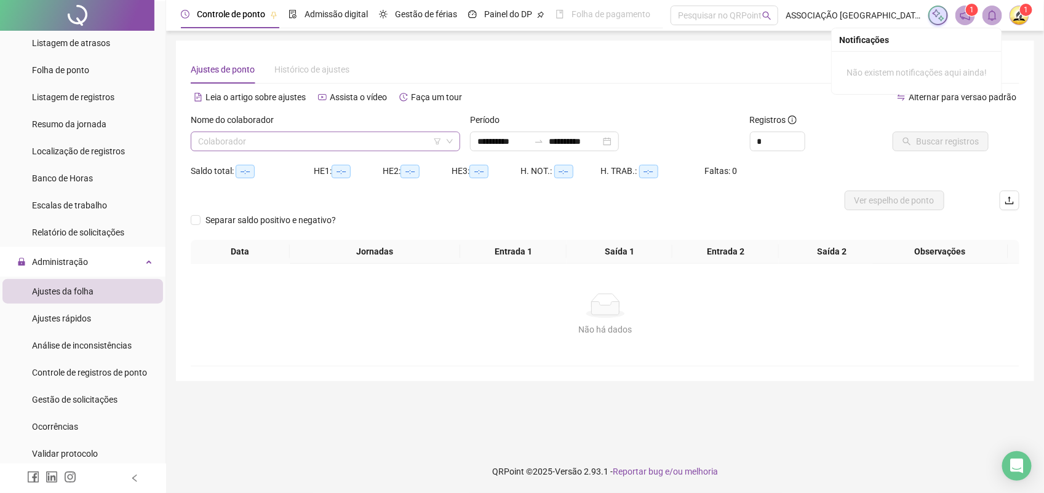
click at [364, 143] on input "search" at bounding box center [320, 141] width 244 height 18
type input "*******"
click at [362, 140] on input "search" at bounding box center [320, 141] width 244 height 18
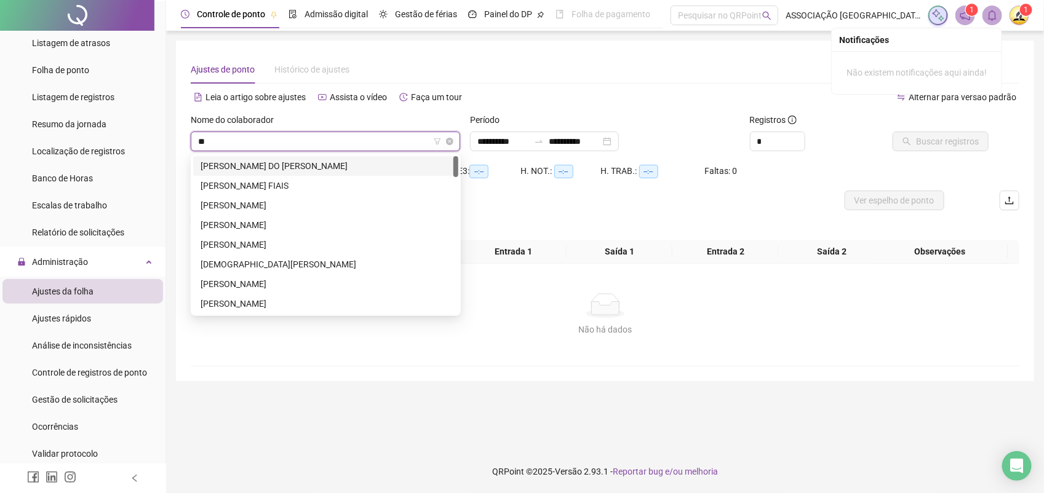
type input "***"
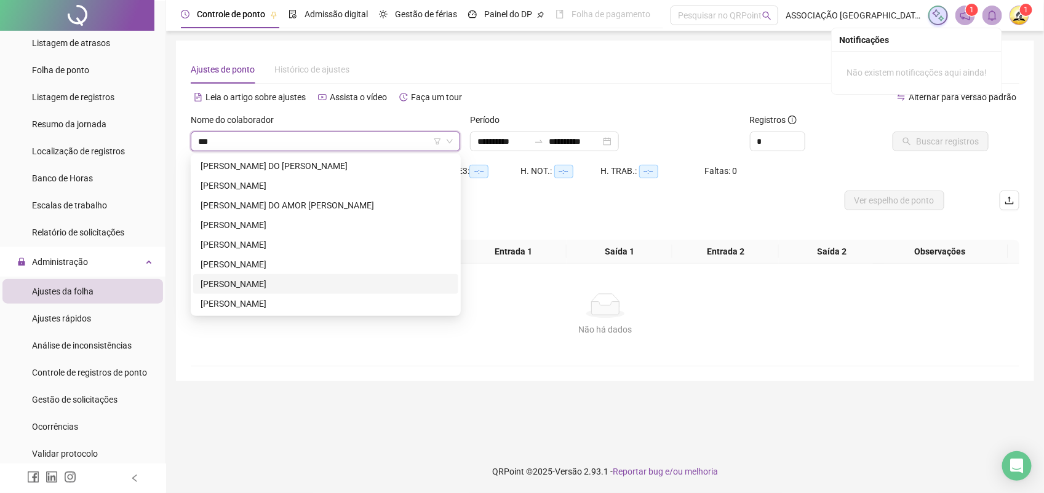
click at [297, 282] on div "[PERSON_NAME]" at bounding box center [326, 284] width 250 height 14
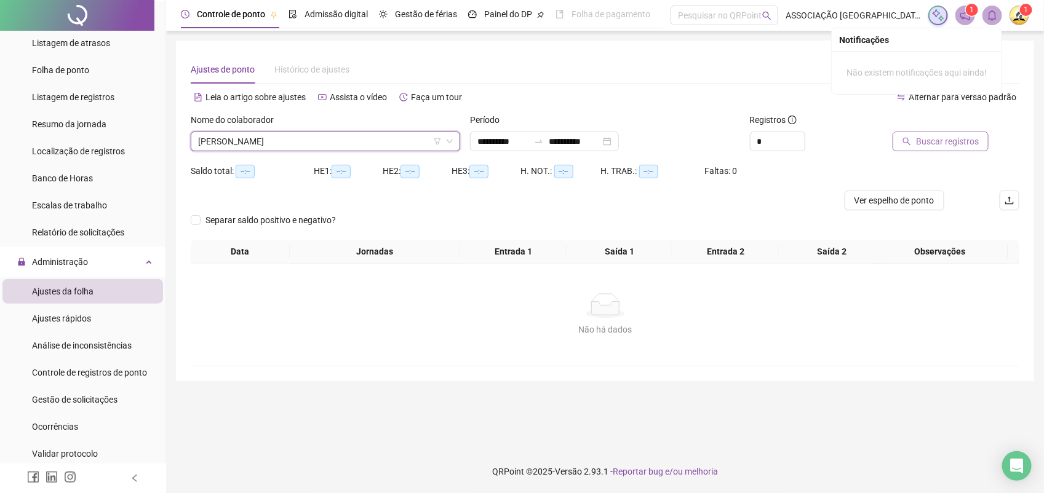
click at [935, 141] on span "Buscar registros" at bounding box center [947, 142] width 63 height 14
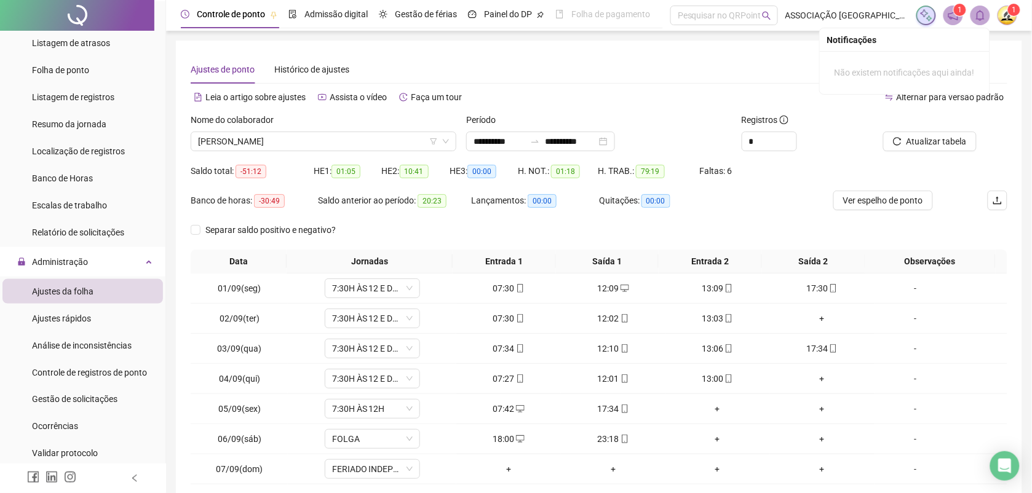
scroll to position [94, 0]
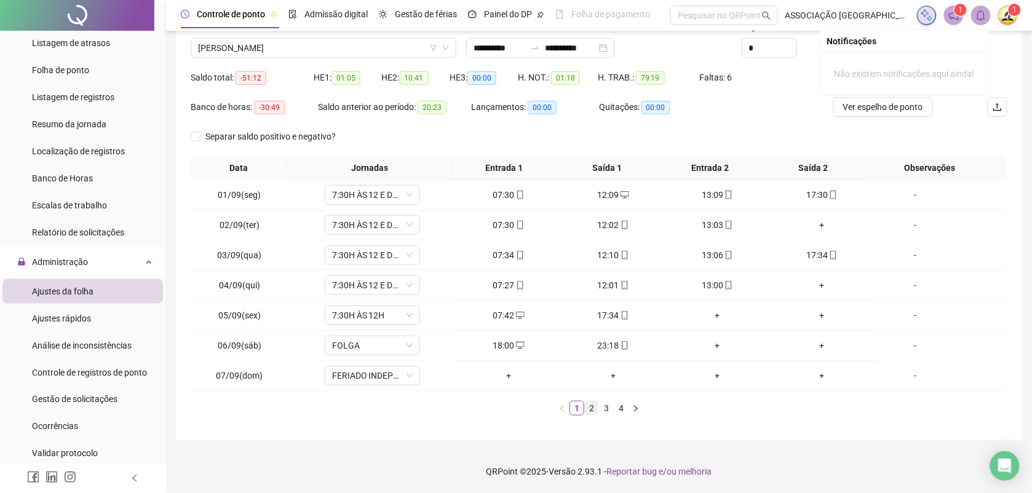
click at [591, 410] on link "2" at bounding box center [592, 409] width 14 height 14
click at [607, 408] on link "3" at bounding box center [607, 409] width 14 height 14
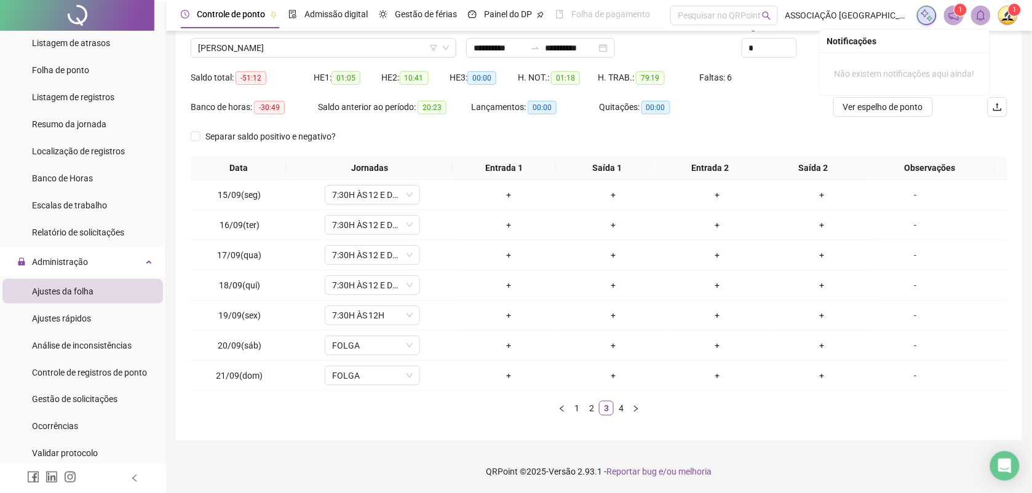
click at [622, 407] on link "4" at bounding box center [622, 409] width 14 height 14
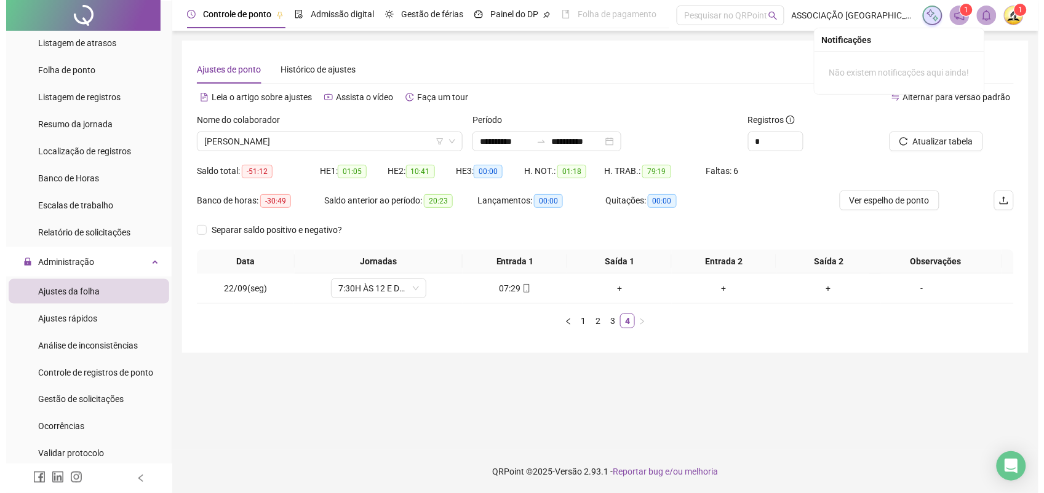
scroll to position [0, 0]
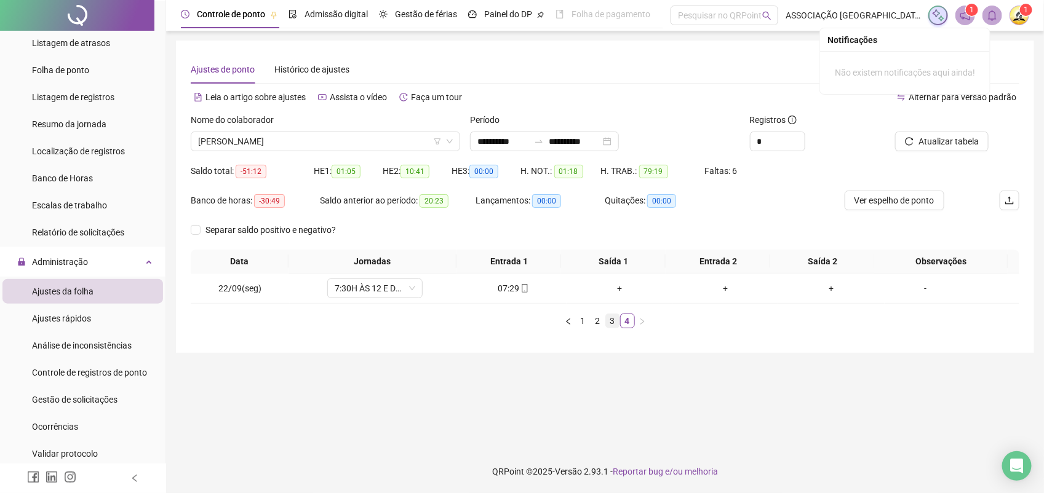
click at [614, 317] on link "3" at bounding box center [613, 321] width 14 height 14
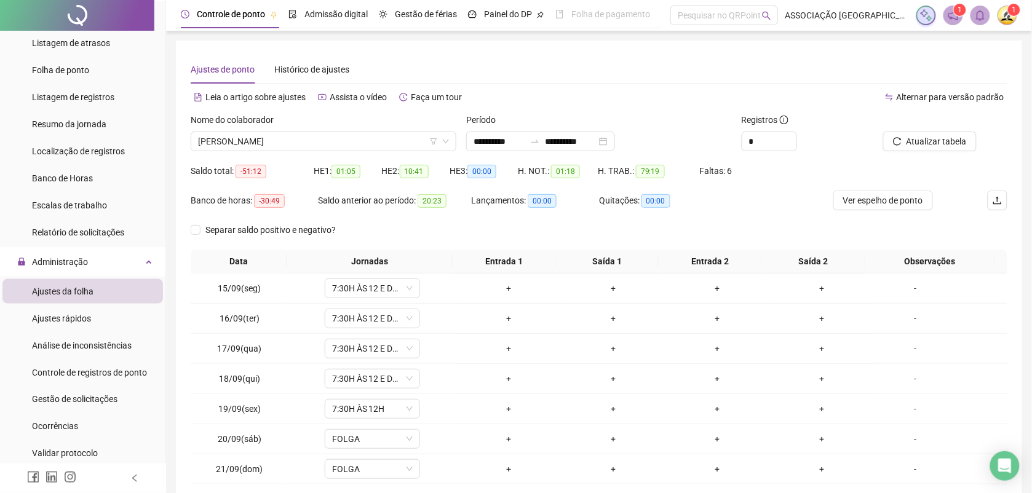
click at [71, 309] on div "Ajustes rápidos" at bounding box center [61, 318] width 59 height 25
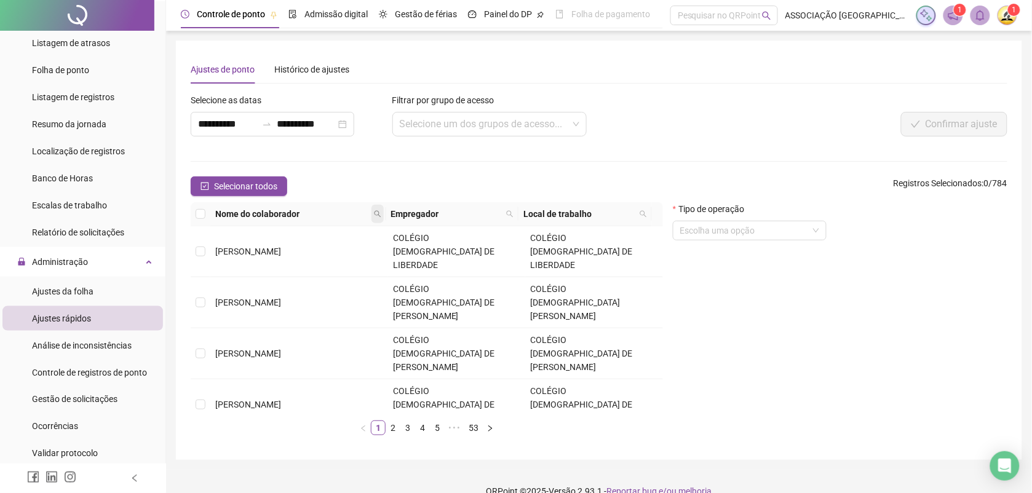
click at [374, 213] on icon "search" at bounding box center [377, 213] width 7 height 7
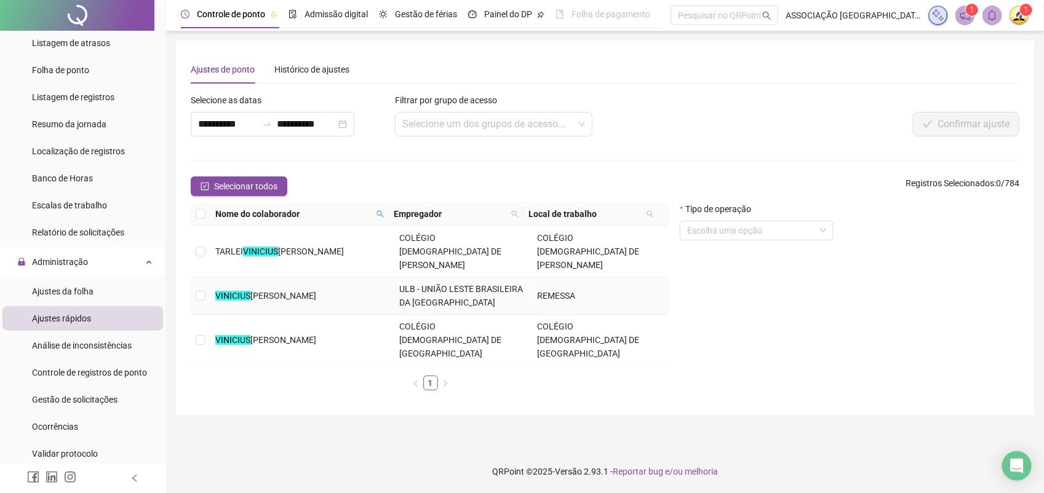
click at [316, 291] on span "[PERSON_NAME]" at bounding box center [283, 296] width 66 height 10
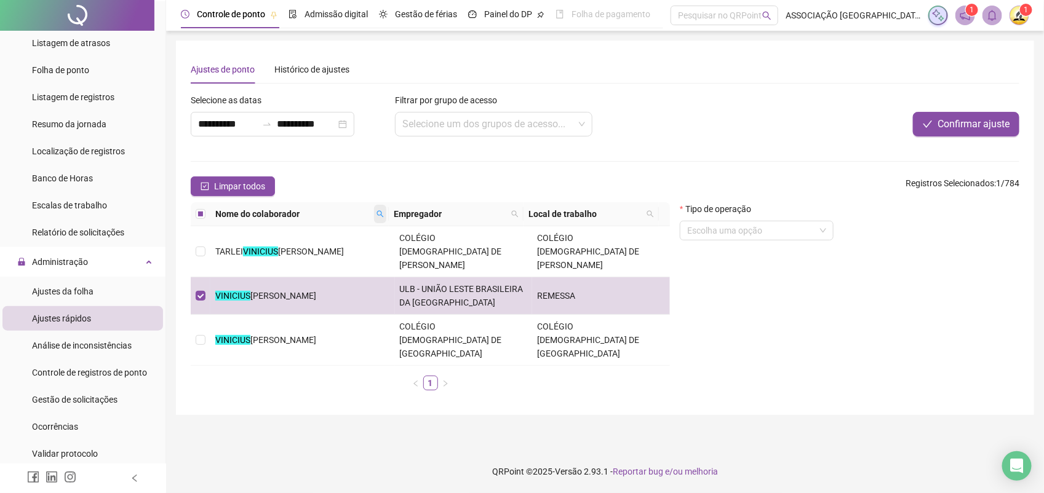
click at [379, 213] on icon "search" at bounding box center [380, 213] width 7 height 7
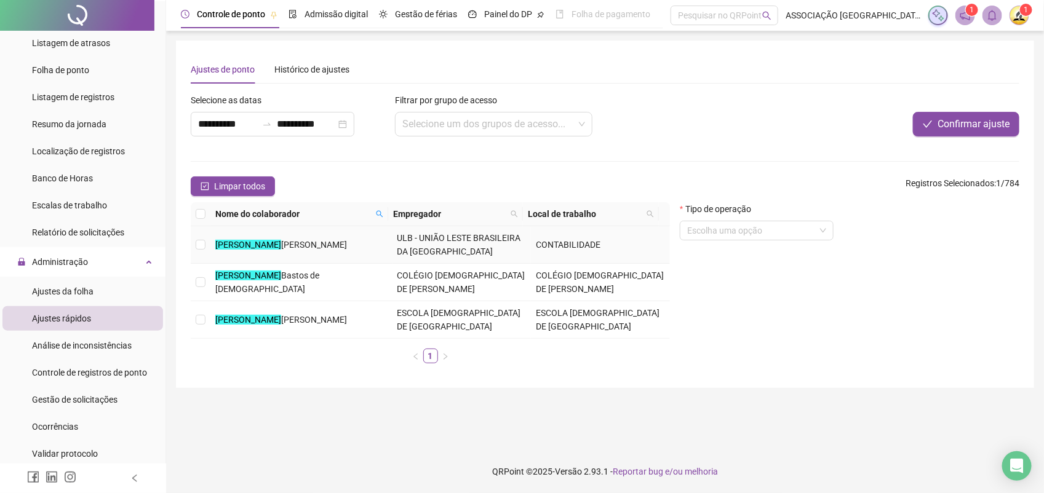
click at [425, 237] on span "ULB - UNIÃO LESTE BRASILEIRA DA [GEOGRAPHIC_DATA]" at bounding box center [459, 244] width 124 height 23
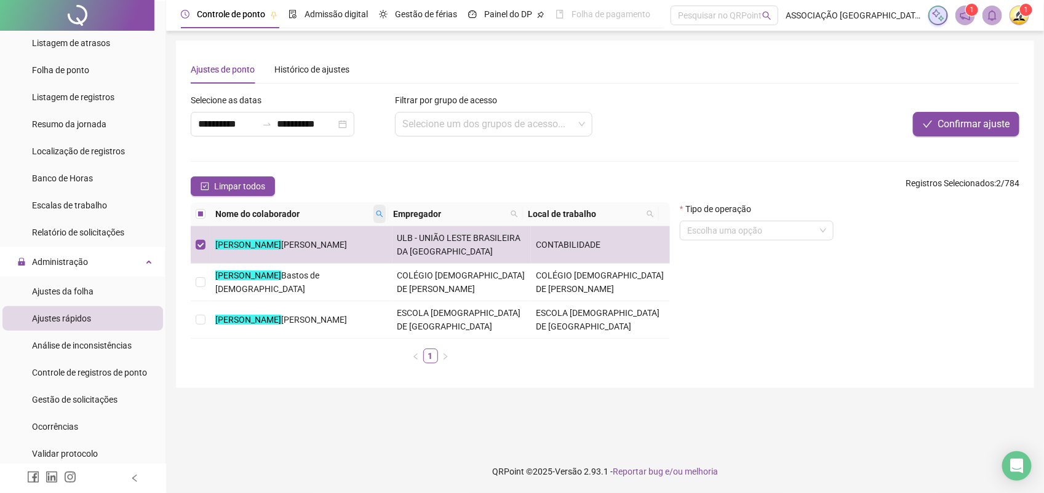
click at [378, 214] on icon "search" at bounding box center [379, 213] width 7 height 7
type input "******"
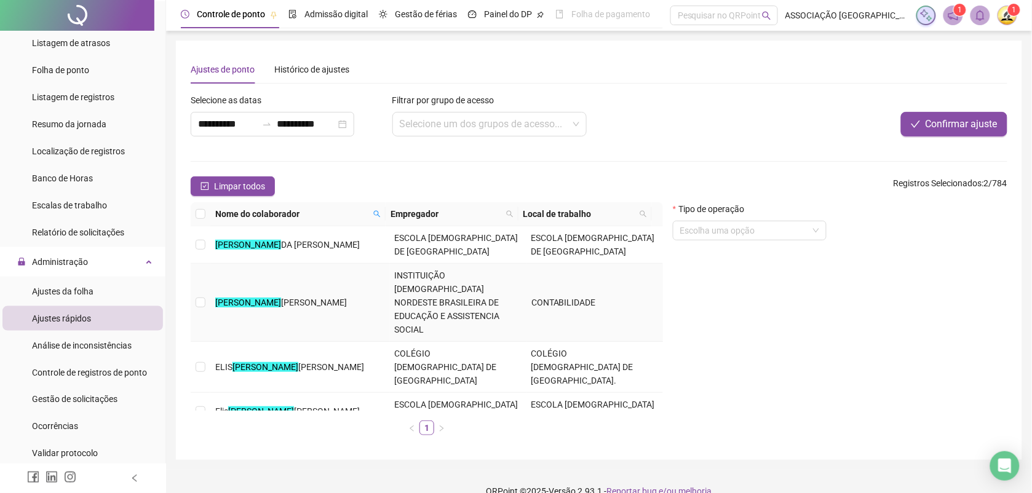
click at [400, 280] on span "INSTITUIÇÃO [DEMOGRAPHIC_DATA] NORDESTE BRASILEIRA DE EDUCAÇÃO E ASSISTENCIA SO…" at bounding box center [447, 303] width 105 height 64
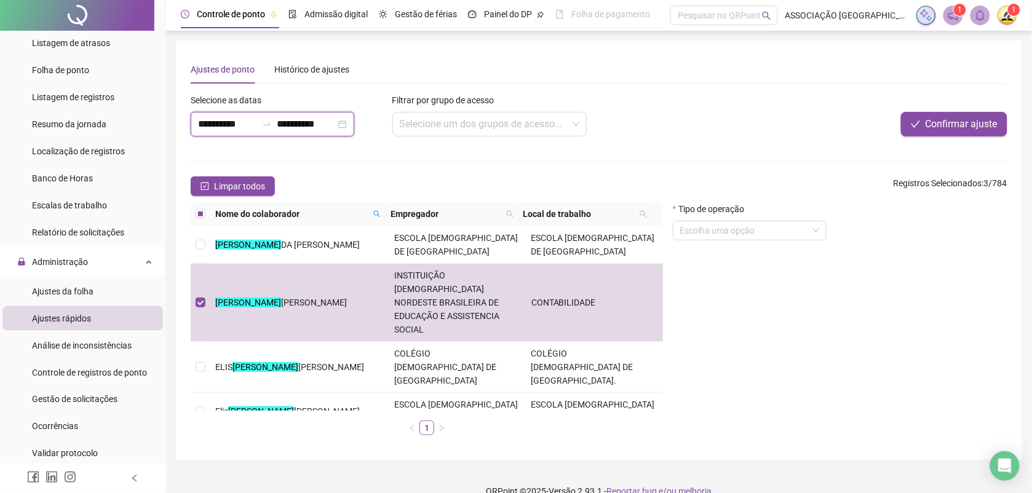
click at [249, 125] on input "**********" at bounding box center [227, 124] width 59 height 15
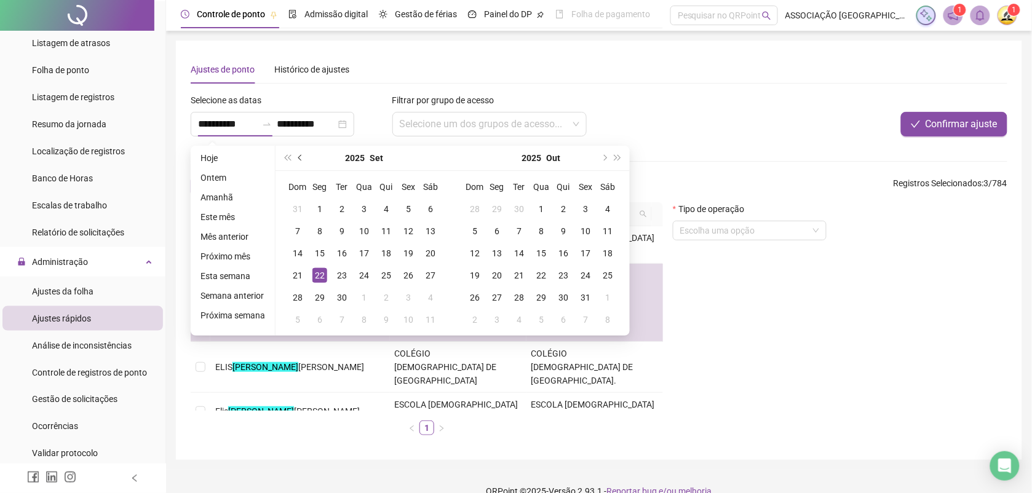
click at [297, 154] on button "prev-year" at bounding box center [301, 158] width 14 height 25
click at [601, 159] on span "next-year" at bounding box center [604, 158] width 6 height 6
type input "**********"
click at [317, 251] on div "15" at bounding box center [320, 253] width 15 height 15
type input "**********"
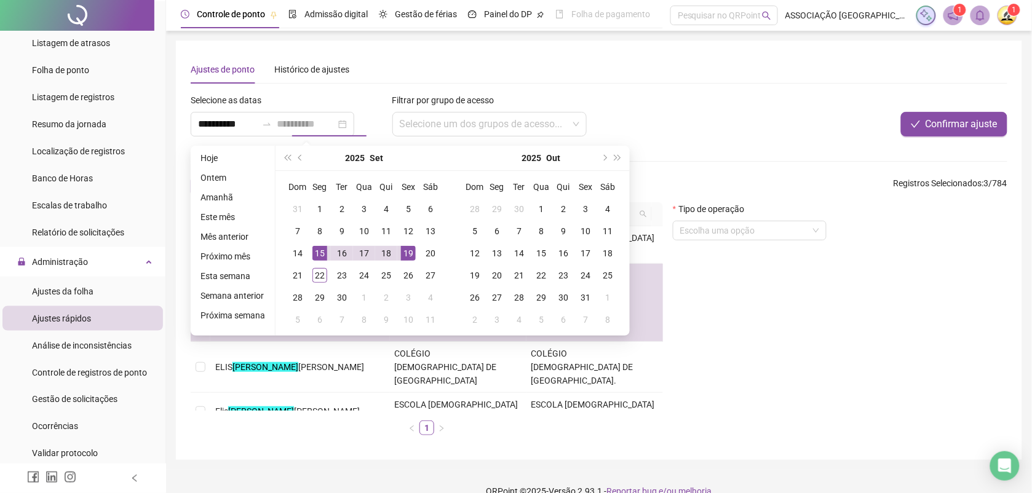
click at [406, 253] on div "19" at bounding box center [408, 253] width 15 height 15
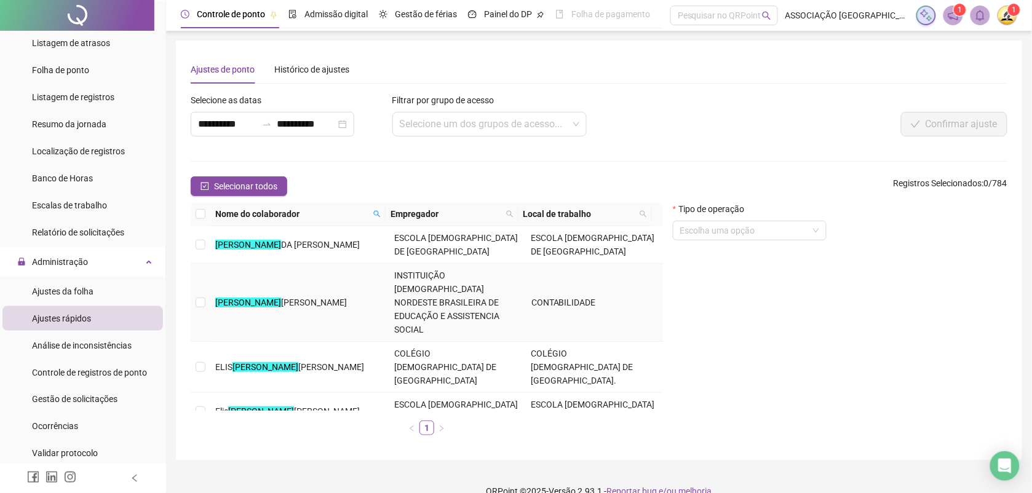
click at [281, 298] on span "[PERSON_NAME]" at bounding box center [314, 303] width 66 height 10
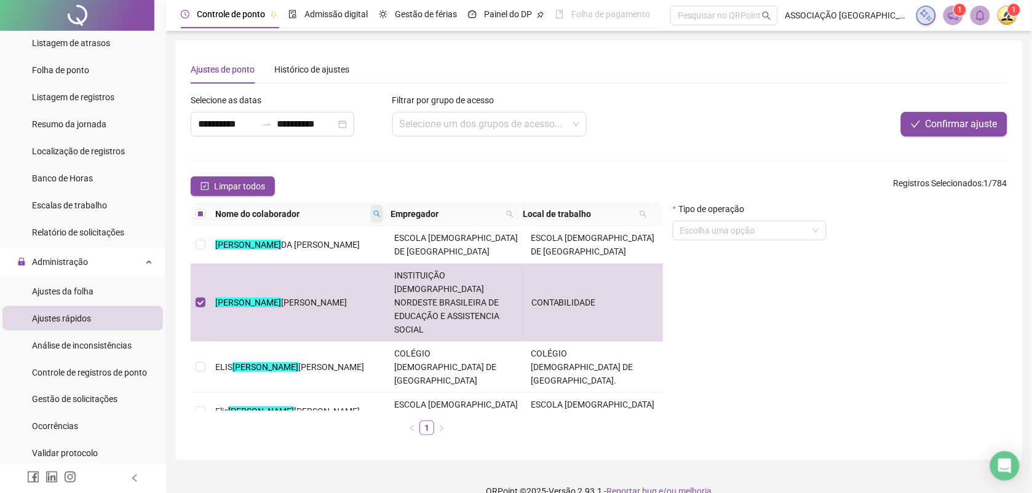
click at [376, 214] on icon "search" at bounding box center [376, 213] width 7 height 7
type input "********"
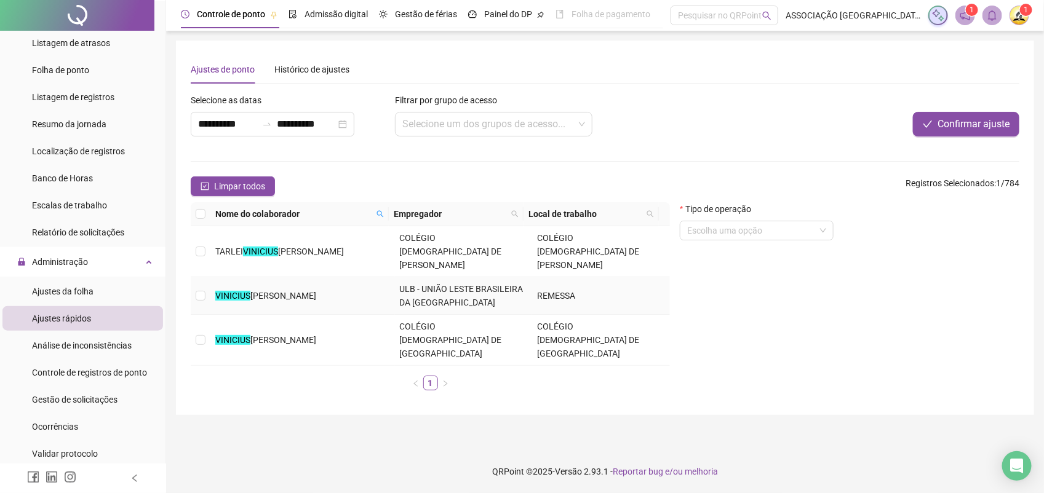
click at [271, 291] on span "[PERSON_NAME]" at bounding box center [283, 296] width 66 height 10
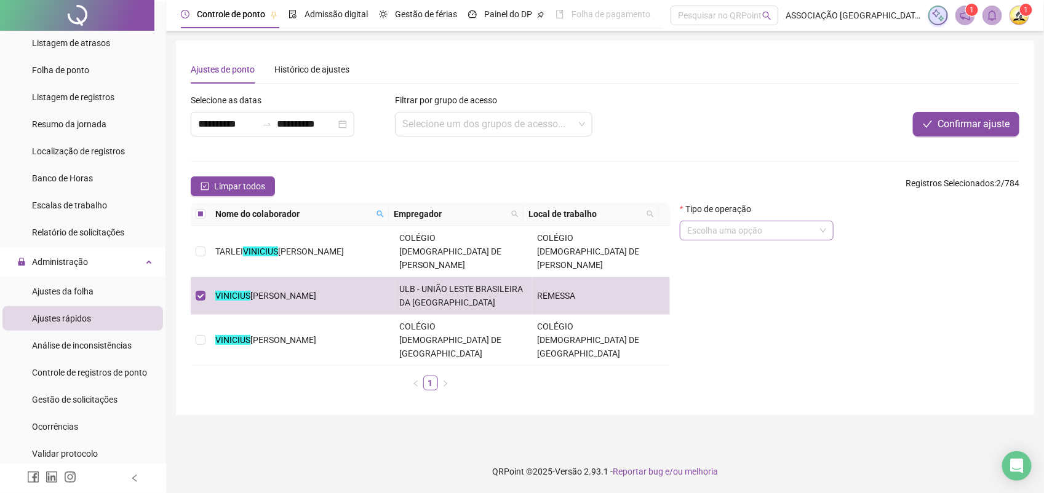
click at [772, 236] on input "search" at bounding box center [751, 230] width 128 height 18
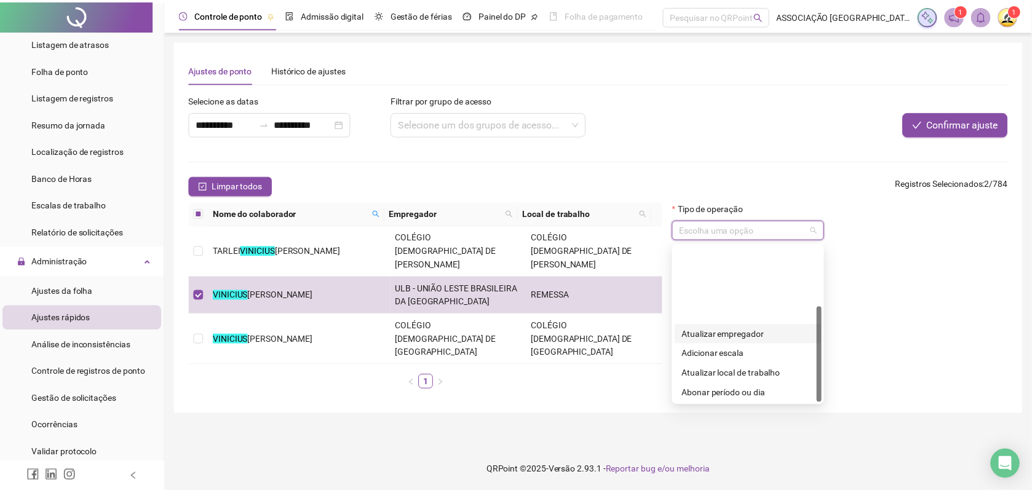
scroll to position [98, 0]
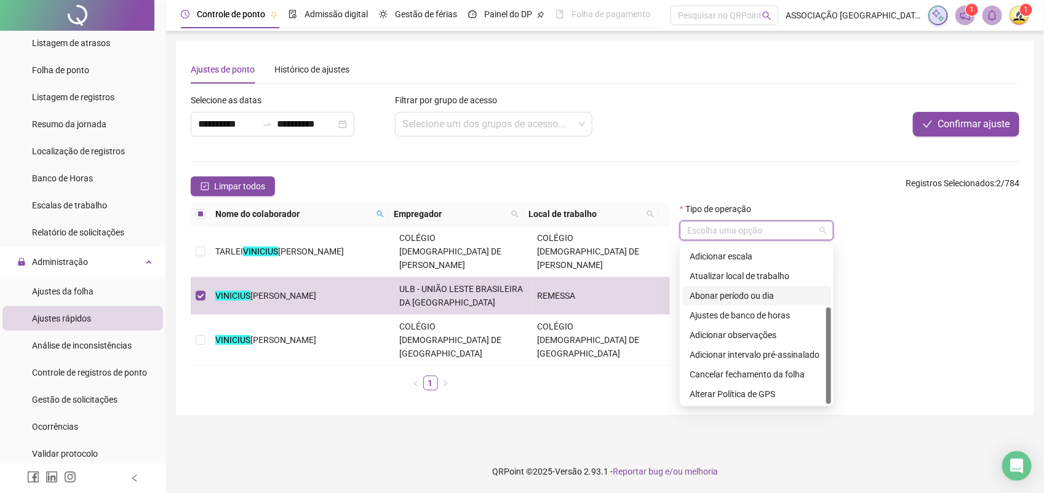
click at [746, 293] on div "Abonar período ou dia" at bounding box center [757, 296] width 134 height 14
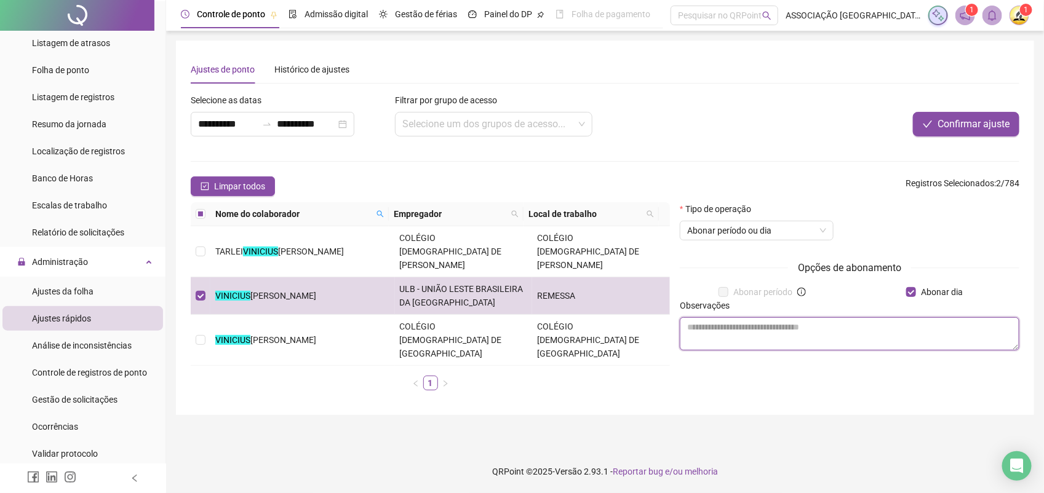
click at [812, 332] on textarea at bounding box center [850, 333] width 340 height 33
type textarea "**********"
click at [77, 287] on span "Ajustes da folha" at bounding box center [63, 292] width 62 height 10
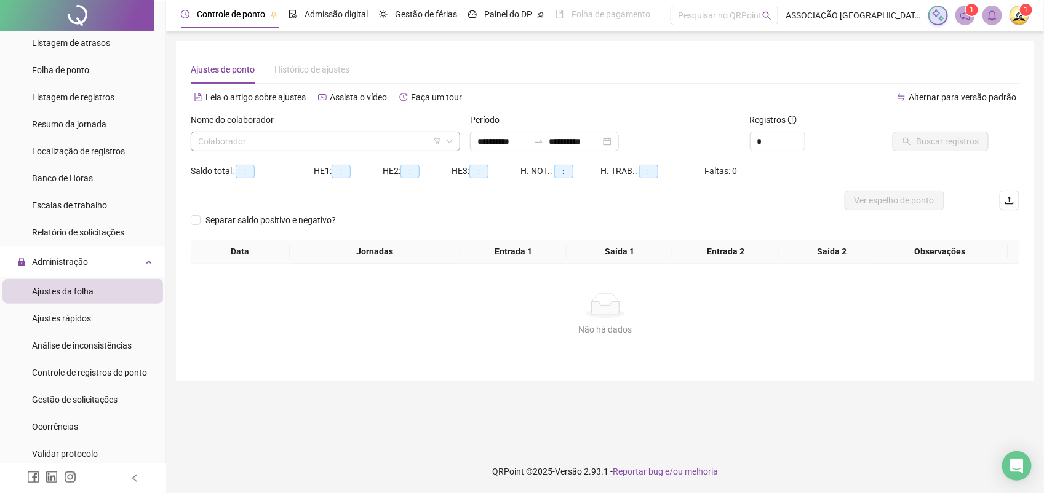
click at [282, 141] on input "search" at bounding box center [320, 141] width 244 height 18
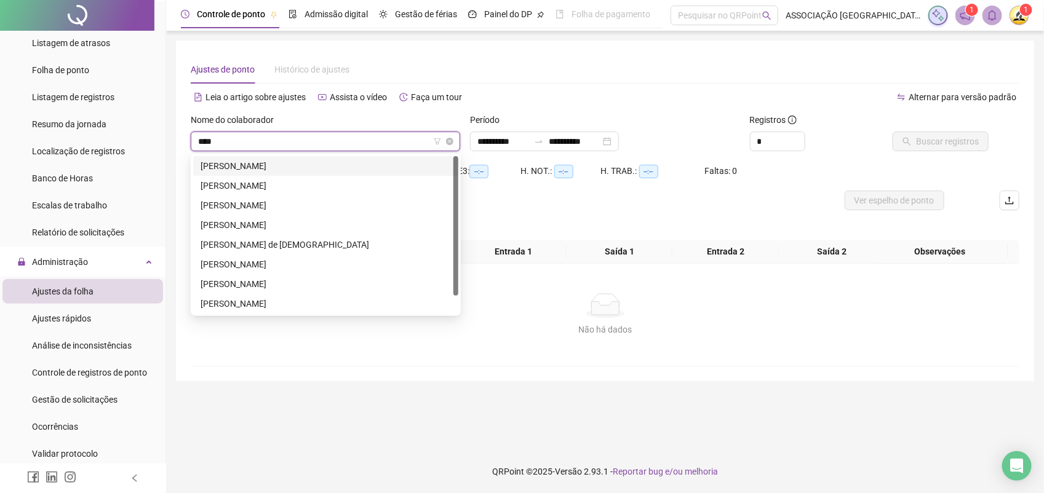
type input "*****"
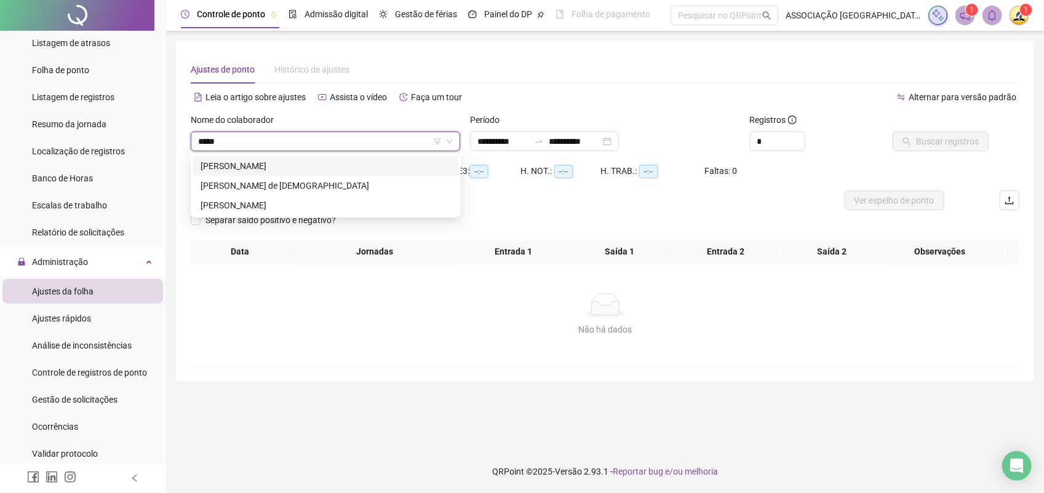
click at [299, 169] on div "[PERSON_NAME]" at bounding box center [326, 166] width 250 height 14
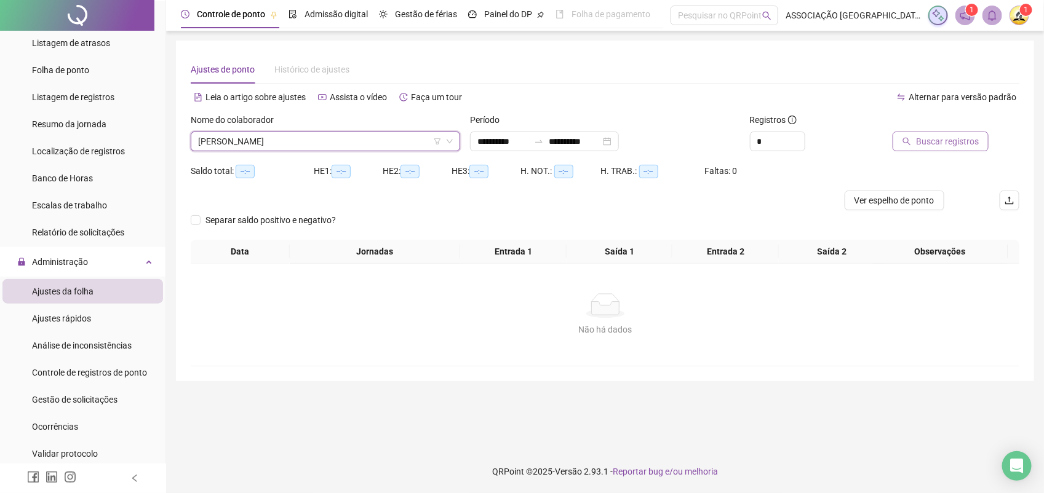
click at [950, 133] on button "Buscar registros" at bounding box center [941, 142] width 96 height 20
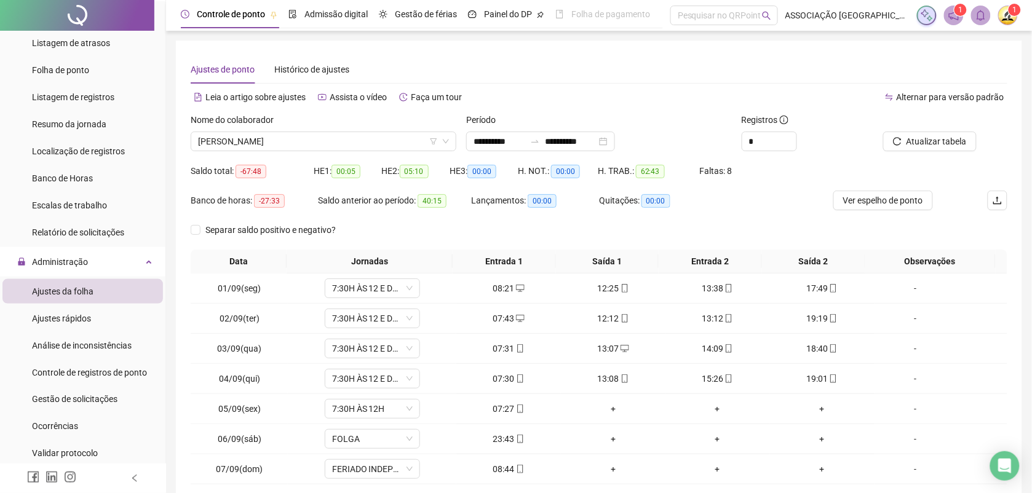
scroll to position [94, 0]
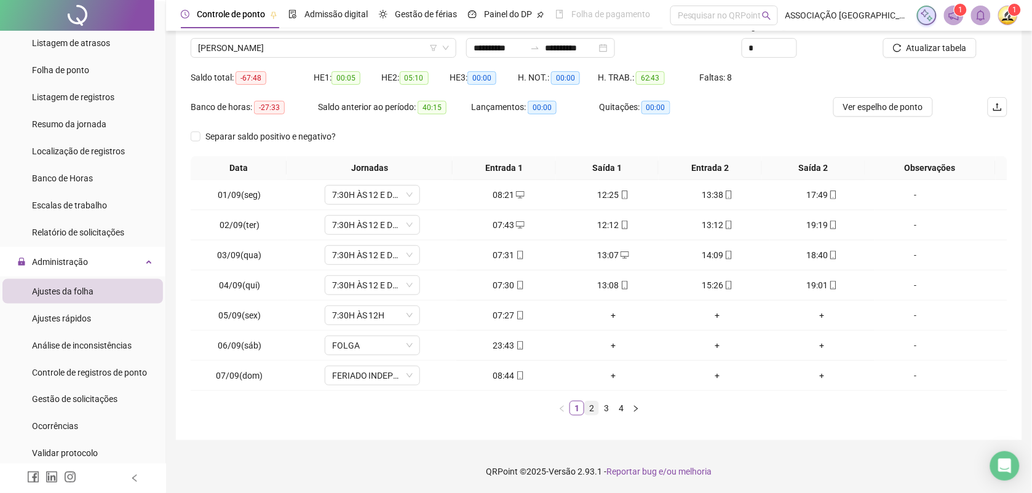
click at [588, 412] on link "2" at bounding box center [592, 409] width 14 height 14
click at [609, 408] on link "3" at bounding box center [607, 409] width 14 height 14
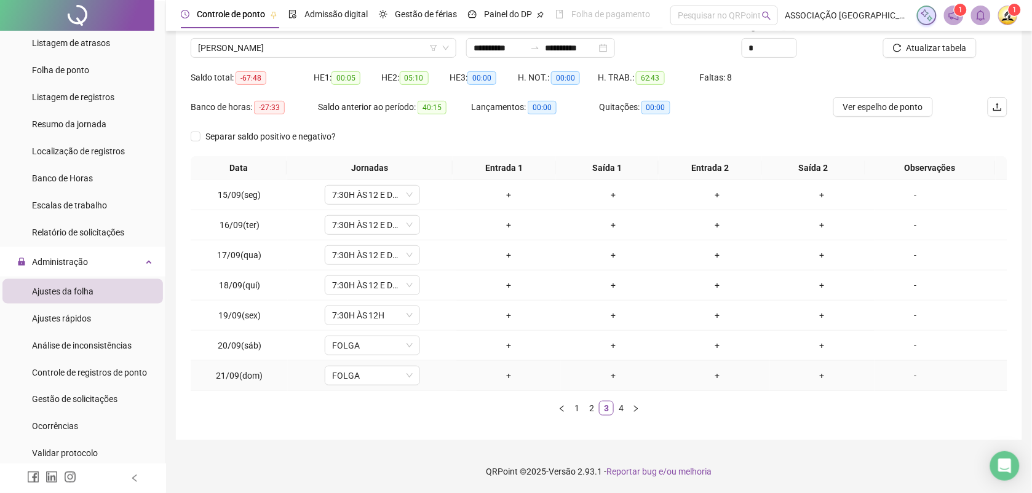
scroll to position [0, 0]
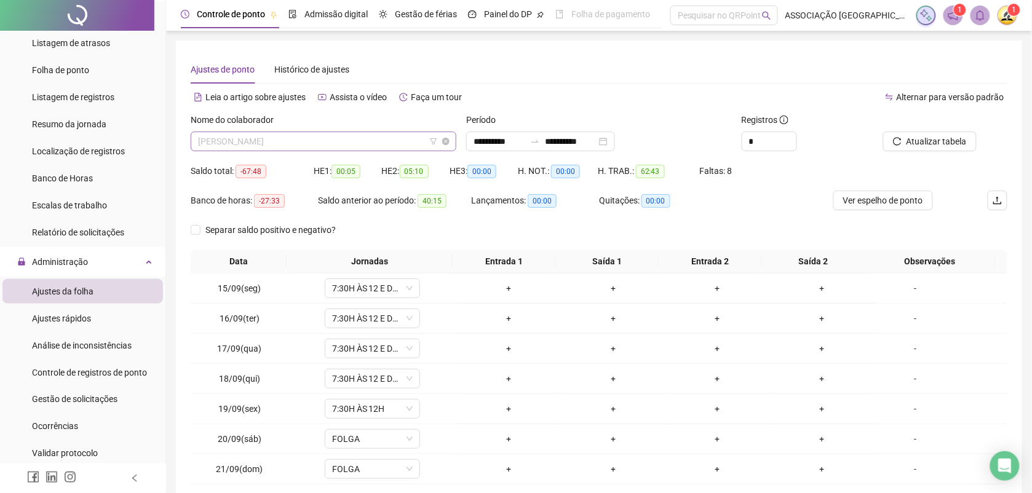
click at [340, 141] on span "[PERSON_NAME]" at bounding box center [323, 141] width 251 height 18
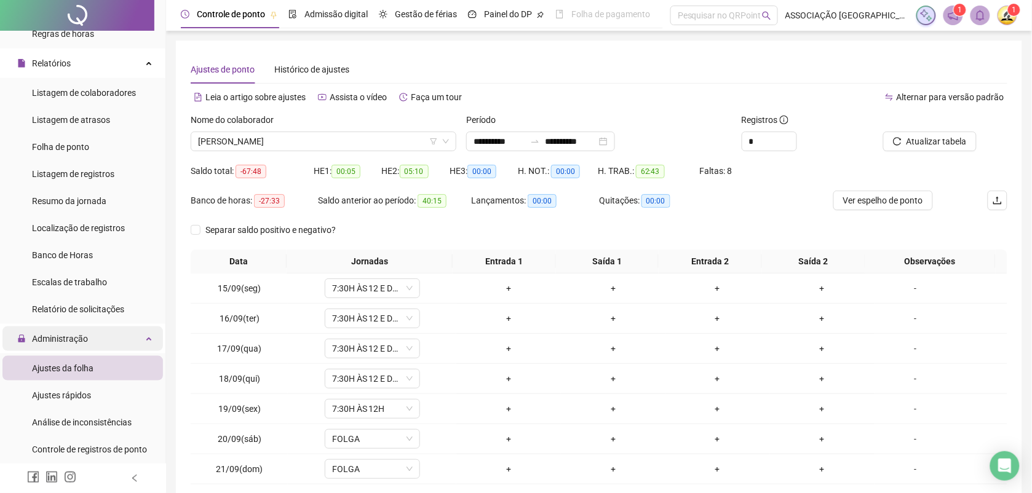
scroll to position [308, 0]
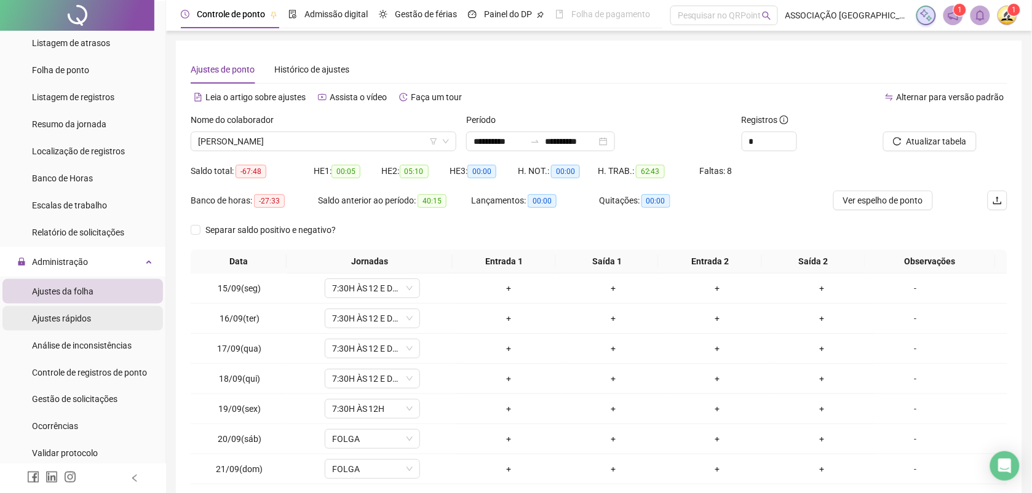
click at [84, 319] on span "Ajustes rápidos" at bounding box center [61, 319] width 59 height 10
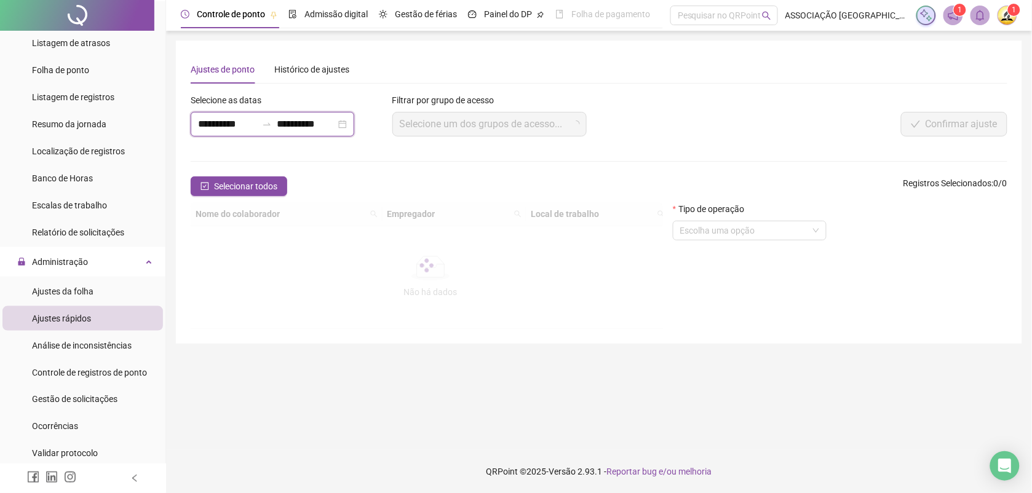
click at [250, 121] on input "**********" at bounding box center [227, 124] width 59 height 15
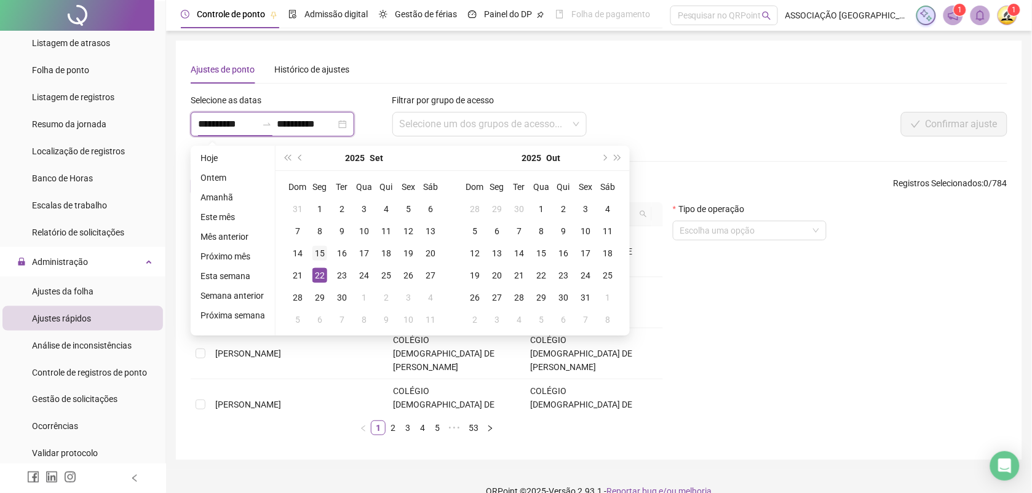
type input "**********"
click at [321, 250] on div "15" at bounding box center [320, 253] width 15 height 15
type input "**********"
click at [407, 251] on div "19" at bounding box center [408, 253] width 15 height 15
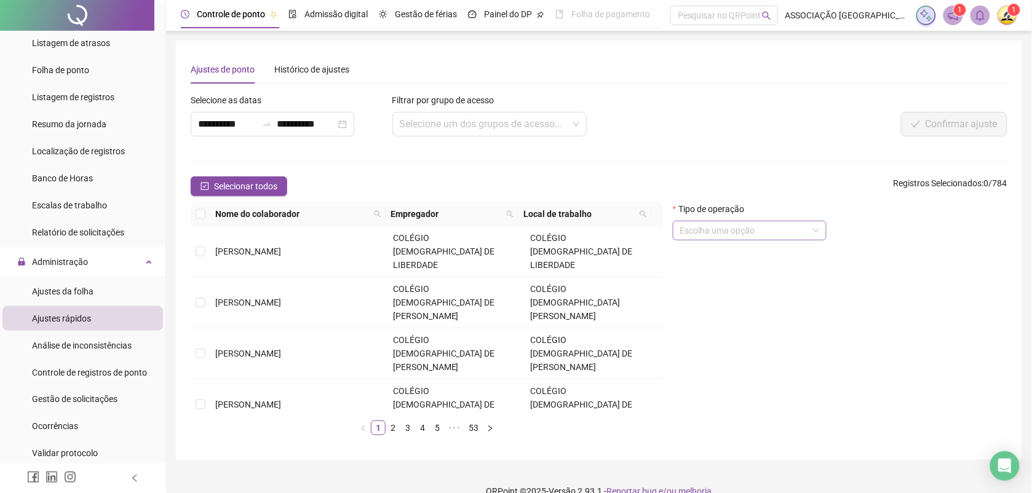
click at [729, 231] on input "search" at bounding box center [744, 230] width 128 height 18
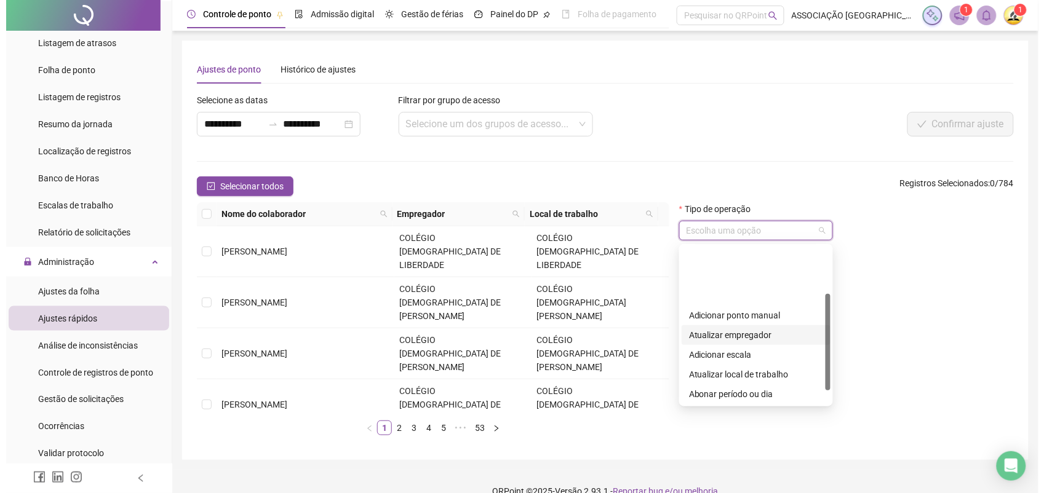
scroll to position [77, 0]
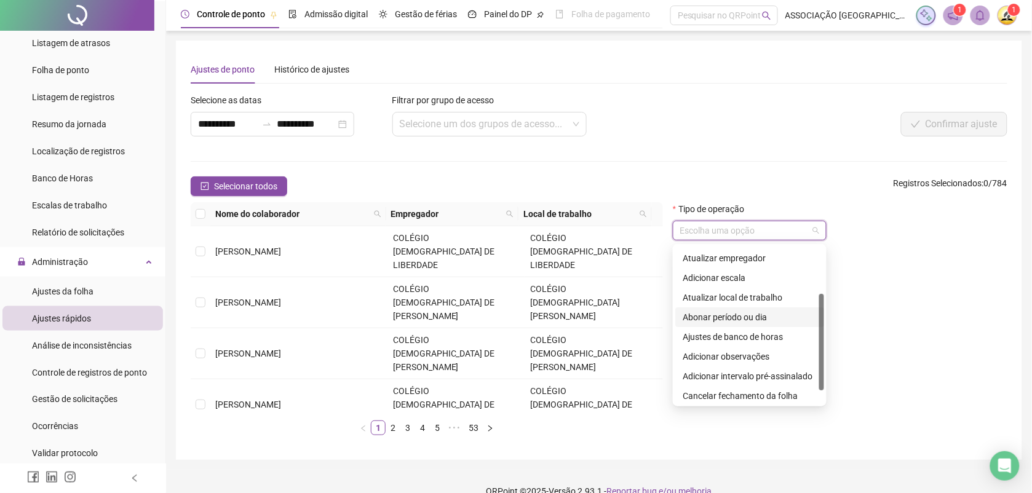
click at [715, 314] on div "Abonar período ou dia" at bounding box center [750, 318] width 134 height 14
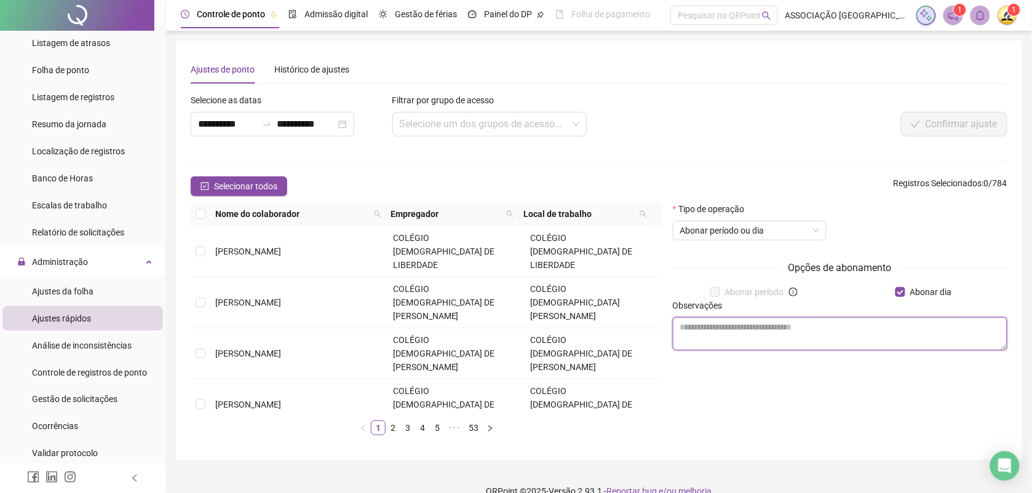
paste textarea "**********"
click at [681, 328] on textarea "**********" at bounding box center [840, 333] width 335 height 33
type textarea "**********"
click at [375, 210] on span at bounding box center [378, 214] width 12 height 18
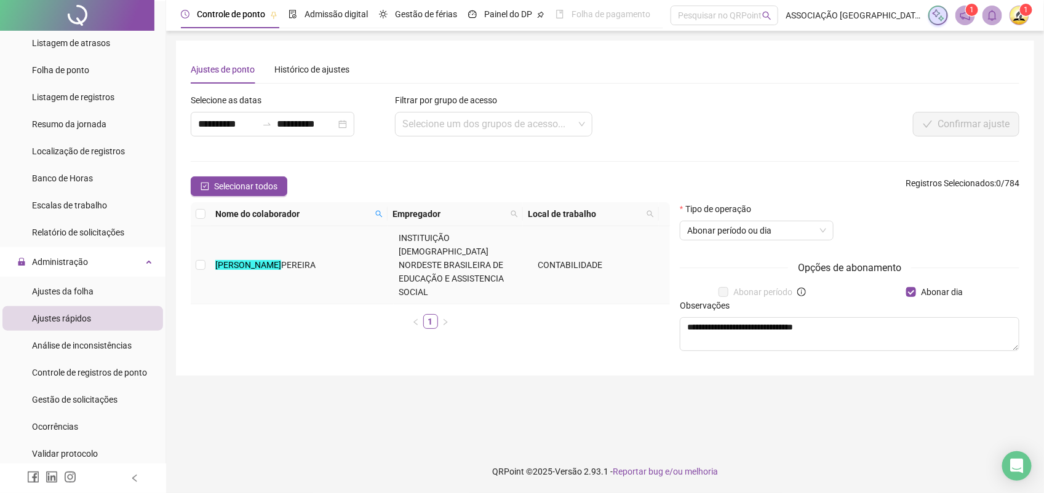
click at [302, 260] on span "PEREIRA" at bounding box center [298, 265] width 34 height 10
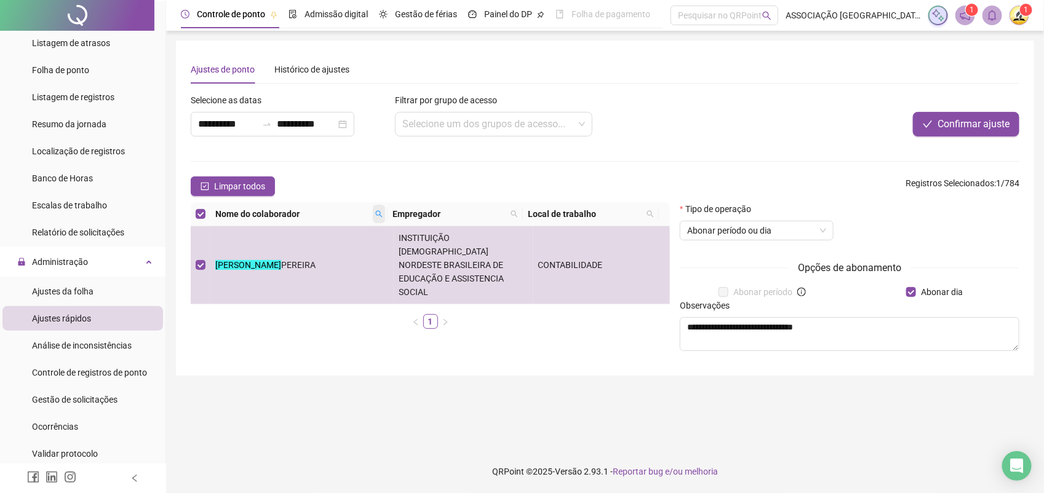
click at [378, 213] on icon "search" at bounding box center [378, 213] width 7 height 7
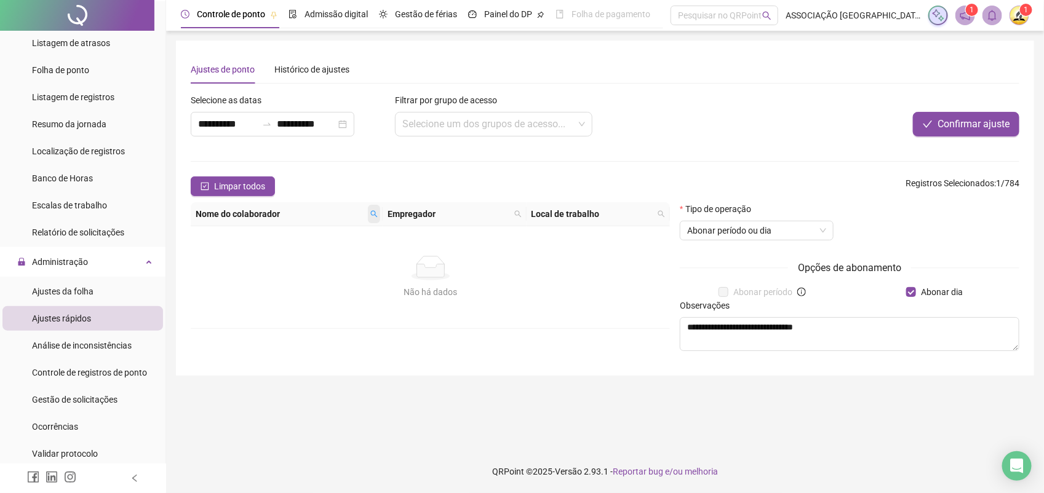
click at [369, 210] on span at bounding box center [374, 214] width 12 height 18
click at [348, 231] on input "**********" at bounding box center [322, 236] width 116 height 20
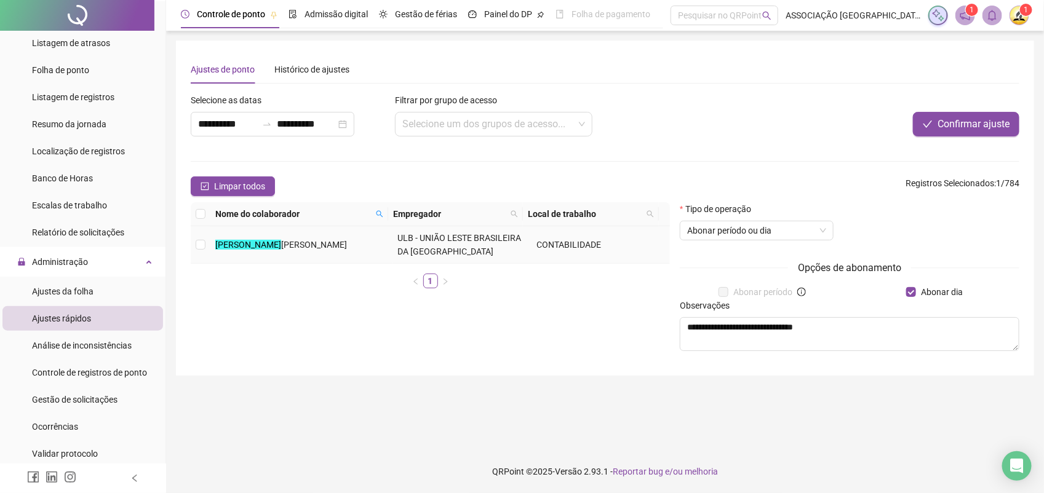
click at [346, 242] on td "[PERSON_NAME]" at bounding box center [301, 245] width 182 height 38
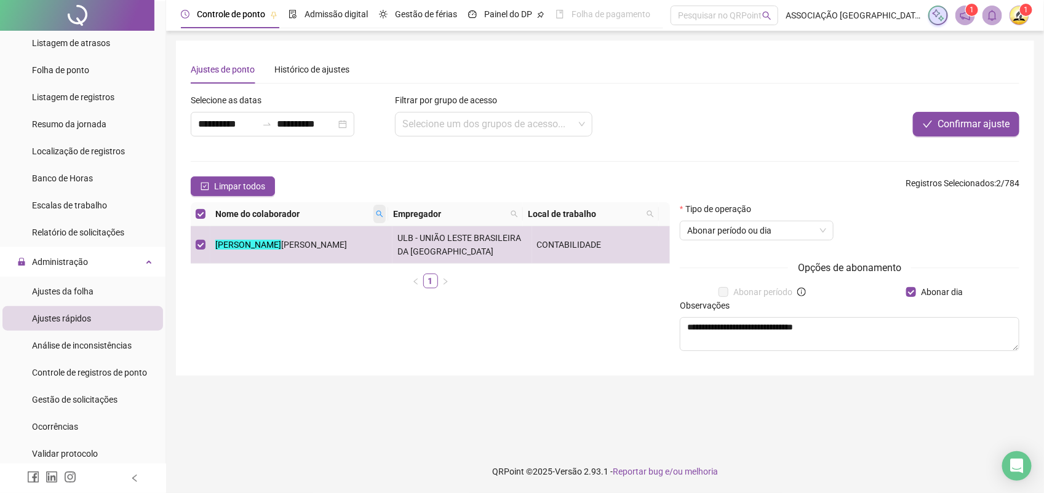
click at [376, 213] on icon "search" at bounding box center [379, 213] width 7 height 7
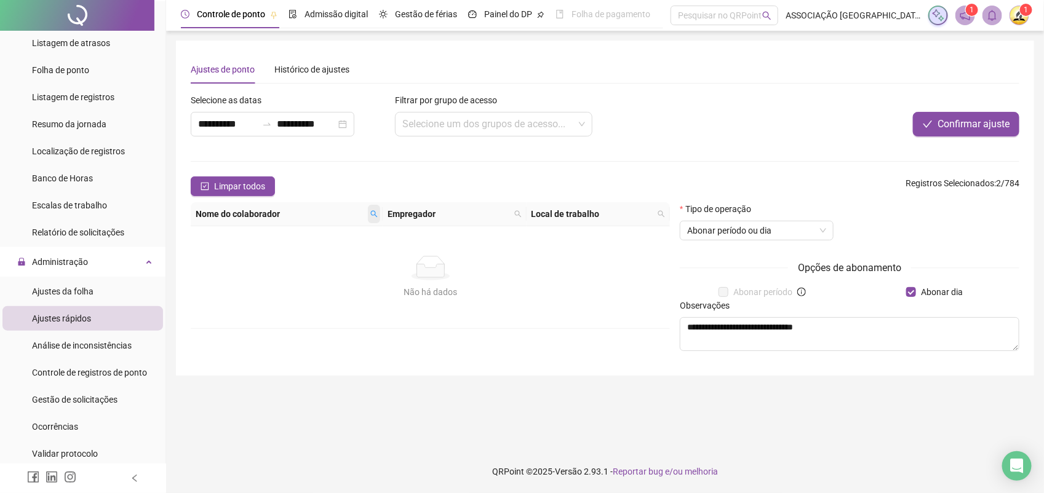
click at [374, 216] on icon "search" at bounding box center [373, 213] width 7 height 7
click at [365, 236] on input "**********" at bounding box center [322, 236] width 116 height 20
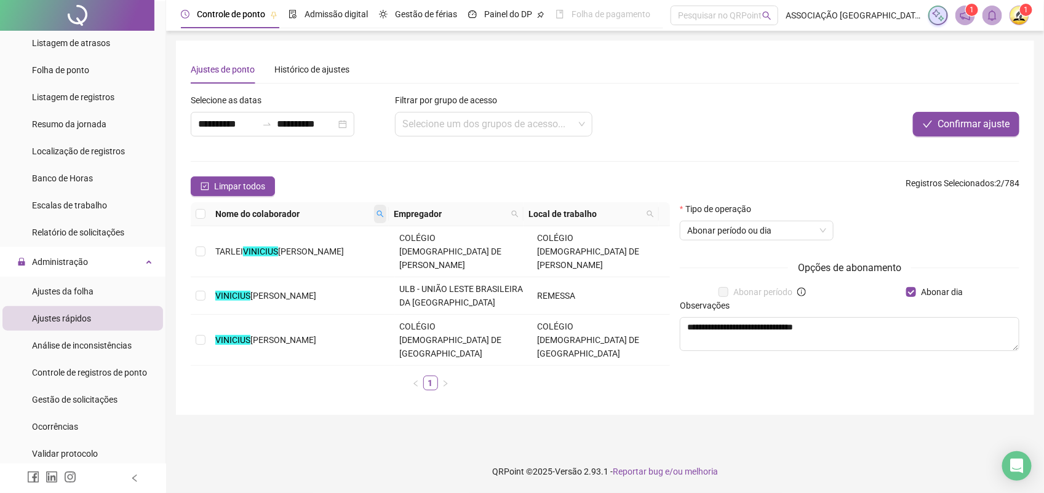
click at [377, 212] on icon "search" at bounding box center [380, 213] width 7 height 7
click at [349, 229] on input "********" at bounding box center [328, 236] width 116 height 20
type input "**********"
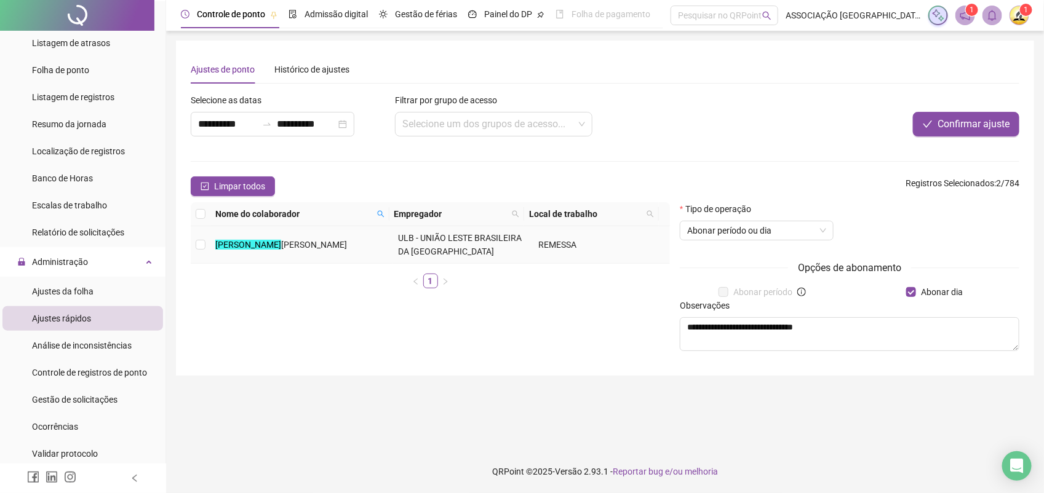
click at [337, 247] on span "[PERSON_NAME]" at bounding box center [314, 245] width 66 height 10
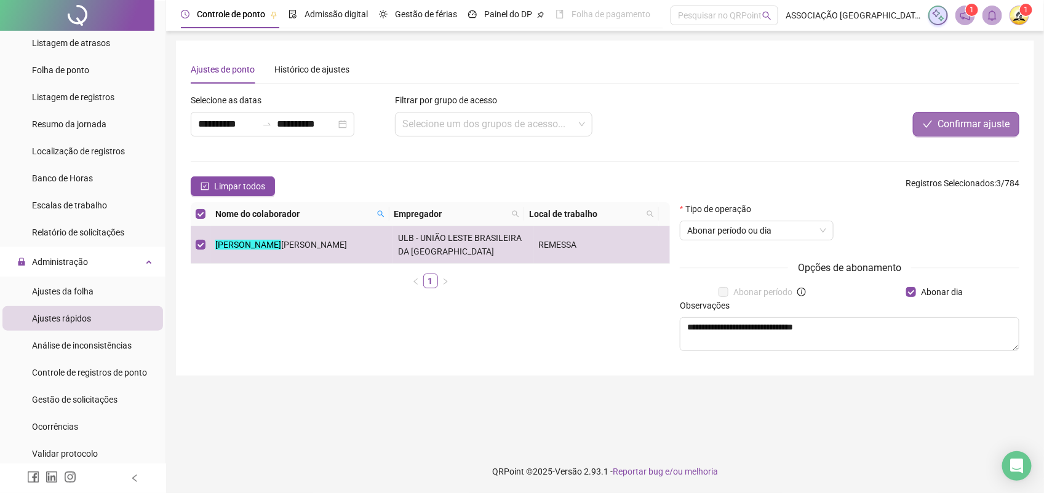
click at [961, 124] on span "Confirmar ajuste" at bounding box center [974, 124] width 72 height 15
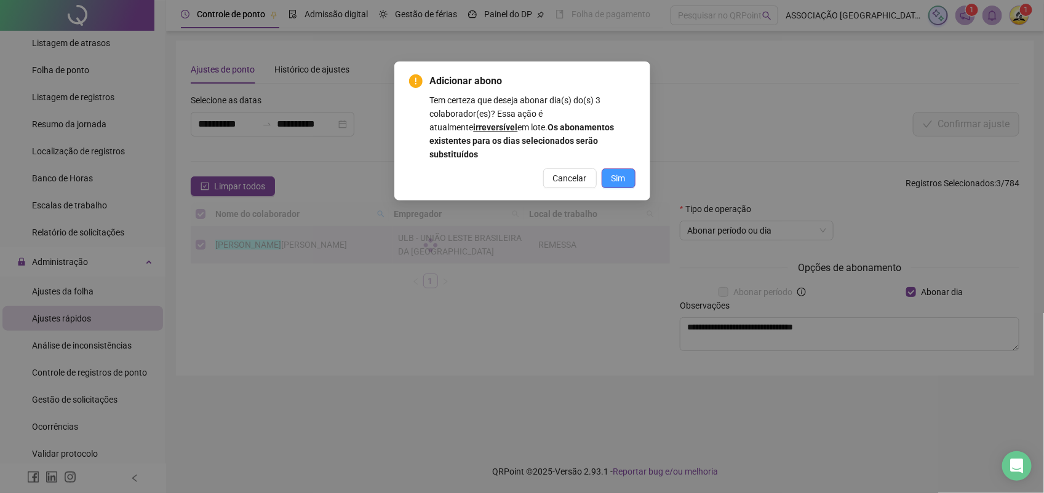
click at [618, 172] on span "Sim" at bounding box center [619, 179] width 14 height 14
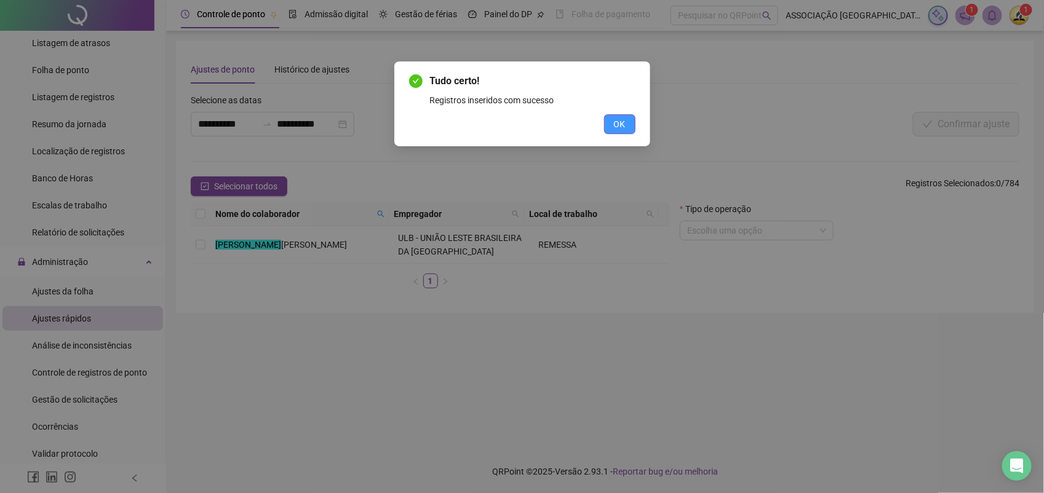
click at [624, 123] on span "OK" at bounding box center [620, 125] width 12 height 14
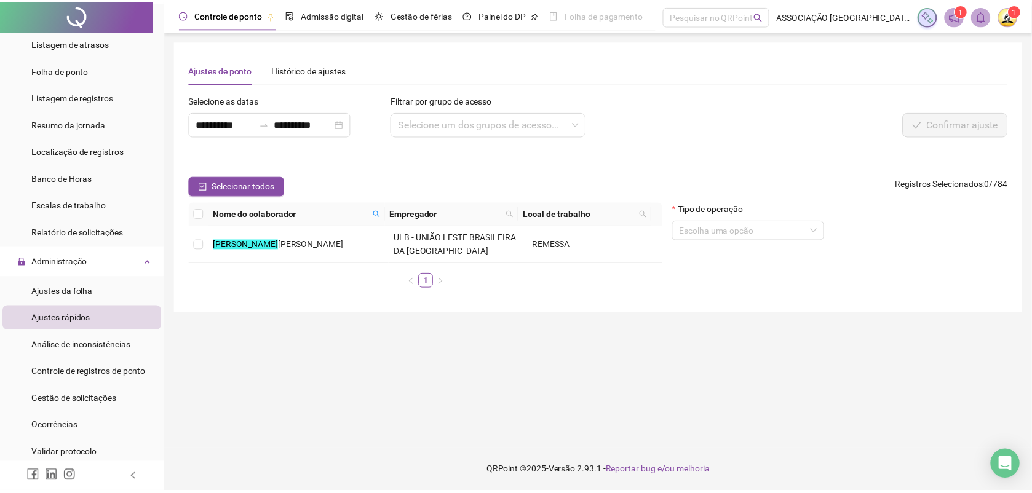
scroll to position [0, 0]
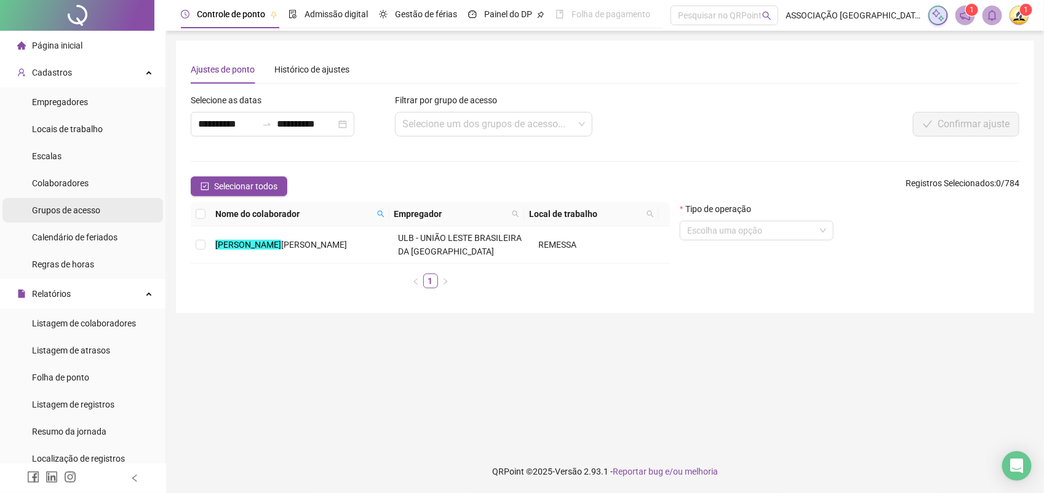
click at [63, 202] on div "Grupos de acesso" at bounding box center [66, 210] width 68 height 25
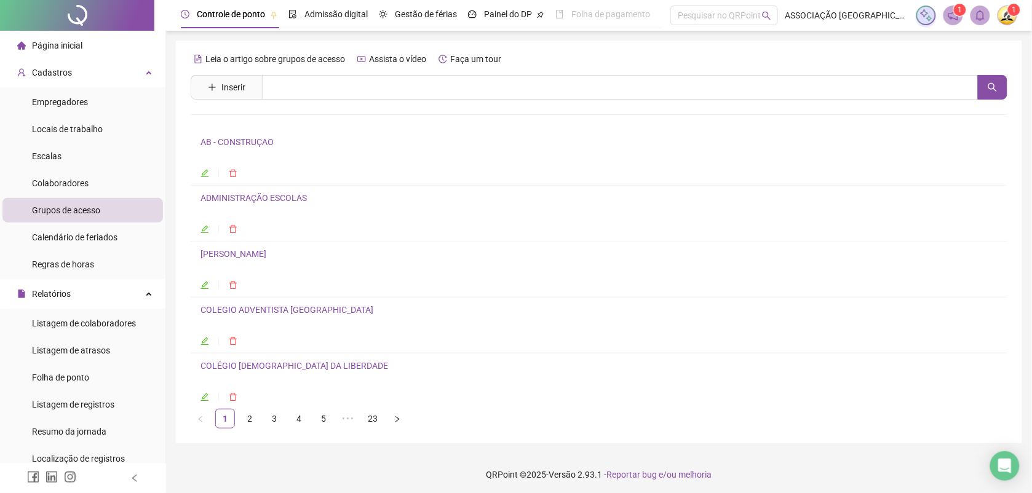
click at [248, 421] on link "2" at bounding box center [250, 419] width 18 height 18
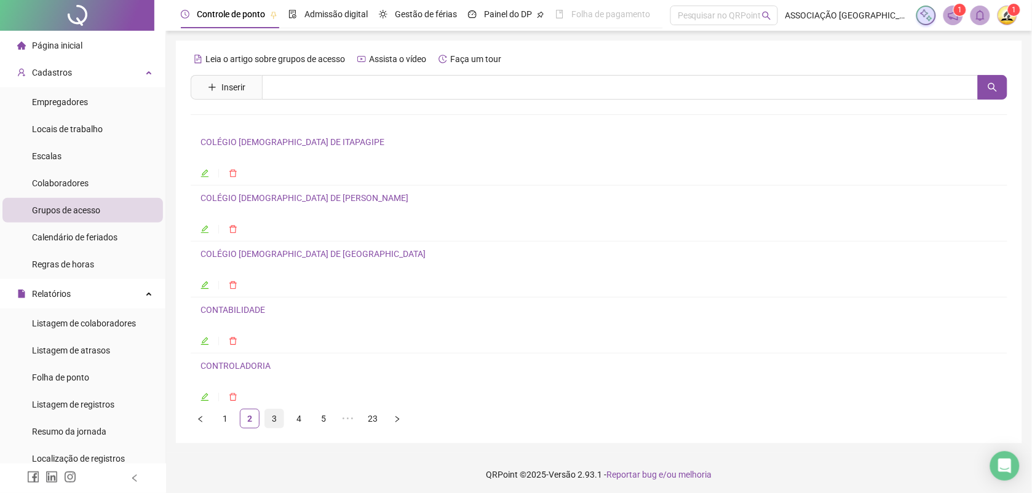
click at [274, 422] on link "3" at bounding box center [274, 419] width 18 height 18
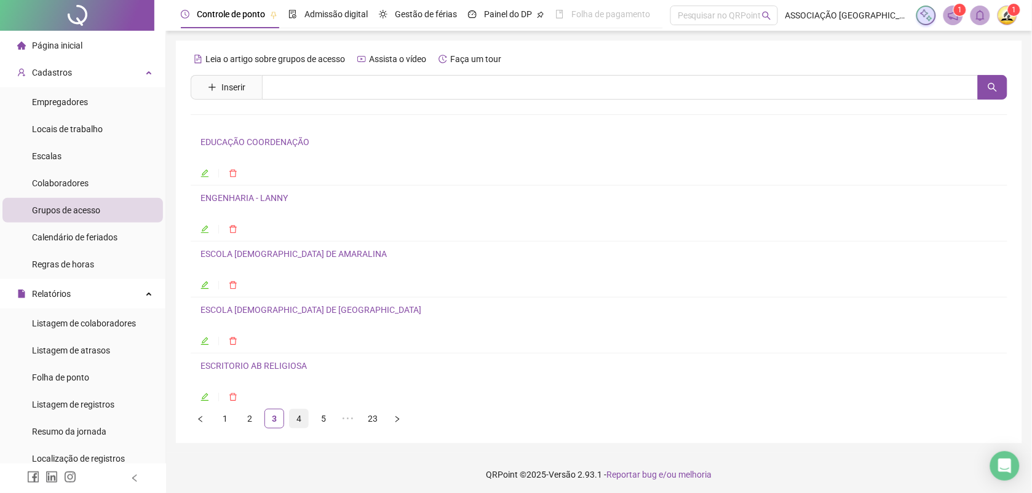
click at [289, 422] on li "4" at bounding box center [299, 419] width 20 height 20
click at [217, 253] on link "GERAL" at bounding box center [214, 254] width 27 height 10
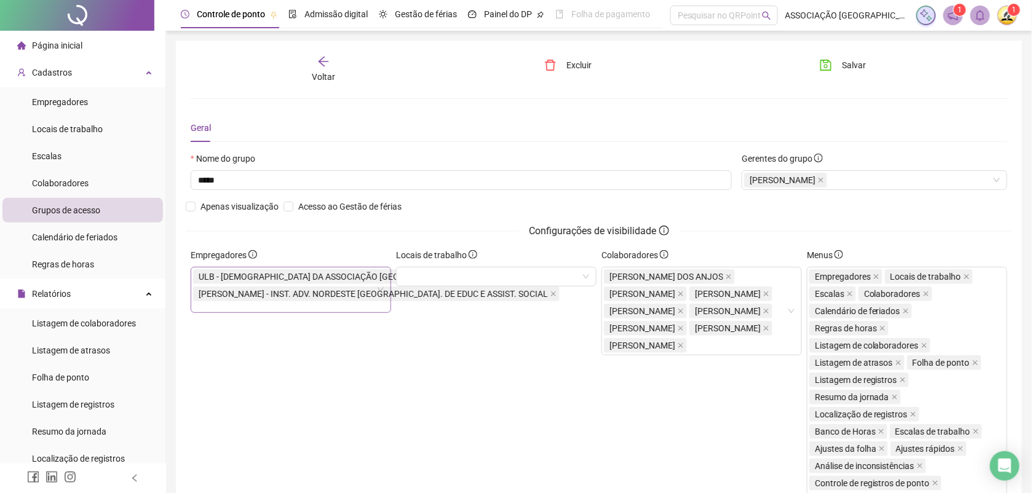
click at [465, 275] on icon "close" at bounding box center [468, 277] width 6 height 6
click at [372, 276] on span "[PERSON_NAME] - INST. ADV. NORDESTE [GEOGRAPHIC_DATA]. DE EDUC E ASSIST. SOCIAL" at bounding box center [373, 277] width 349 height 14
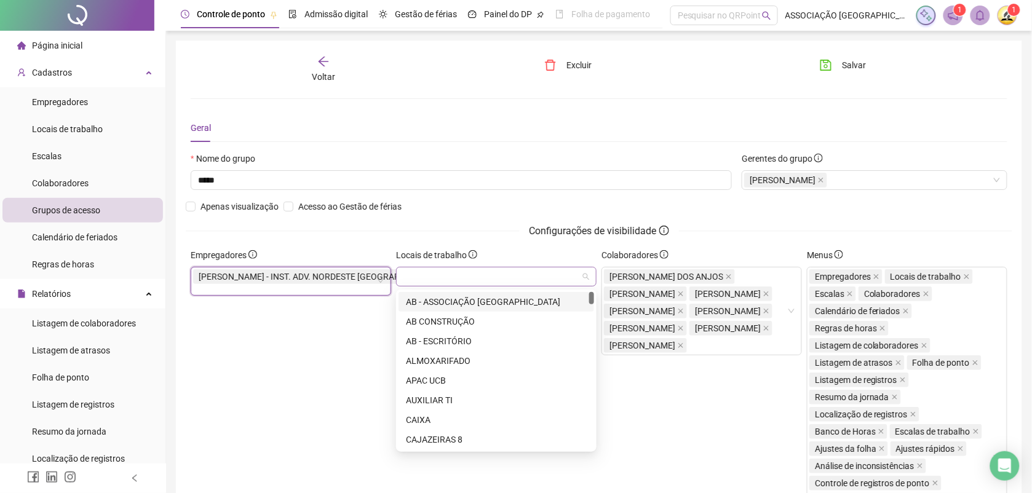
click at [583, 279] on div at bounding box center [496, 277] width 201 height 20
click at [483, 298] on div "AB - ASSOCIAÇÃO [GEOGRAPHIC_DATA]" at bounding box center [496, 302] width 181 height 14
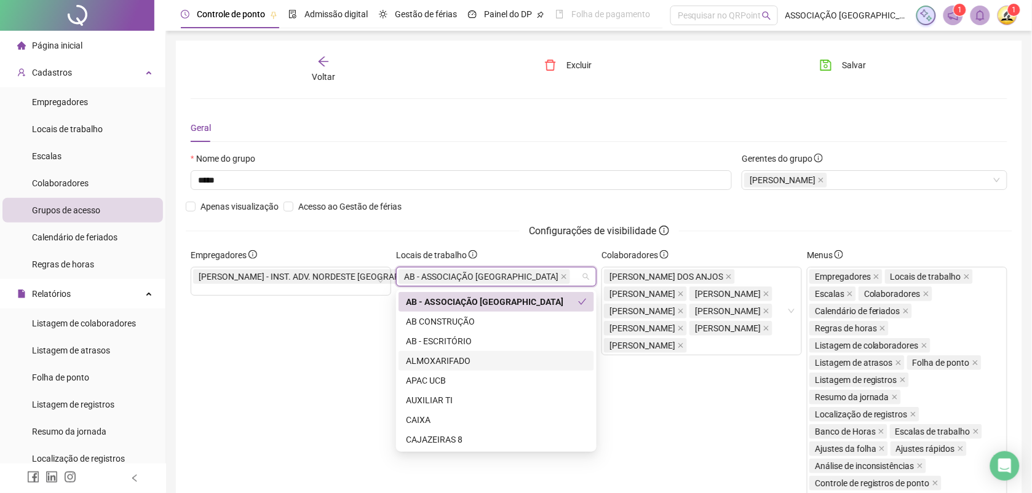
click at [458, 358] on div "ALMOXARIFADO" at bounding box center [496, 361] width 181 height 14
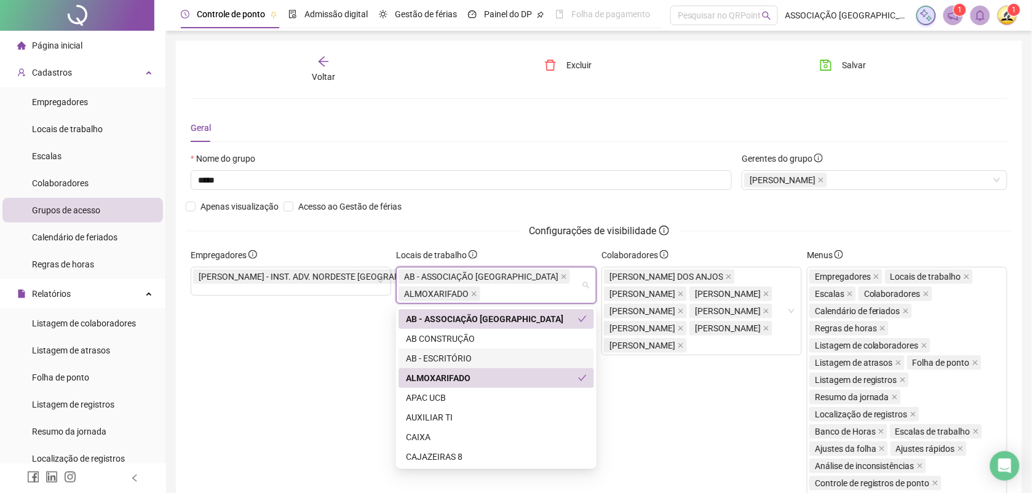
click at [455, 354] on div "AB - ESCRITÓRIO" at bounding box center [496, 359] width 181 height 14
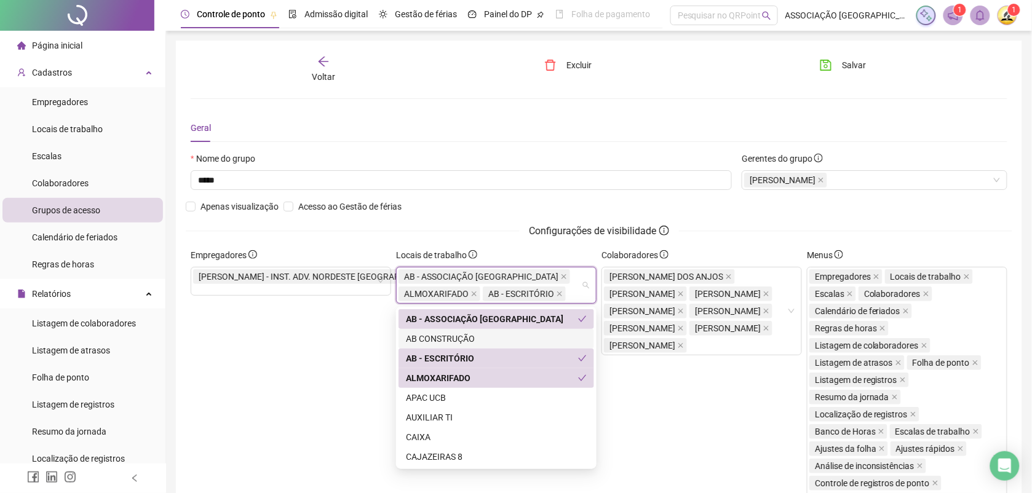
click at [460, 335] on div "AB CONSTRUÇÃO" at bounding box center [496, 339] width 181 height 14
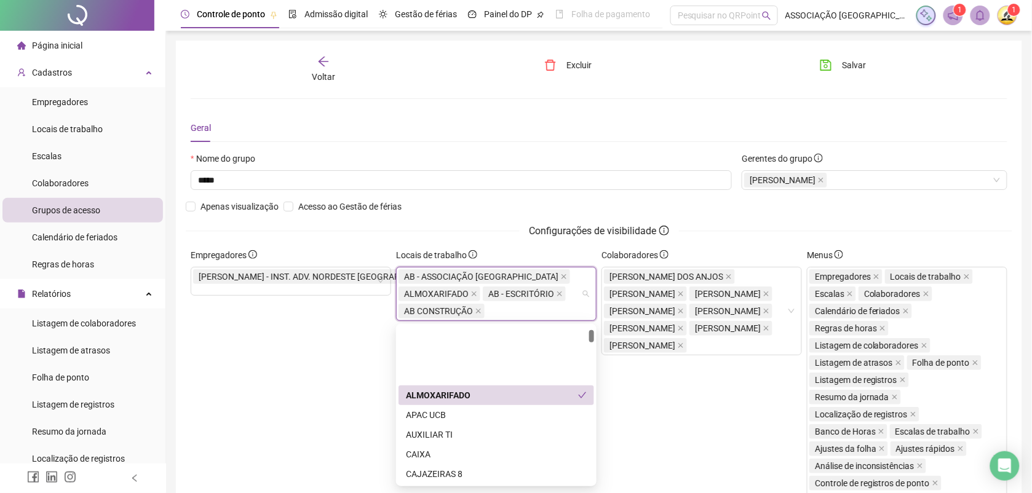
scroll to position [77, 0]
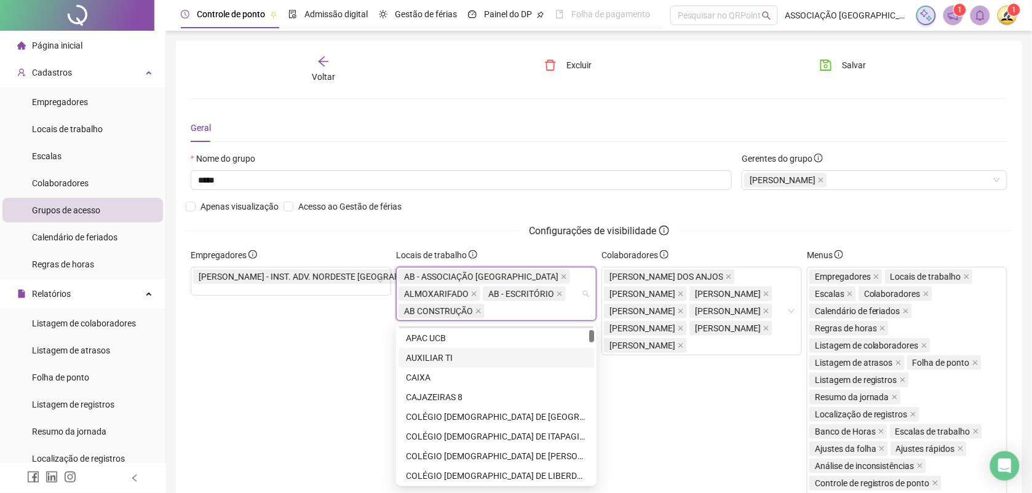
click at [440, 351] on div "AUXILIAR TI" at bounding box center [496, 358] width 181 height 14
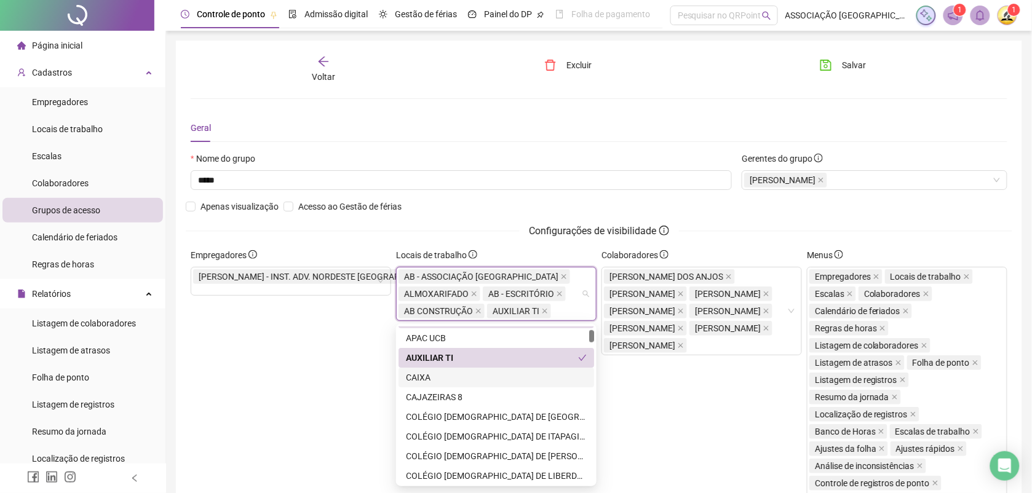
click at [426, 376] on div "CAIXA" at bounding box center [496, 378] width 181 height 14
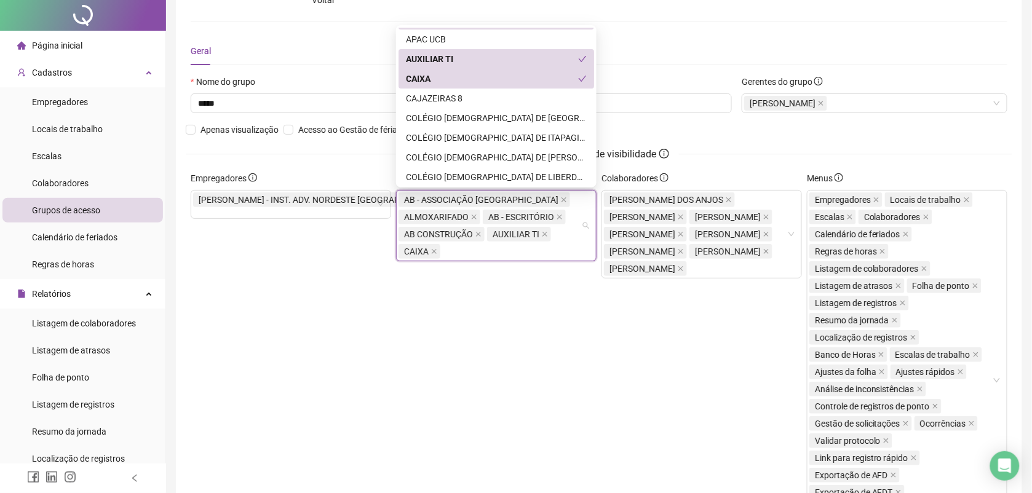
scroll to position [0, 0]
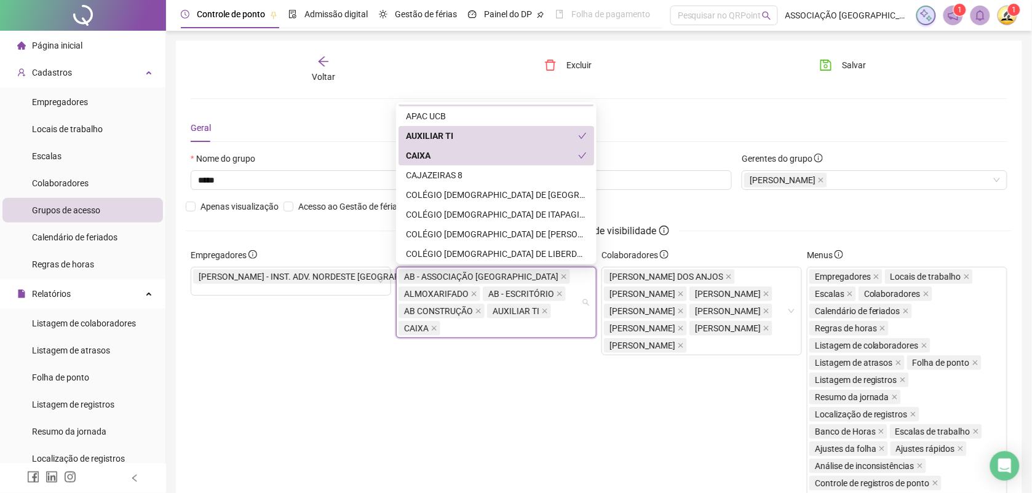
click at [491, 327] on div "AB - ASSOCIAÇÃO [GEOGRAPHIC_DATA] DA IASD ALMOXARIFADO AB - ESCRITÓRIO AB CONST…" at bounding box center [490, 302] width 183 height 69
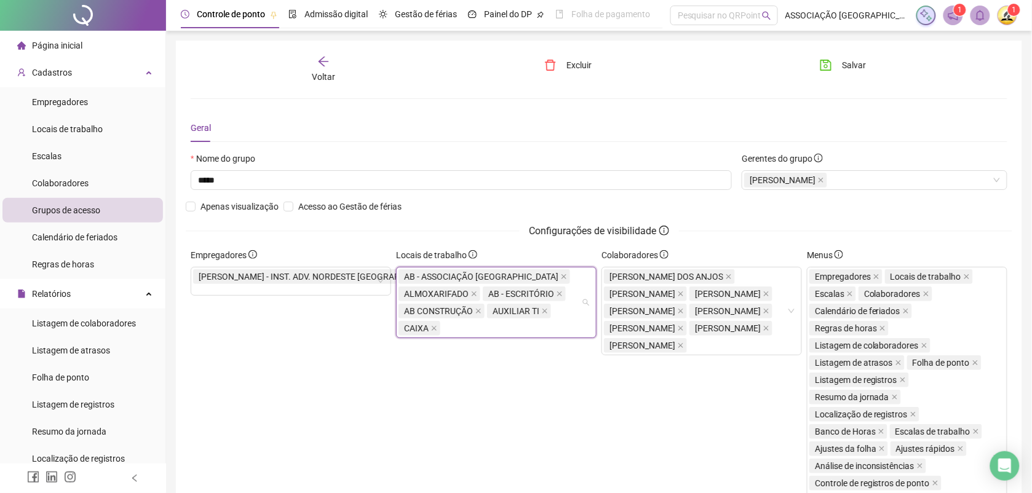
click at [491, 329] on div "AB - ASSOCIAÇÃO [GEOGRAPHIC_DATA] DA IASD ALMOXARIFADO AB - ESCRITÓRIO AB CONST…" at bounding box center [490, 302] width 183 height 69
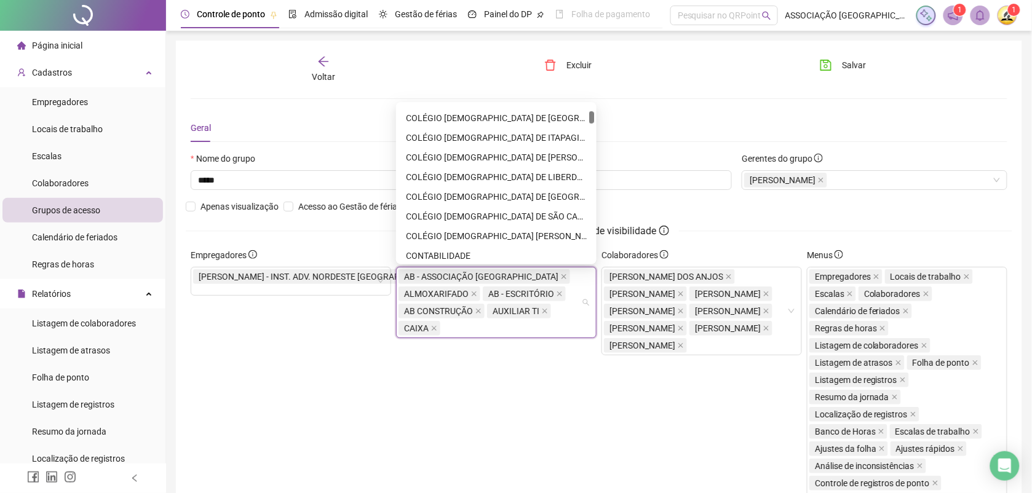
scroll to position [231, 0]
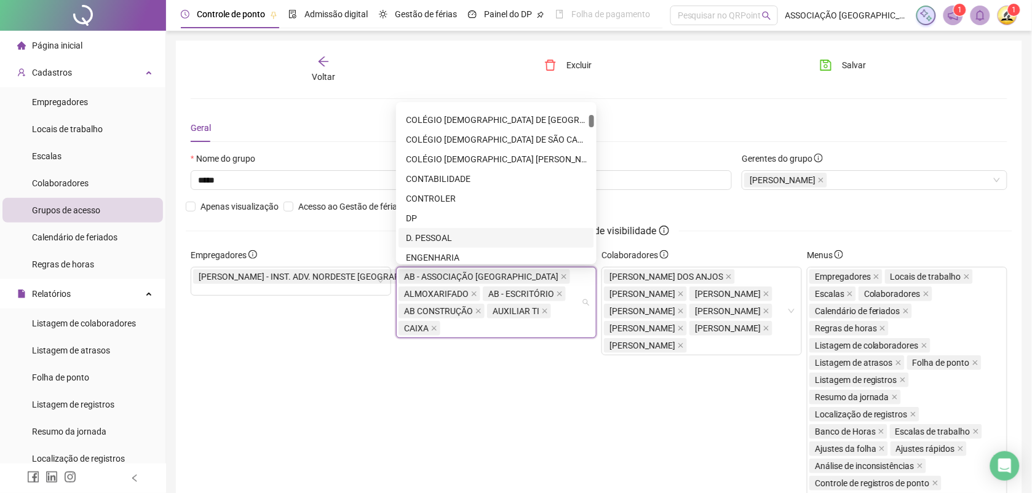
click at [438, 233] on div "D. PESSOAL" at bounding box center [496, 238] width 181 height 14
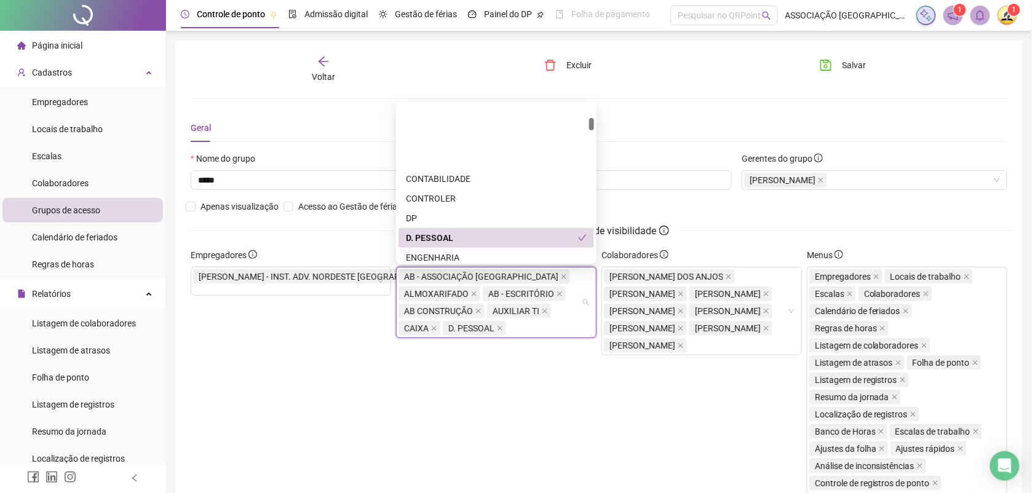
scroll to position [308, 0]
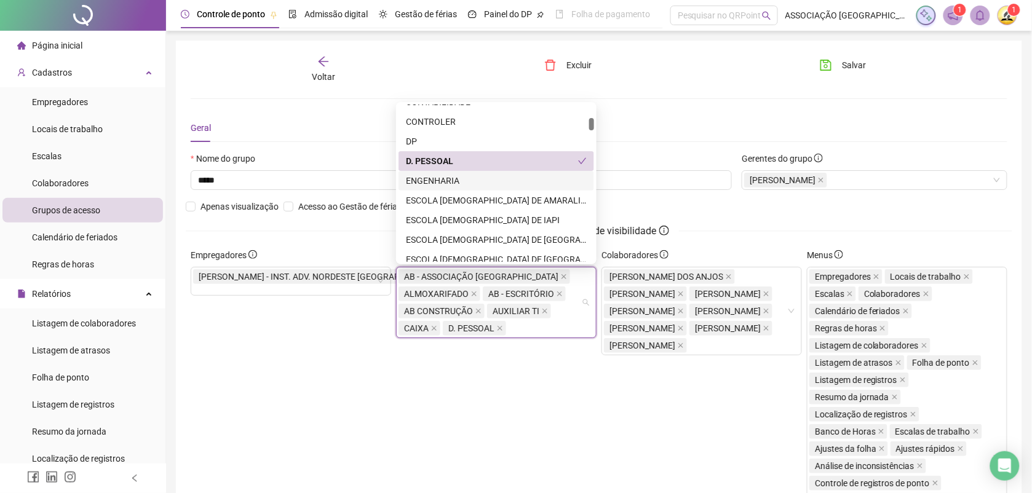
click at [446, 180] on div "ENGENHARIA" at bounding box center [496, 181] width 181 height 14
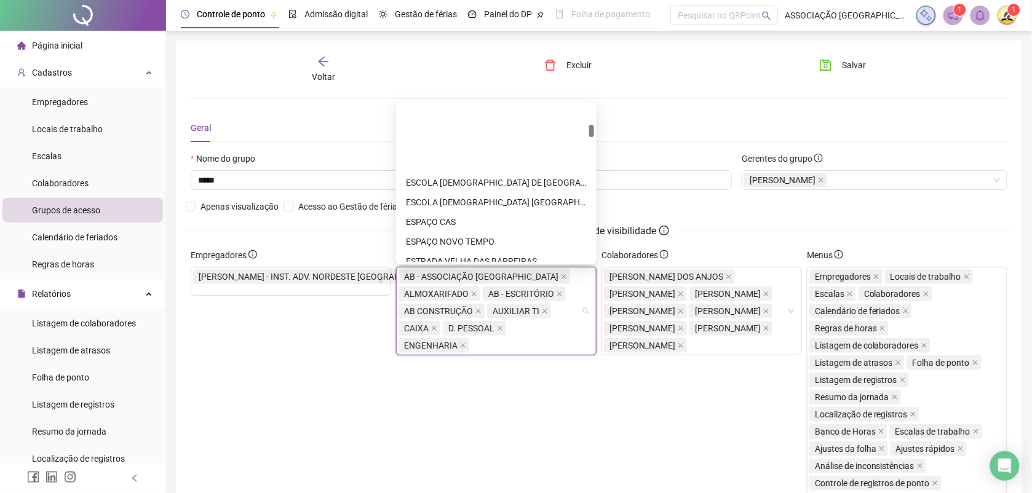
scroll to position [461, 0]
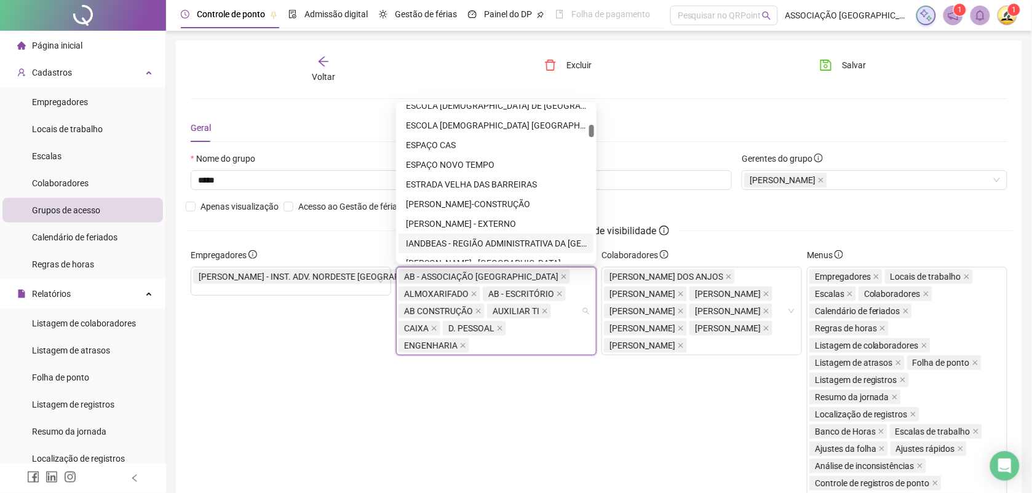
click at [488, 237] on div "IANDBEAS - REGIÃO ADMINISTRATIVA DA [GEOGRAPHIC_DATA] (ESCRITÓRIO)" at bounding box center [496, 244] width 181 height 14
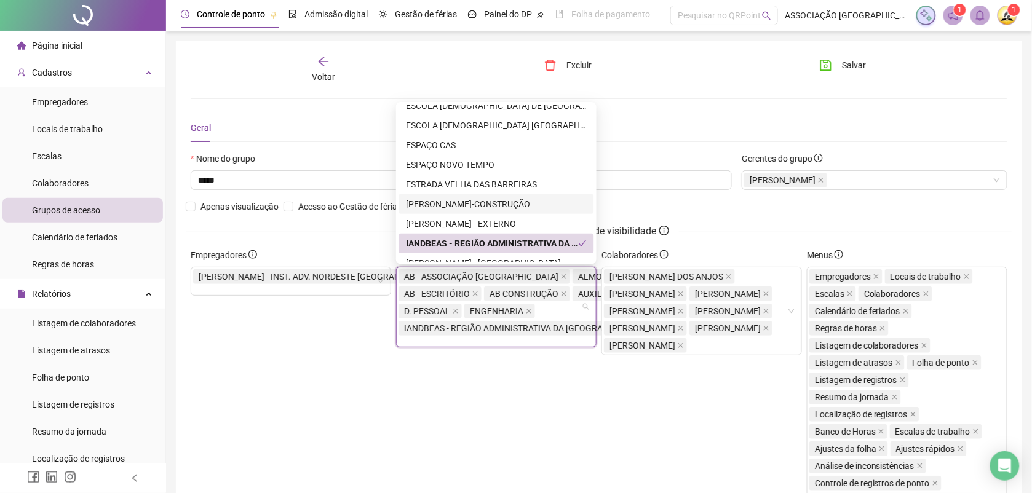
click at [508, 199] on div "[PERSON_NAME]-CONSTRUÇÃO" at bounding box center [496, 204] width 181 height 14
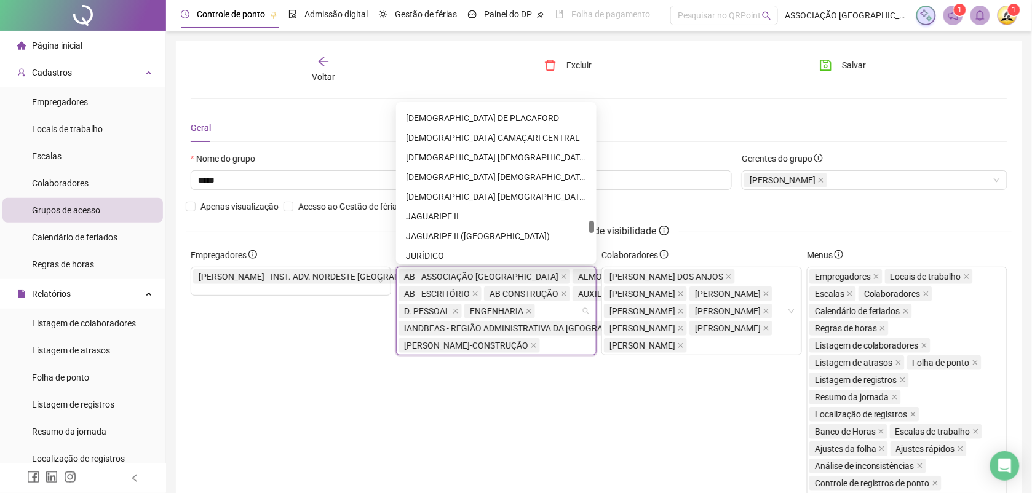
scroll to position [2692, 0]
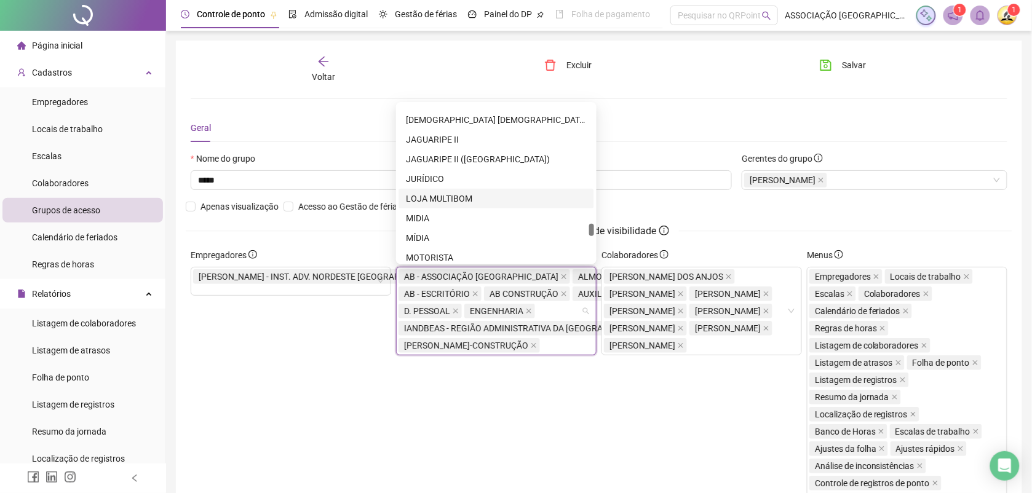
click at [458, 192] on div "LOJA MULTIBOM" at bounding box center [496, 199] width 181 height 14
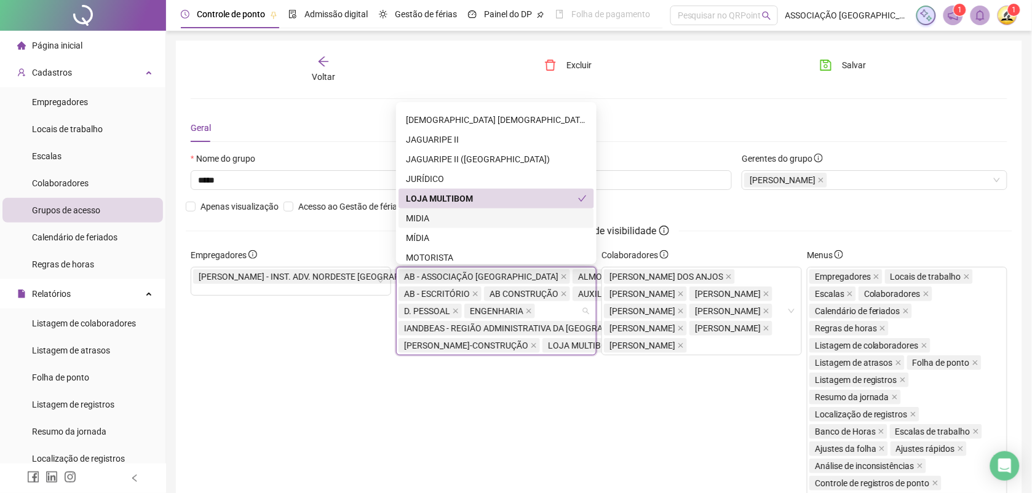
click at [428, 218] on div "MIDIA" at bounding box center [496, 219] width 181 height 14
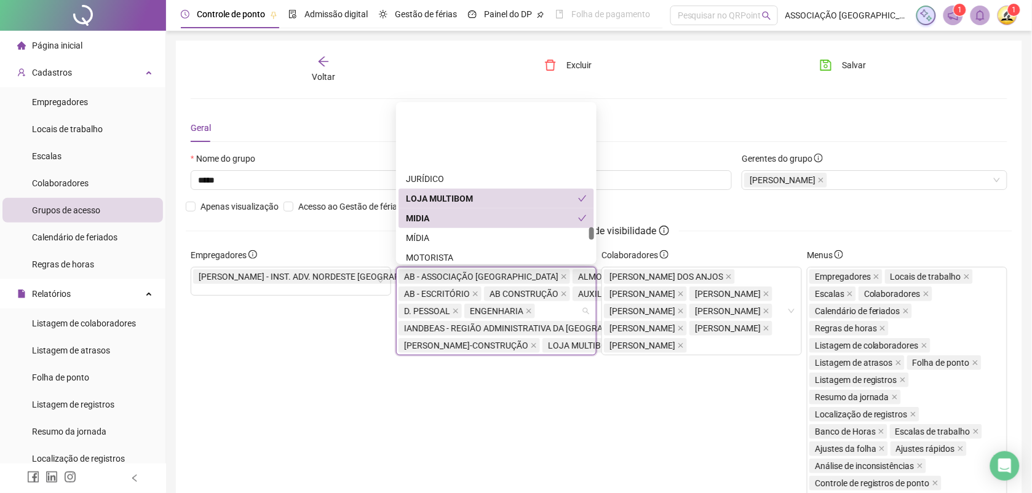
scroll to position [2768, 0]
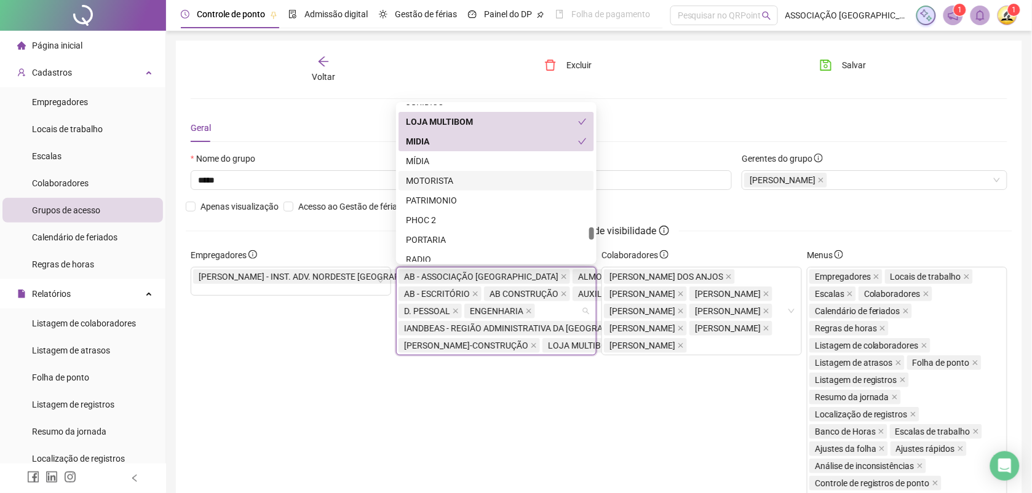
click at [442, 176] on div "MOTORISTA" at bounding box center [496, 181] width 181 height 14
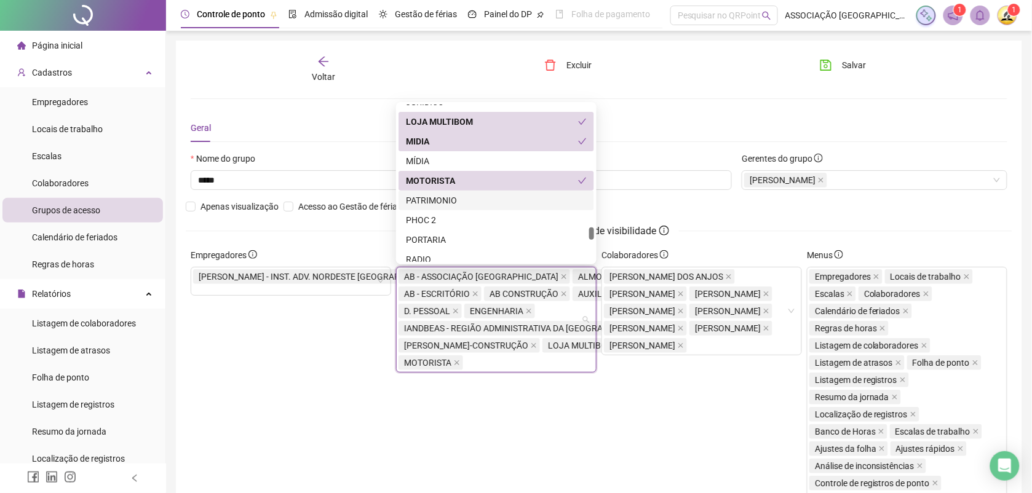
click at [449, 199] on div "PATRIMONIO" at bounding box center [496, 201] width 181 height 14
click at [422, 240] on div "PORTARIA" at bounding box center [496, 240] width 181 height 14
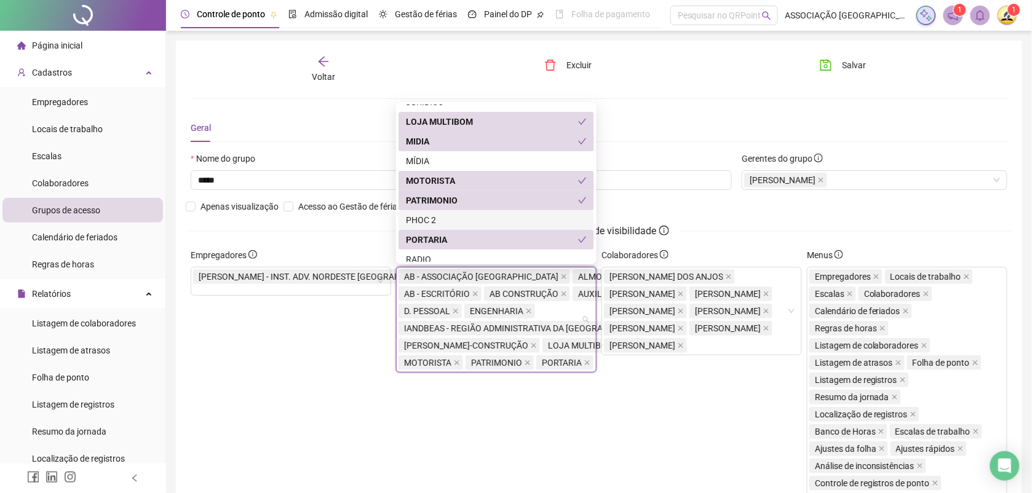
scroll to position [2845, 0]
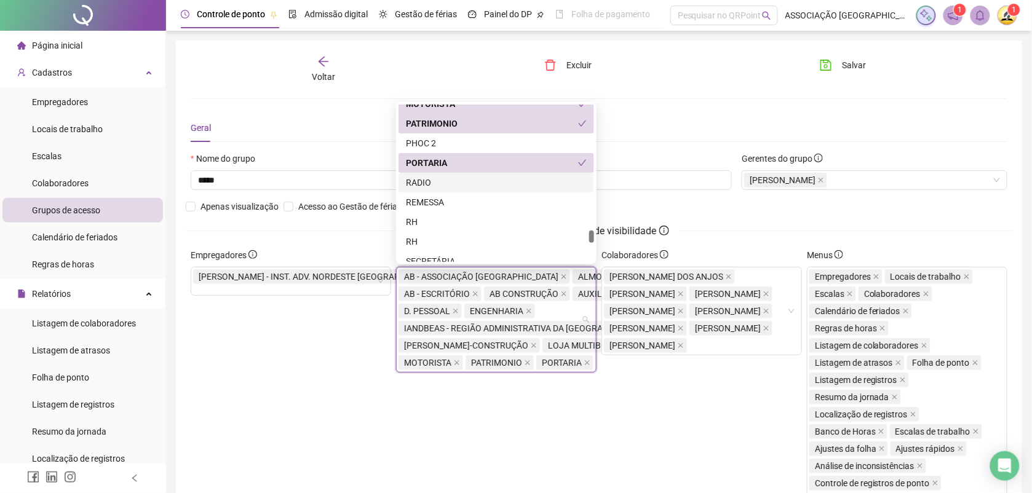
click at [429, 185] on div "RADIO" at bounding box center [496, 183] width 181 height 14
click at [432, 207] on div "REMESSA" at bounding box center [496, 203] width 181 height 14
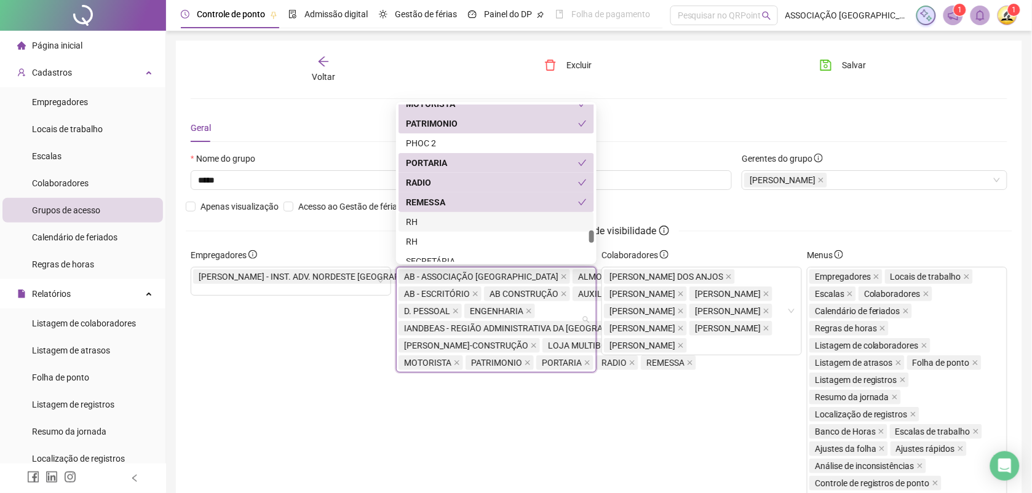
click at [418, 222] on div "RH" at bounding box center [496, 222] width 181 height 14
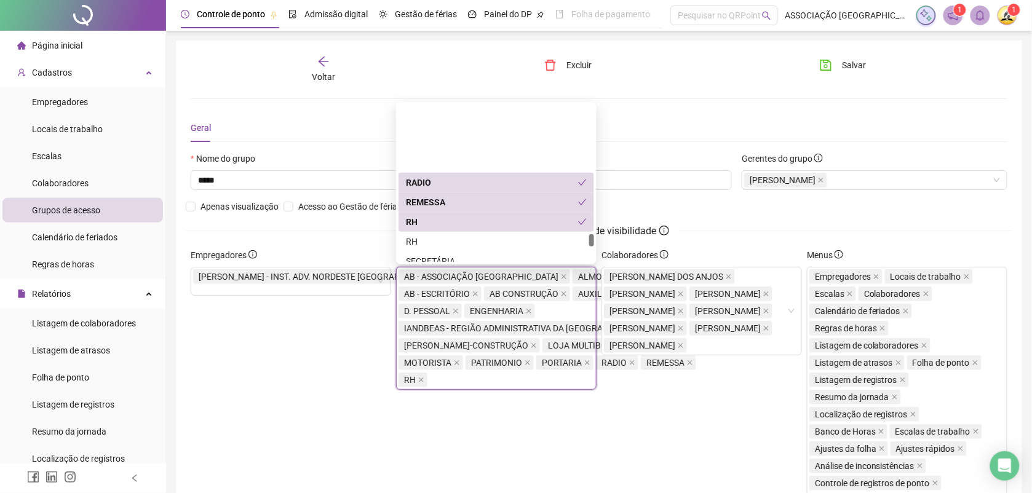
scroll to position [2922, 0]
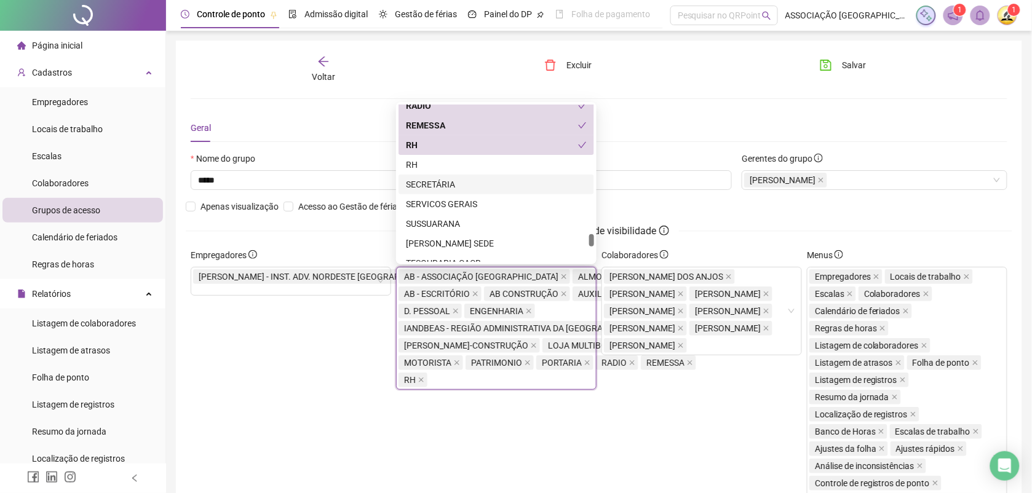
click at [445, 185] on div "SECRETÁRIA" at bounding box center [496, 185] width 181 height 14
click at [462, 207] on div "SERVICOS GERAIS" at bounding box center [496, 204] width 181 height 14
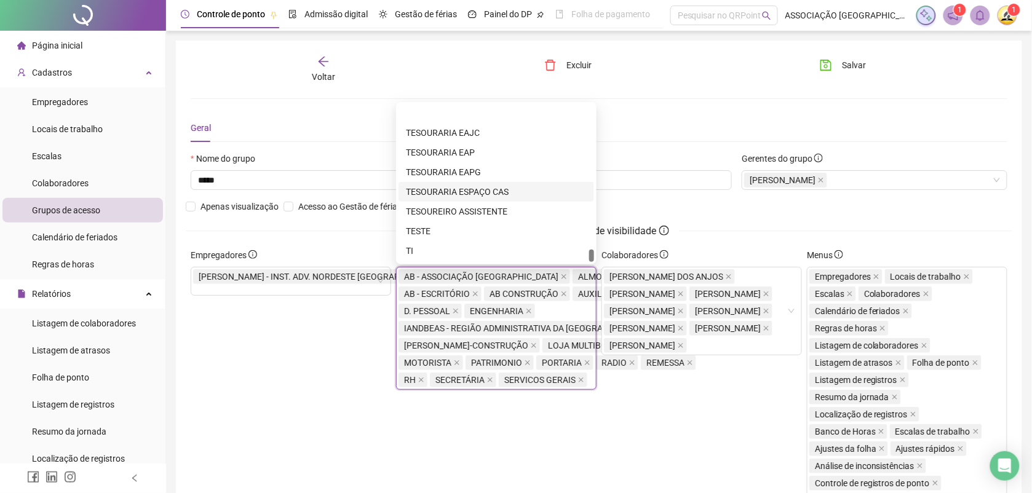
scroll to position [3267, 0]
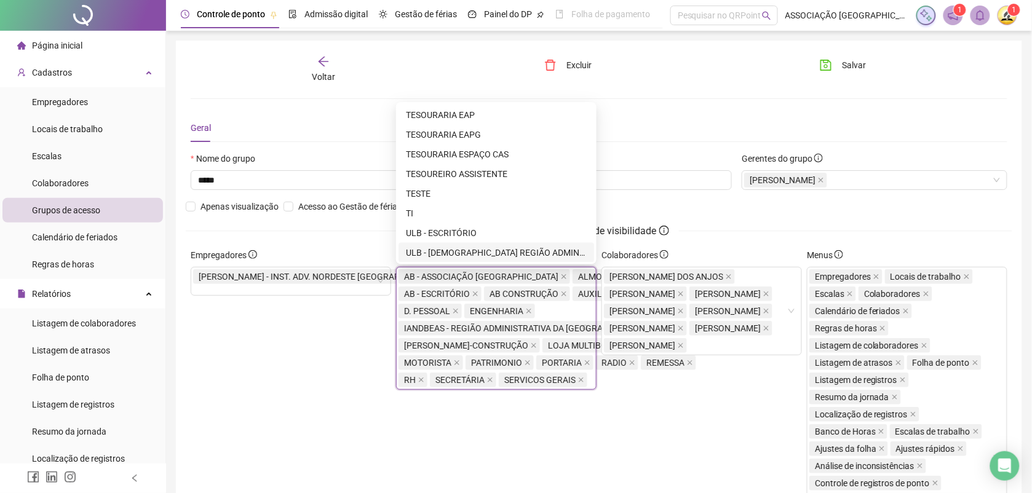
click at [472, 250] on div "ULB - [DEMOGRAPHIC_DATA] REGIÃO ADMINISTRATIVA" at bounding box center [496, 253] width 181 height 14
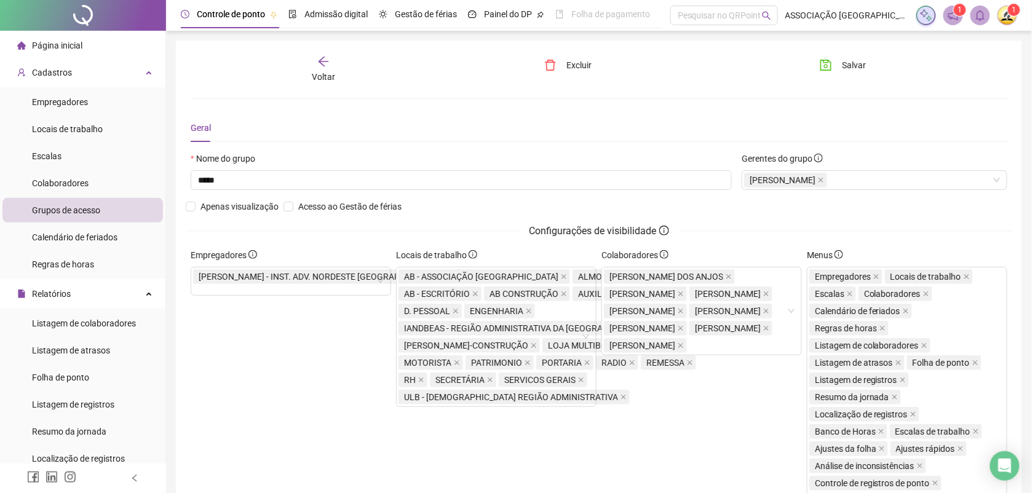
click at [644, 447] on div "Colaboradores [PERSON_NAME] DOS ANJOS [PERSON_NAME] [PERSON_NAME] [PERSON_NAME]" at bounding box center [701, 454] width 205 height 410
click at [843, 65] on span "Salvar" at bounding box center [854, 65] width 24 height 14
click at [850, 66] on span "Salvar" at bounding box center [854, 65] width 24 height 14
click at [62, 47] on span "Página inicial" at bounding box center [57, 46] width 50 height 10
